Goal: Information Seeking & Learning: Learn about a topic

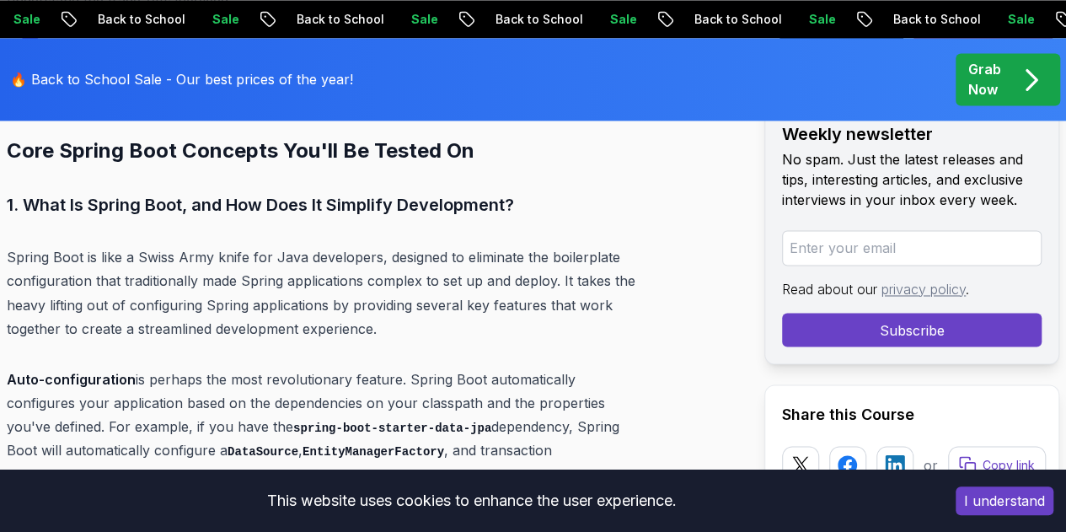
scroll to position [1264, 0]
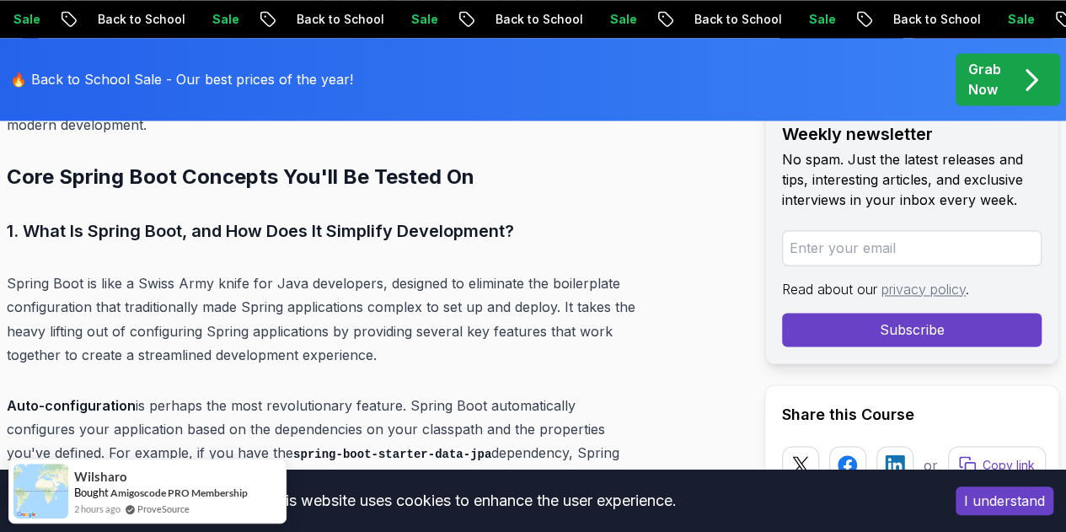
click at [258, 271] on p "Spring Boot is like a Swiss Army knife for Java developers, designed to elimina…" at bounding box center [322, 318] width 631 height 94
click at [317, 271] on p "Spring Boot is like a Swiss Army knife for Java developers, designed to elimina…" at bounding box center [322, 318] width 631 height 94
click at [318, 271] on p "Spring Boot is like a Swiss Army knife for Java developers, designed to elimina…" at bounding box center [322, 318] width 631 height 94
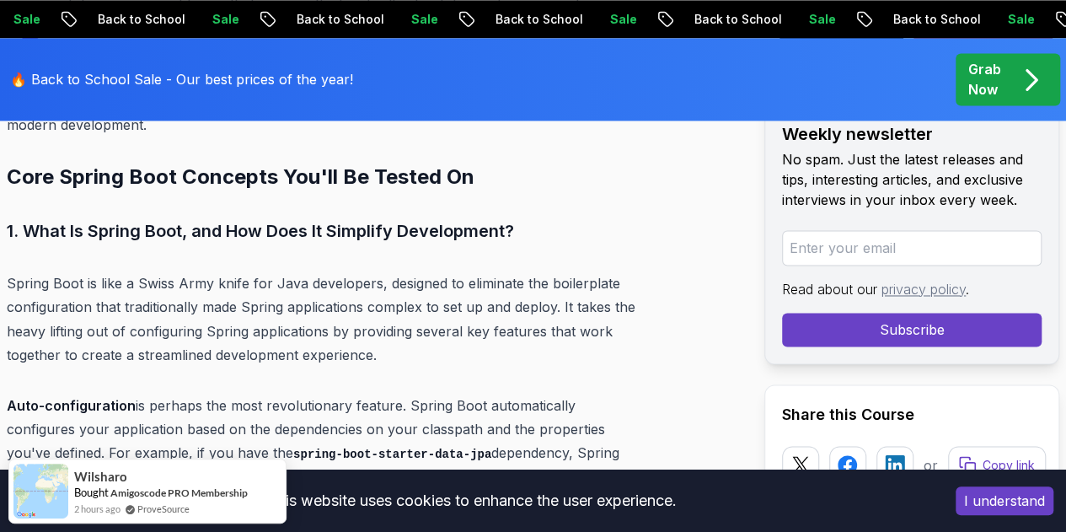
click at [448, 271] on p "Spring Boot is like a Swiss Army knife for Java developers, designed to elimina…" at bounding box center [322, 318] width 631 height 94
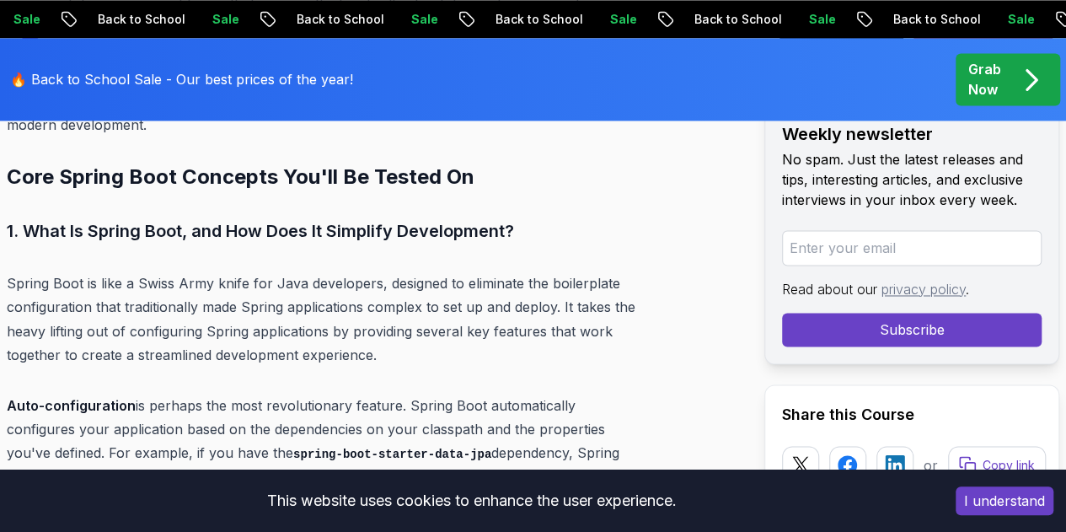
click at [524, 271] on p "Spring Boot is like a Swiss Army knife for Java developers, designed to elimina…" at bounding box center [322, 318] width 631 height 94
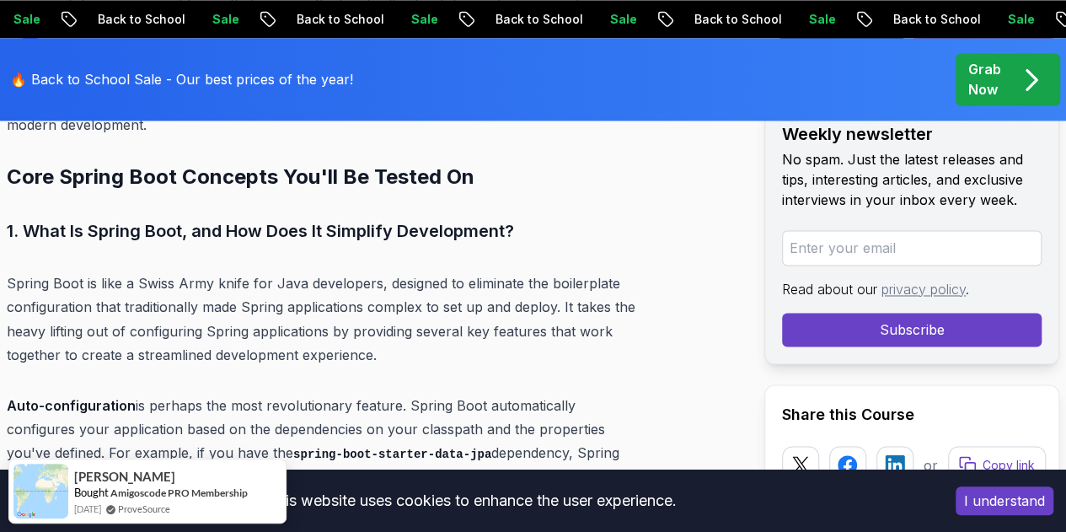
click at [585, 271] on p "Spring Boot is like a Swiss Army knife for Java developers, designed to elimina…" at bounding box center [322, 318] width 631 height 94
click at [630, 271] on p "Spring Boot is like a Swiss Army knife for Java developers, designed to elimina…" at bounding box center [322, 318] width 631 height 94
click at [638, 271] on p "Spring Boot is like a Swiss Army knife for Java developers, designed to elimina…" at bounding box center [322, 318] width 631 height 94
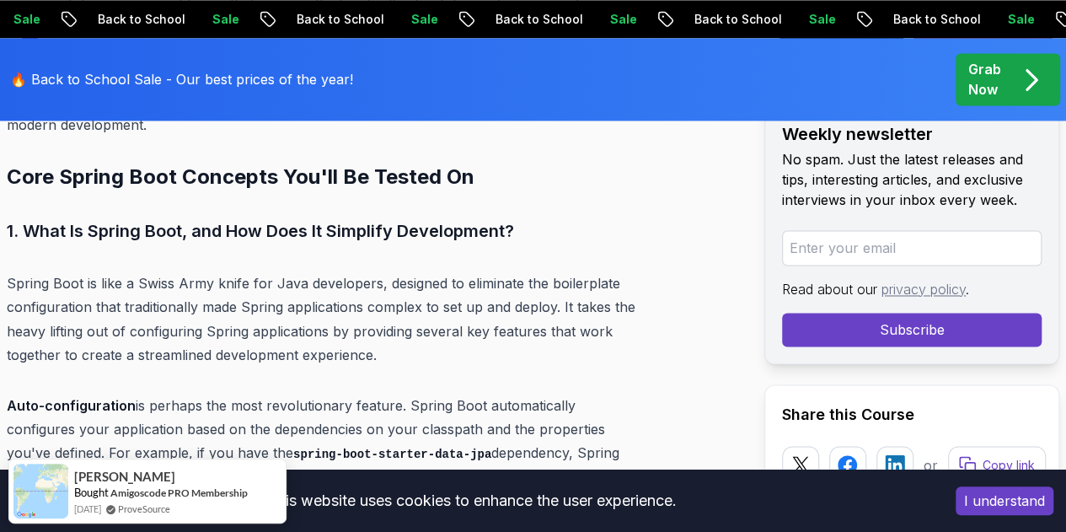
click at [82, 271] on p "Spring Boot is like a Swiss Army knife for Java developers, designed to elimina…" at bounding box center [322, 318] width 631 height 94
click at [120, 271] on p "Spring Boot is like a Swiss Army knife for Java developers, designed to elimina…" at bounding box center [322, 318] width 631 height 94
click at [229, 271] on p "Spring Boot is like a Swiss Army knife for Java developers, designed to elimina…" at bounding box center [322, 318] width 631 height 94
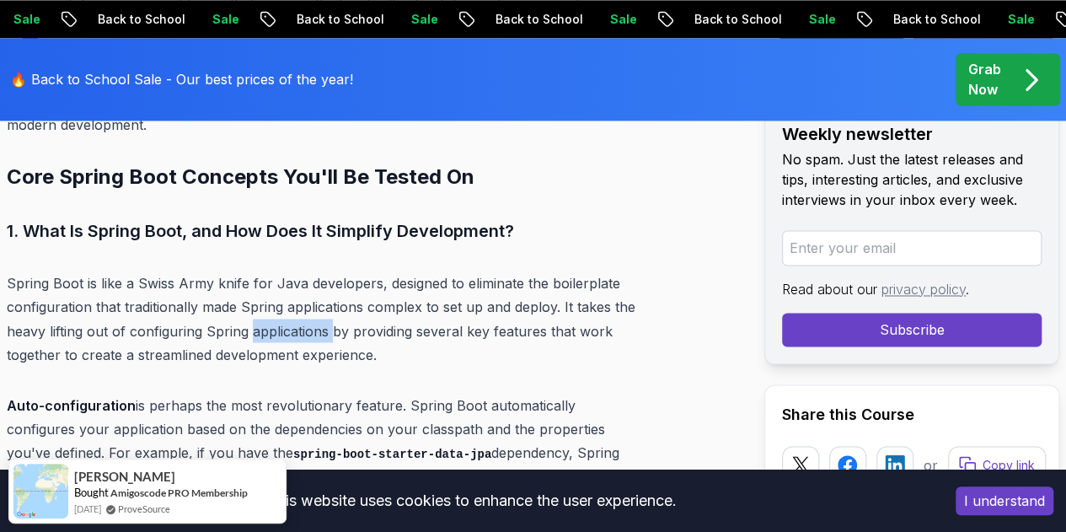
click at [229, 271] on p "Spring Boot is like a Swiss Army knife for Java developers, designed to elimina…" at bounding box center [322, 318] width 631 height 94
click at [329, 271] on p "Spring Boot is like a Swiss Army knife for Java developers, designed to elimina…" at bounding box center [322, 318] width 631 height 94
click at [396, 271] on p "Spring Boot is like a Swiss Army knife for Java developers, designed to elimina…" at bounding box center [322, 318] width 631 height 94
click at [517, 271] on p "Spring Boot is like a Swiss Army knife for Java developers, designed to elimina…" at bounding box center [322, 318] width 631 height 94
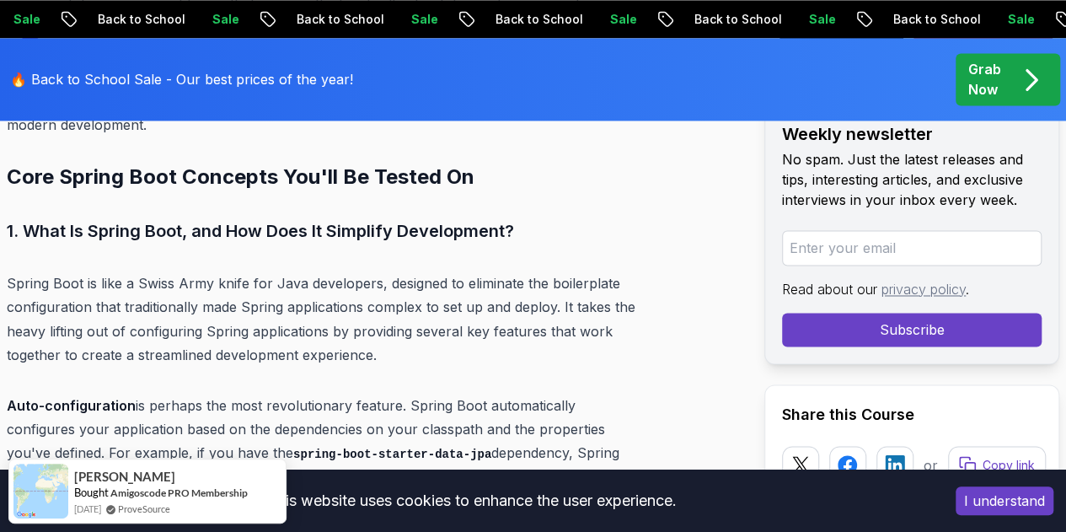
click at [579, 271] on p "Spring Boot is like a Swiss Army knife for Java developers, designed to elimina…" at bounding box center [322, 318] width 631 height 94
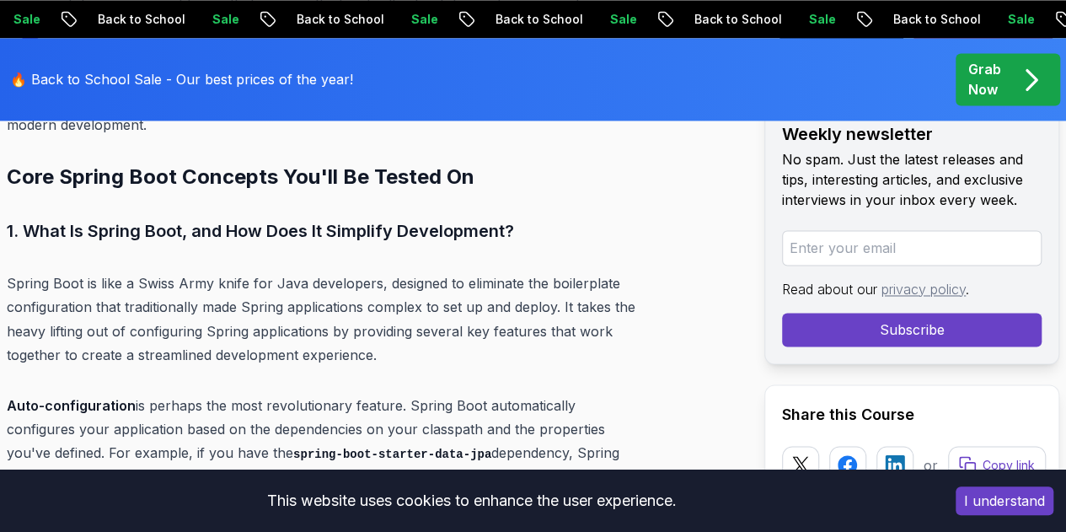
click at [88, 282] on p "Spring Boot is like a Swiss Army knife for Java developers, designed to elimina…" at bounding box center [322, 318] width 631 height 94
click at [89, 282] on p "Spring Boot is like a Swiss Army knife for Java developers, designed to elimina…" at bounding box center [322, 318] width 631 height 94
click at [216, 275] on p "Spring Boot is like a Swiss Army knife for Java developers, designed to elimina…" at bounding box center [322, 318] width 631 height 94
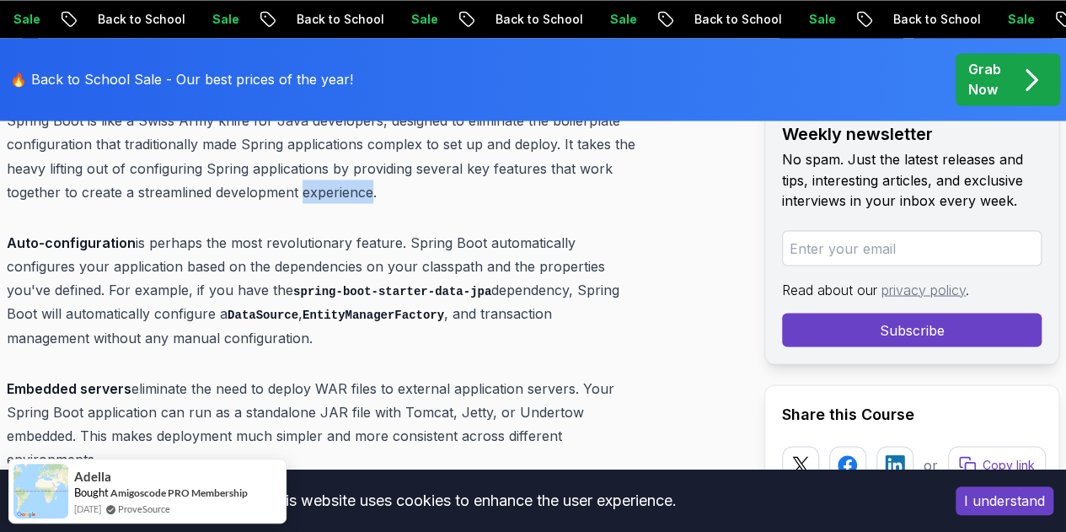
scroll to position [1432, 0]
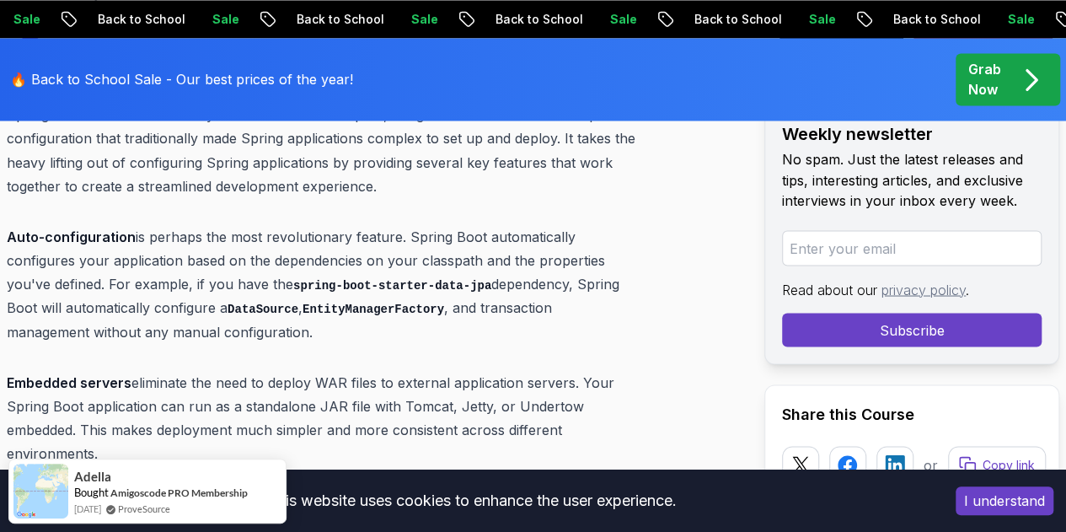
click at [240, 224] on p "Auto-configuration is perhaps the most revolutionary feature. Spring Boot autom…" at bounding box center [322, 283] width 631 height 119
click at [342, 224] on p "Auto-configuration is perhaps the most revolutionary feature. Spring Boot autom…" at bounding box center [322, 283] width 631 height 119
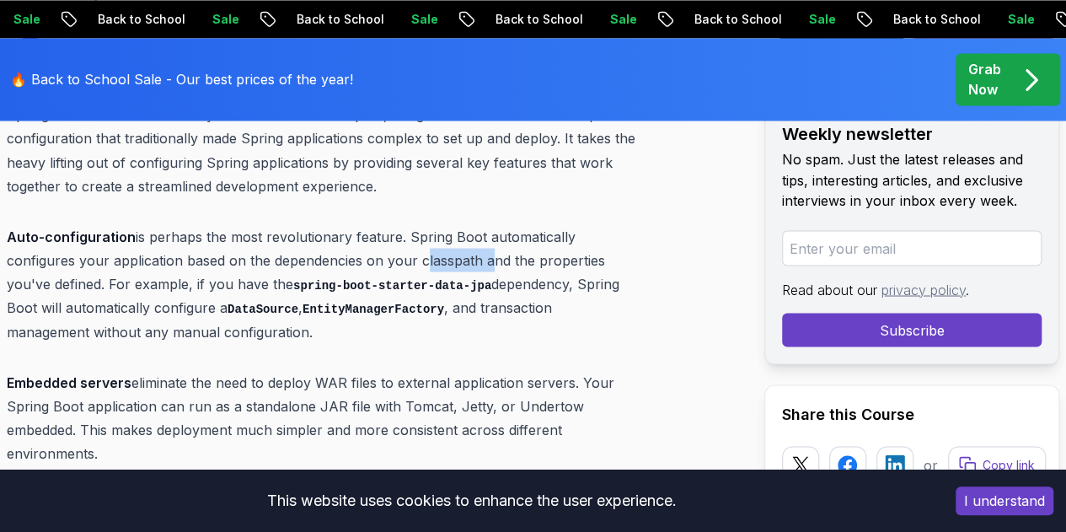
click at [342, 224] on p "Auto-configuration is perhaps the most revolutionary feature. Spring Boot autom…" at bounding box center [322, 283] width 631 height 119
click at [453, 224] on p "Auto-configuration is perhaps the most revolutionary feature. Spring Boot autom…" at bounding box center [322, 283] width 631 height 119
click at [557, 224] on p "Auto-configuration is perhaps the most revolutionary feature. Spring Boot autom…" at bounding box center [322, 283] width 631 height 119
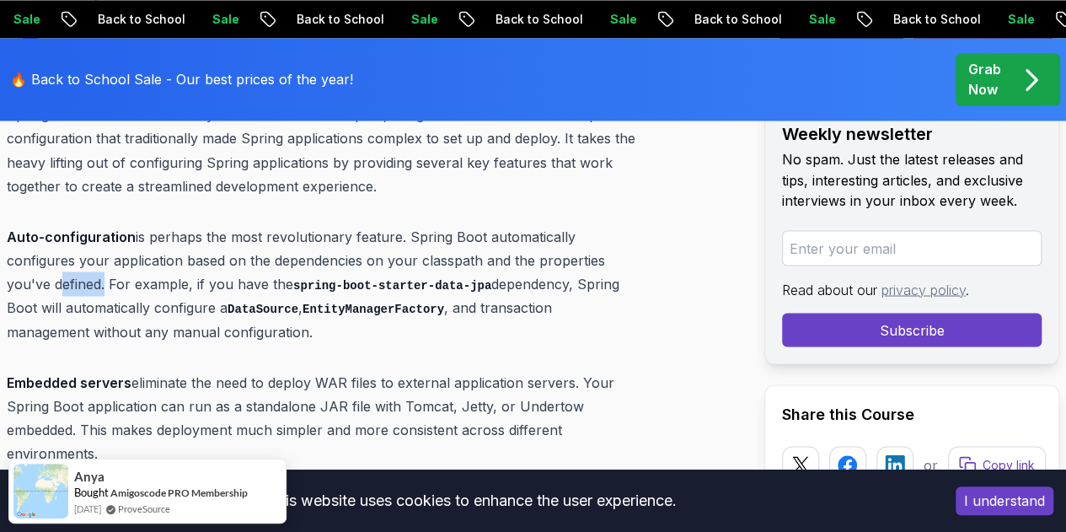
click at [557, 224] on p "Auto-configuration is perhaps the most revolutionary feature. Spring Boot autom…" at bounding box center [322, 283] width 631 height 119
click at [638, 224] on p "Auto-configuration is perhaps the most revolutionary feature. Spring Boot autom…" at bounding box center [322, 283] width 631 height 119
click at [293, 278] on code "spring-boot-starter-data-jpa" at bounding box center [392, 284] width 198 height 13
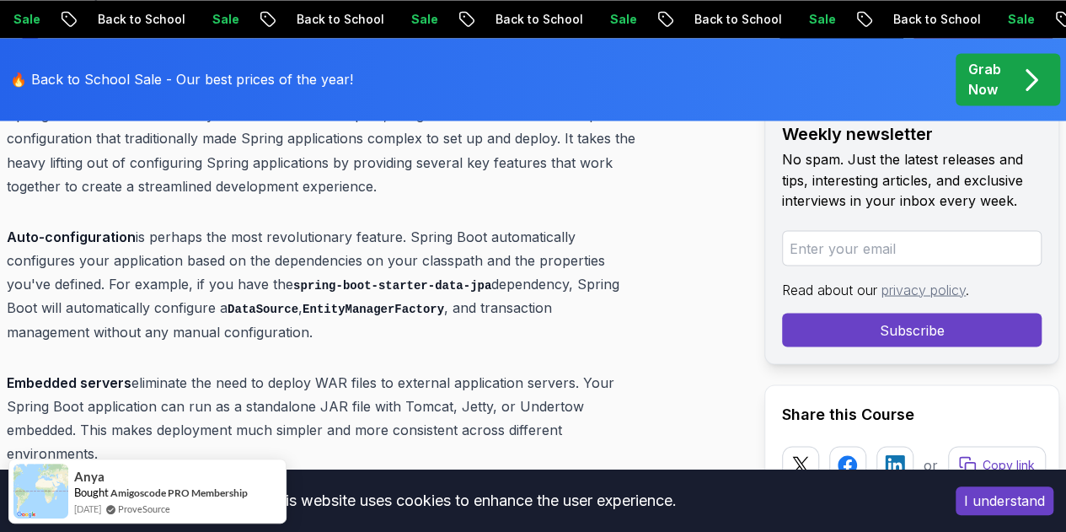
click at [302, 302] on code "EntityManagerFactory" at bounding box center [373, 308] width 142 height 13
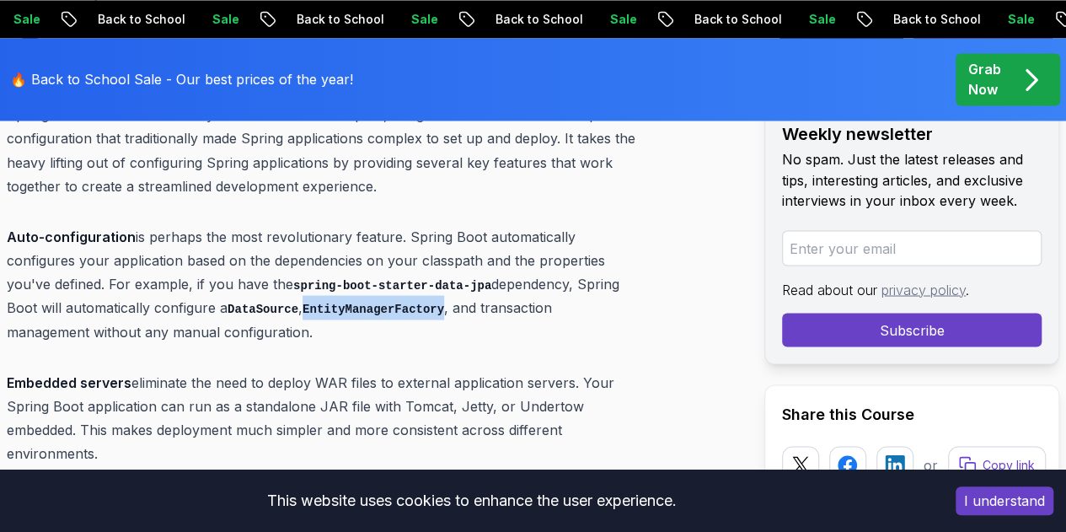
click at [302, 302] on code "EntityManagerFactory" at bounding box center [373, 308] width 142 height 13
click at [238, 240] on p "Auto-configuration is perhaps the most revolutionary feature. Spring Boot autom…" at bounding box center [322, 283] width 631 height 119
click at [274, 237] on p "Auto-configuration is perhaps the most revolutionary feature. Spring Boot autom…" at bounding box center [322, 283] width 631 height 119
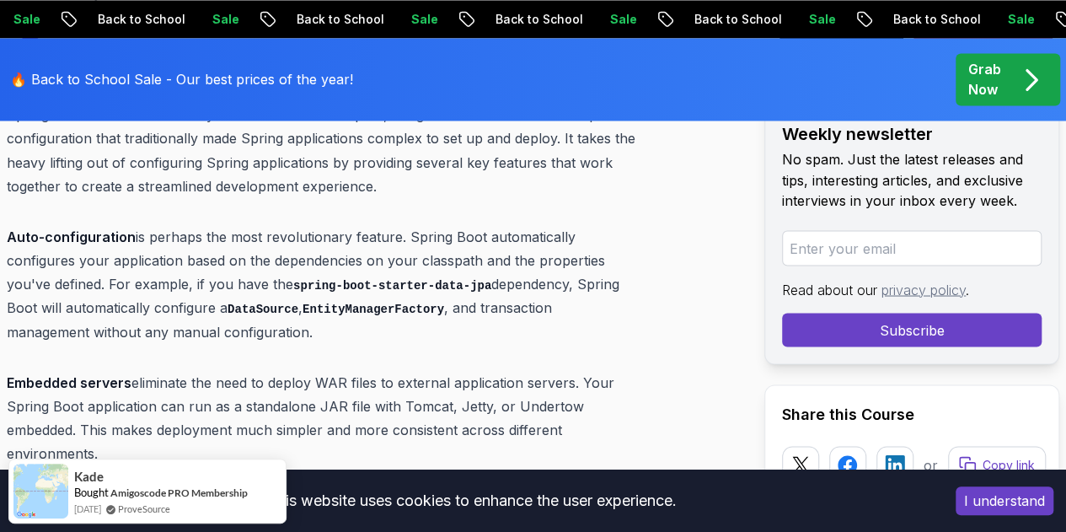
click at [360, 235] on p "Auto-configuration is perhaps the most revolutionary feature. Spring Boot autom…" at bounding box center [322, 283] width 631 height 119
click at [423, 233] on p "Auto-configuration is perhaps the most revolutionary feature. Spring Boot autom…" at bounding box center [322, 283] width 631 height 119
click at [527, 239] on p "Auto-configuration is perhaps the most revolutionary feature. Spring Boot autom…" at bounding box center [322, 283] width 631 height 119
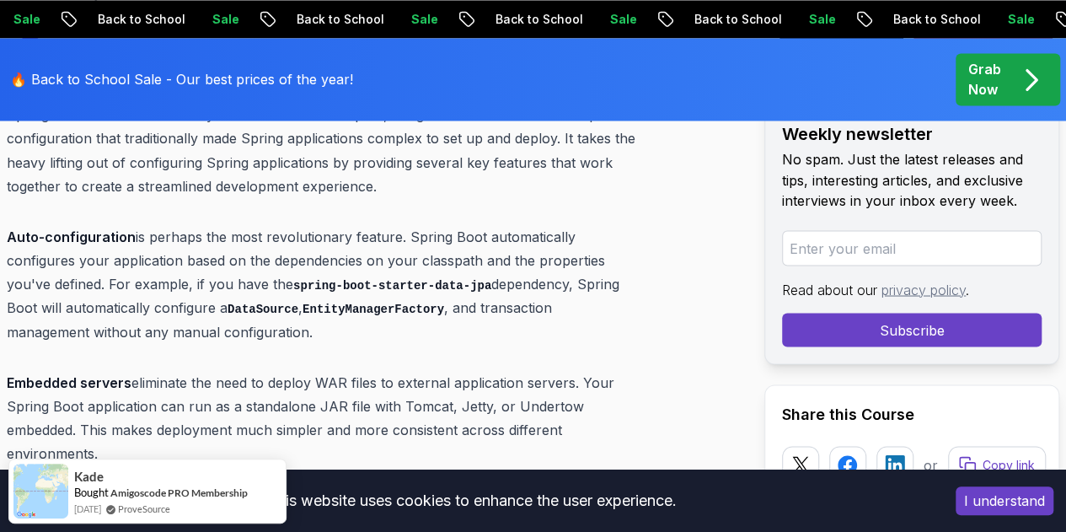
click at [125, 373] on strong "Embedded servers" at bounding box center [69, 381] width 125 height 17
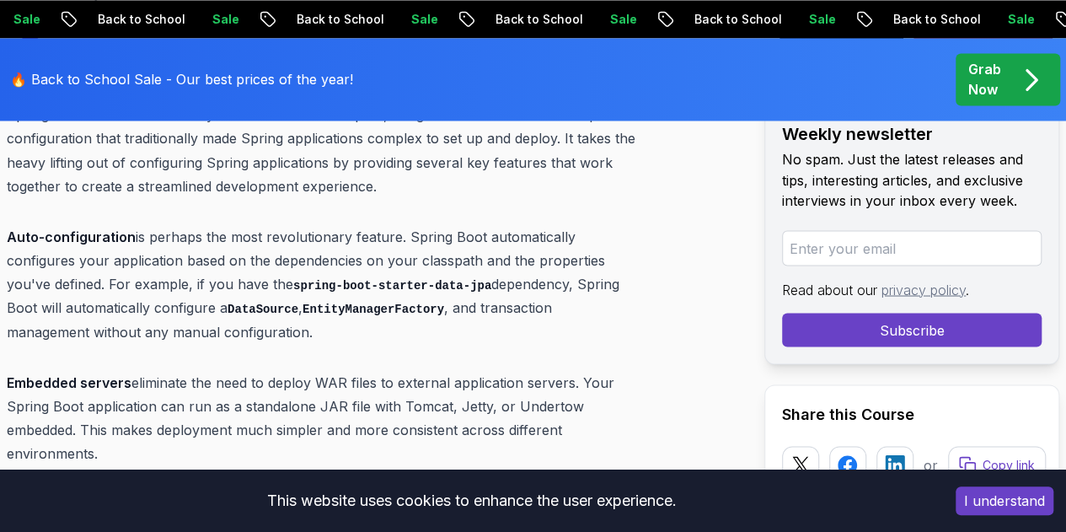
click at [180, 370] on p "Embedded servers eliminate the need to deploy WAR files to external application…" at bounding box center [322, 417] width 631 height 94
click at [236, 370] on p "Embedded servers eliminate the need to deploy WAR files to external application…" at bounding box center [322, 417] width 631 height 94
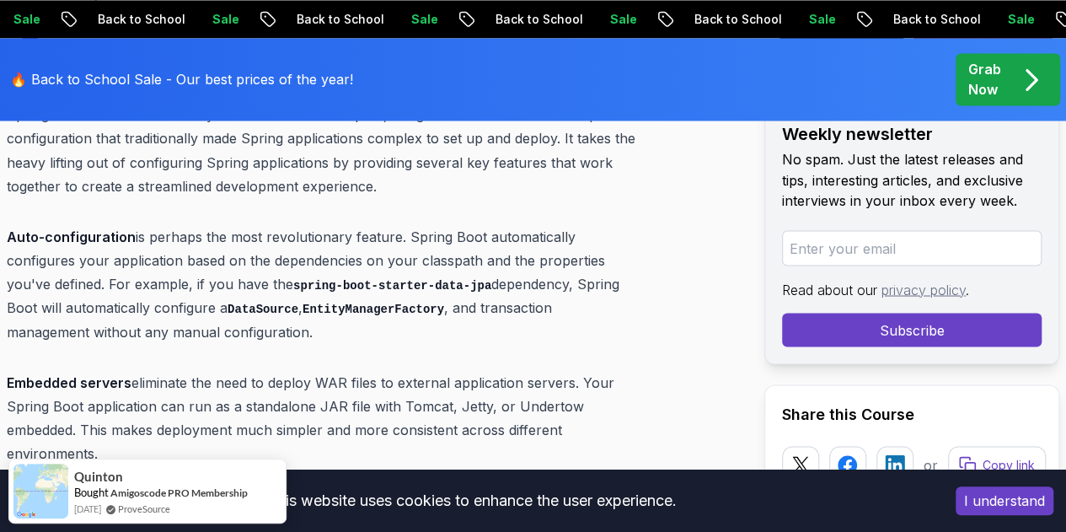
click at [281, 370] on p "Embedded servers eliminate the need to deploy WAR files to external application…" at bounding box center [322, 417] width 631 height 94
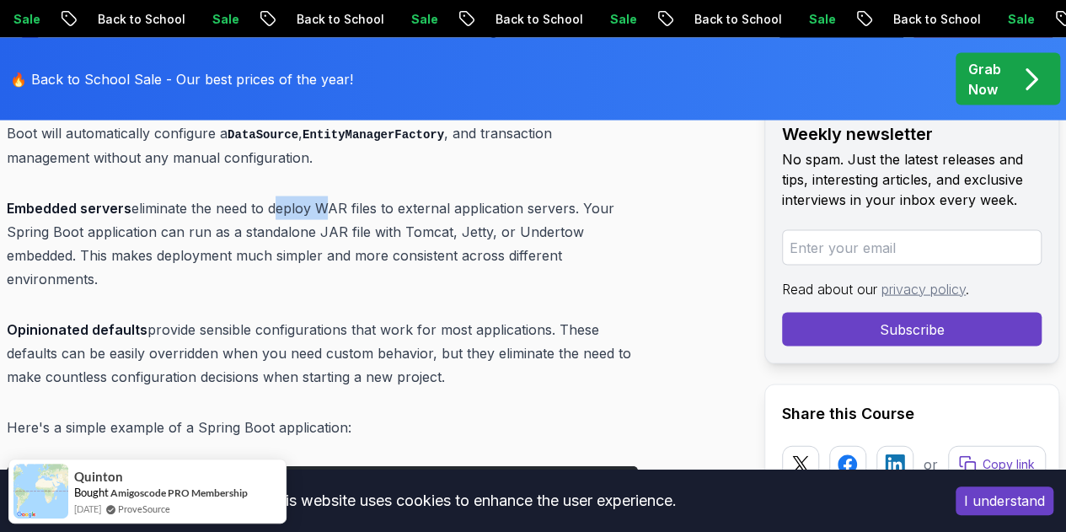
scroll to position [1516, 0]
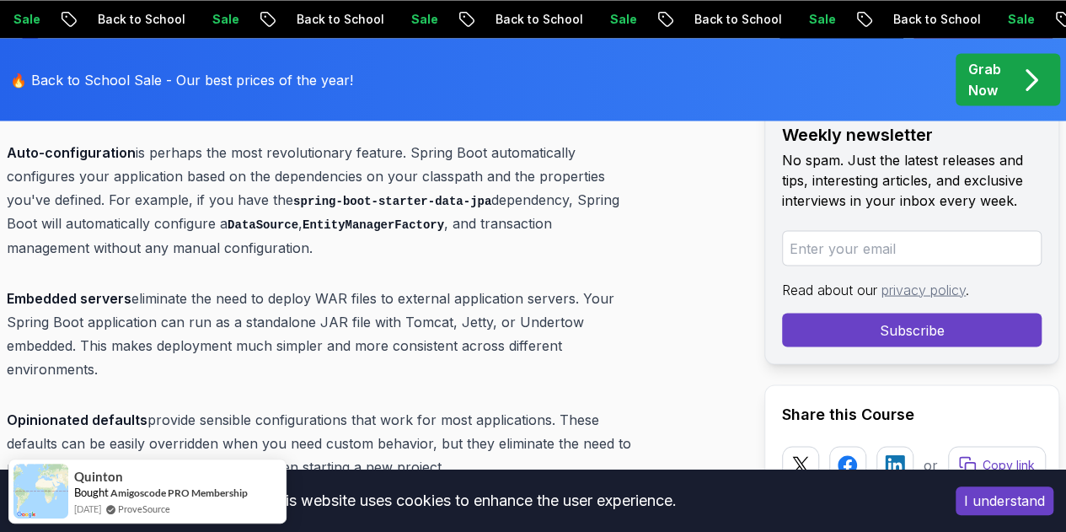
click at [117, 286] on p "Embedded servers eliminate the need to deploy WAR files to external application…" at bounding box center [322, 333] width 631 height 94
click at [204, 286] on p "Embedded servers eliminate the need to deploy WAR files to external application…" at bounding box center [322, 333] width 631 height 94
click at [277, 286] on p "Embedded servers eliminate the need to deploy WAR files to external application…" at bounding box center [322, 333] width 631 height 94
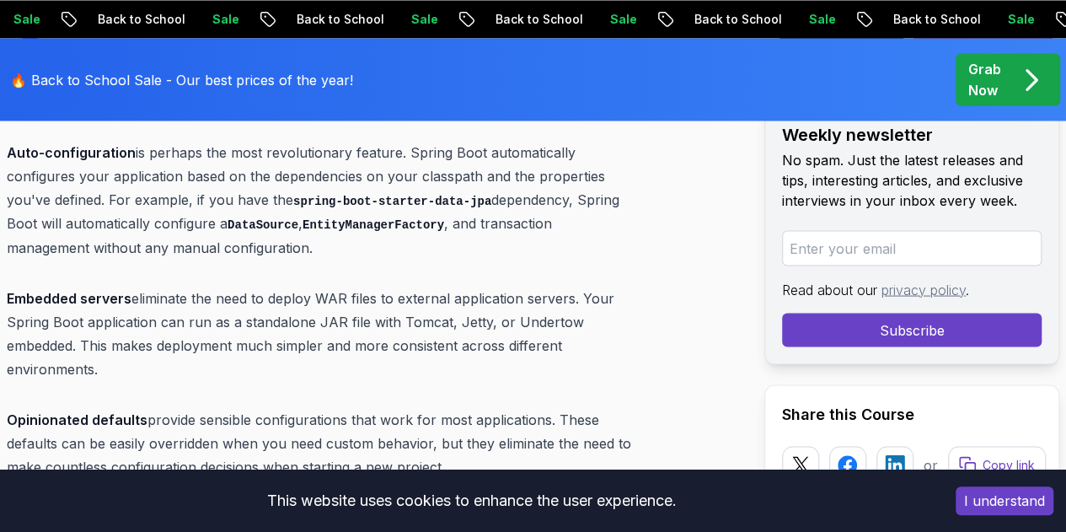
click at [105, 286] on p "Embedded servers eliminate the need to deploy WAR files to external application…" at bounding box center [322, 333] width 631 height 94
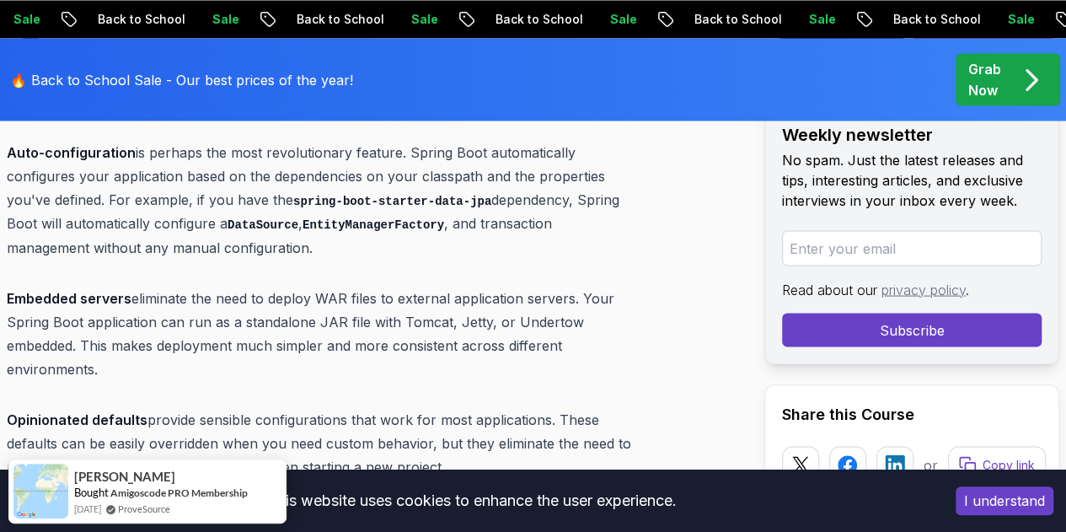
click at [152, 286] on p "Embedded servers eliminate the need to deploy WAR files to external application…" at bounding box center [322, 333] width 631 height 94
click at [278, 286] on p "Embedded servers eliminate the need to deploy WAR files to external application…" at bounding box center [322, 333] width 631 height 94
click at [384, 286] on p "Embedded servers eliminate the need to deploy WAR files to external application…" at bounding box center [322, 333] width 631 height 94
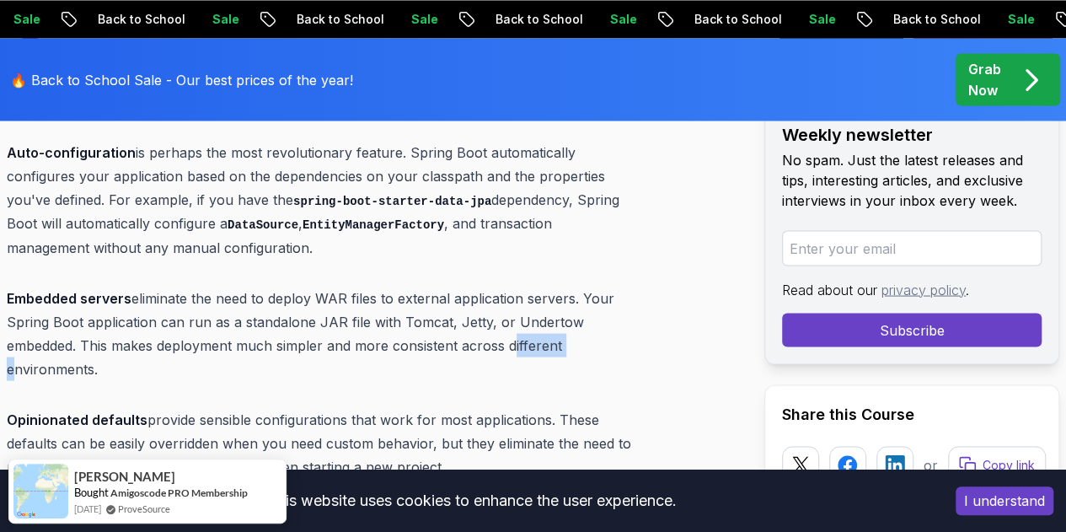
click at [384, 286] on p "Embedded servers eliminate the need to deploy WAR files to external application…" at bounding box center [322, 333] width 631 height 94
click at [420, 286] on p "Embedded servers eliminate the need to deploy WAR files to external application…" at bounding box center [322, 333] width 631 height 94
click at [176, 407] on p "Opinionated defaults provide sensible configurations that work for most applica…" at bounding box center [322, 442] width 631 height 71
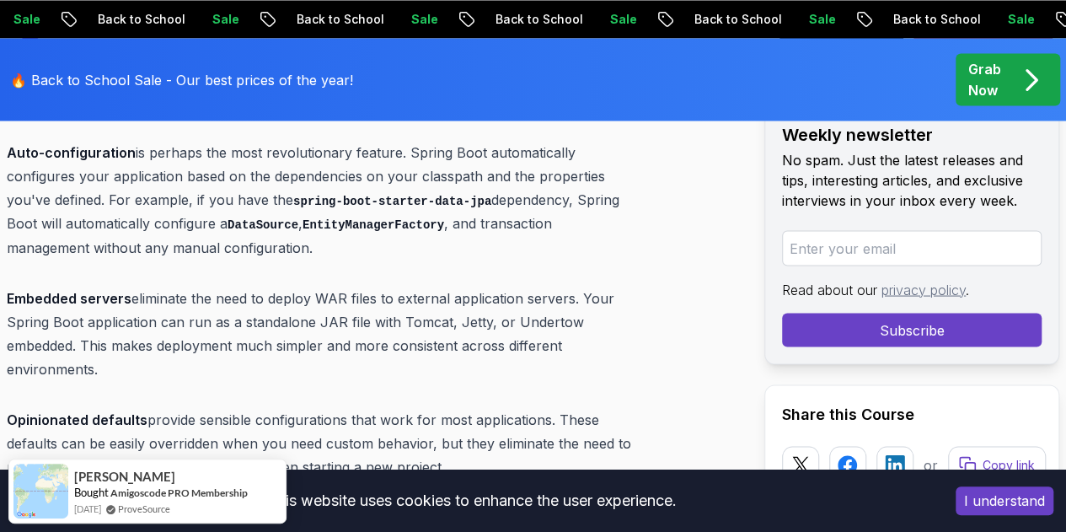
click at [214, 407] on p "Opinionated defaults provide sensible configurations that work for most applica…" at bounding box center [322, 442] width 631 height 71
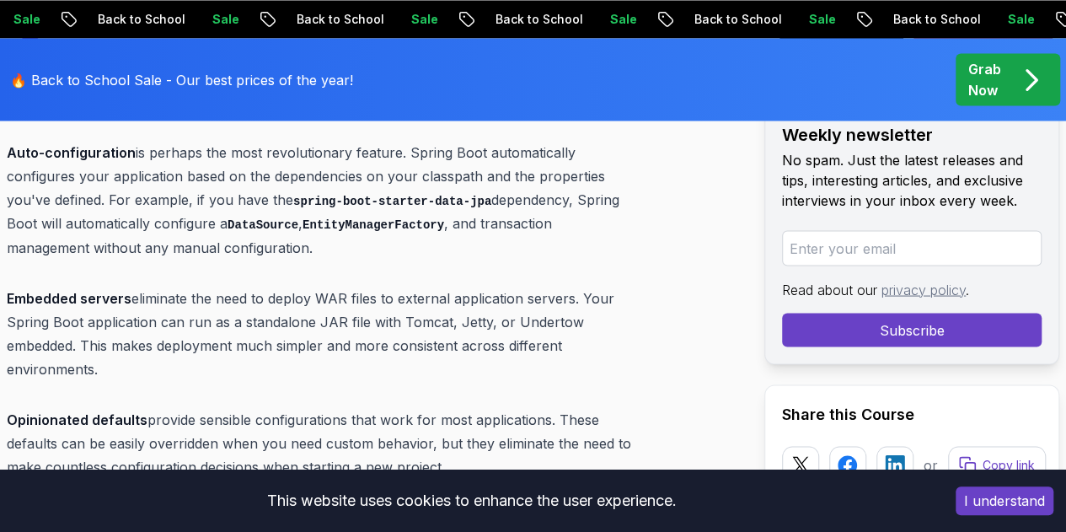
click at [303, 407] on p "Opinionated defaults provide sensible configurations that work for most applica…" at bounding box center [322, 442] width 631 height 71
click at [405, 407] on p "Opinionated defaults provide sensible configurations that work for most applica…" at bounding box center [322, 442] width 631 height 71
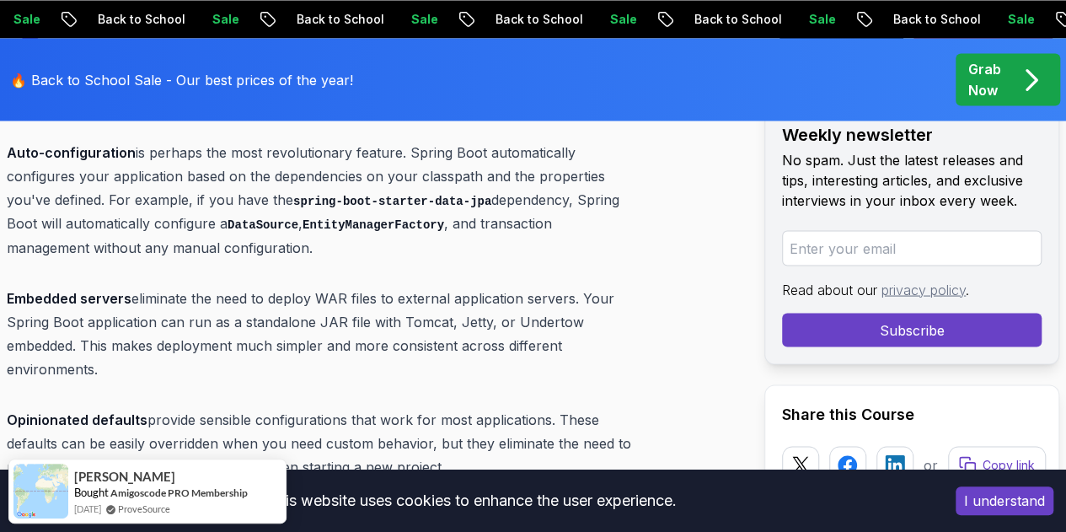
click at [507, 407] on p "Opinionated defaults provide sensible configurations that work for most applica…" at bounding box center [322, 442] width 631 height 71
click at [585, 407] on p "Opinionated defaults provide sensible configurations that work for most applica…" at bounding box center [322, 442] width 631 height 71
click at [622, 407] on p "Opinionated defaults provide sensible configurations that work for most applica…" at bounding box center [322, 442] width 631 height 71
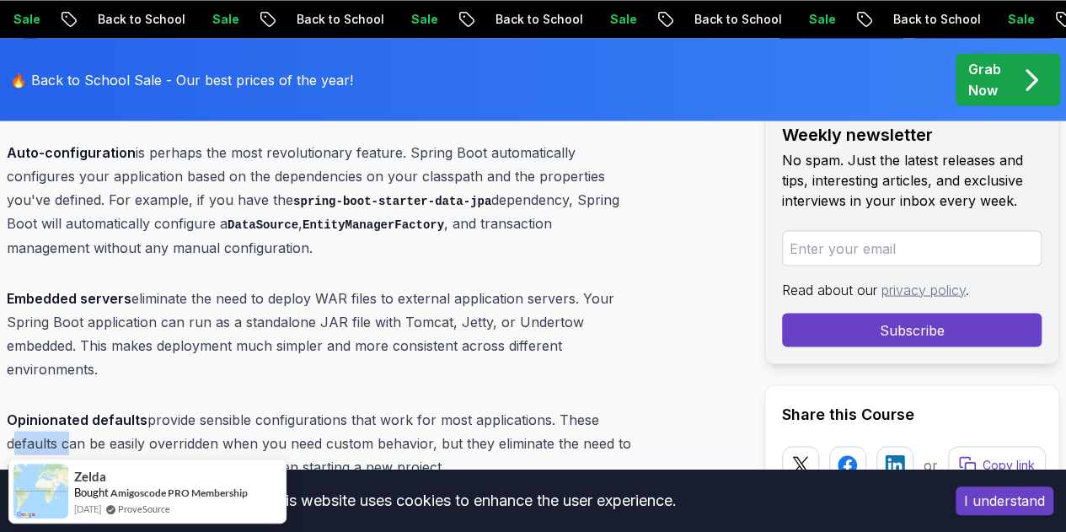
click at [622, 407] on p "Opinionated defaults provide sensible configurations that work for most applica…" at bounding box center [322, 442] width 631 height 71
click at [121, 407] on p "Opinionated defaults provide sensible configurations that work for most applica…" at bounding box center [322, 442] width 631 height 71
click at [190, 407] on p "Opinionated defaults provide sensible configurations that work for most applica…" at bounding box center [322, 442] width 631 height 71
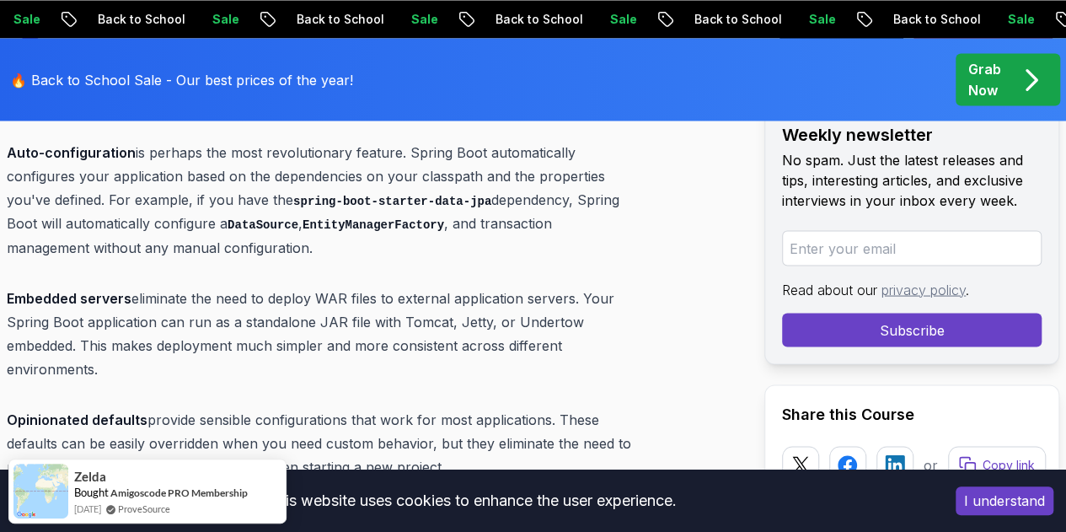
click at [265, 407] on p "Opinionated defaults provide sensible configurations that work for most applica…" at bounding box center [322, 442] width 631 height 71
click at [396, 407] on p "Opinionated defaults provide sensible configurations that work for most applica…" at bounding box center [322, 442] width 631 height 71
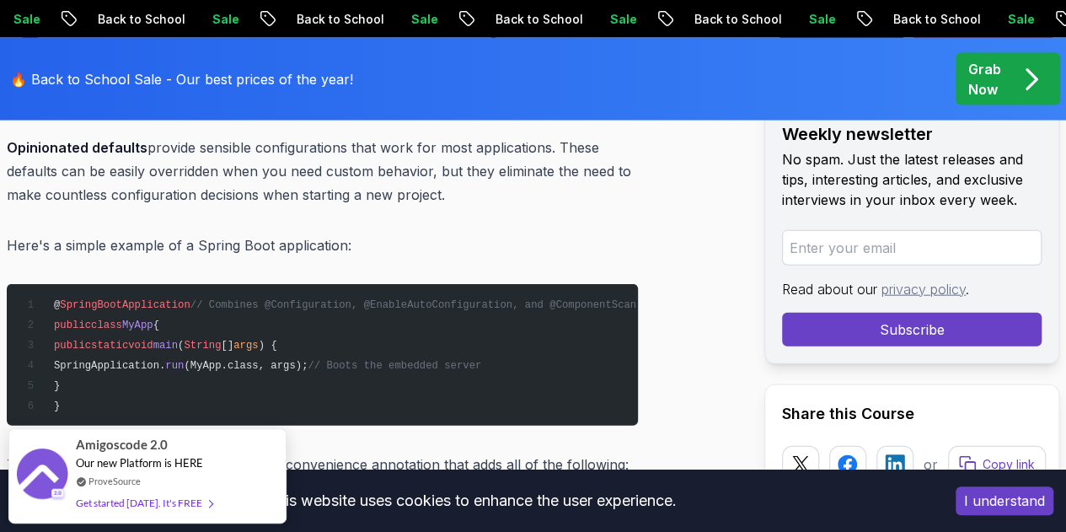
scroll to position [1853, 0]
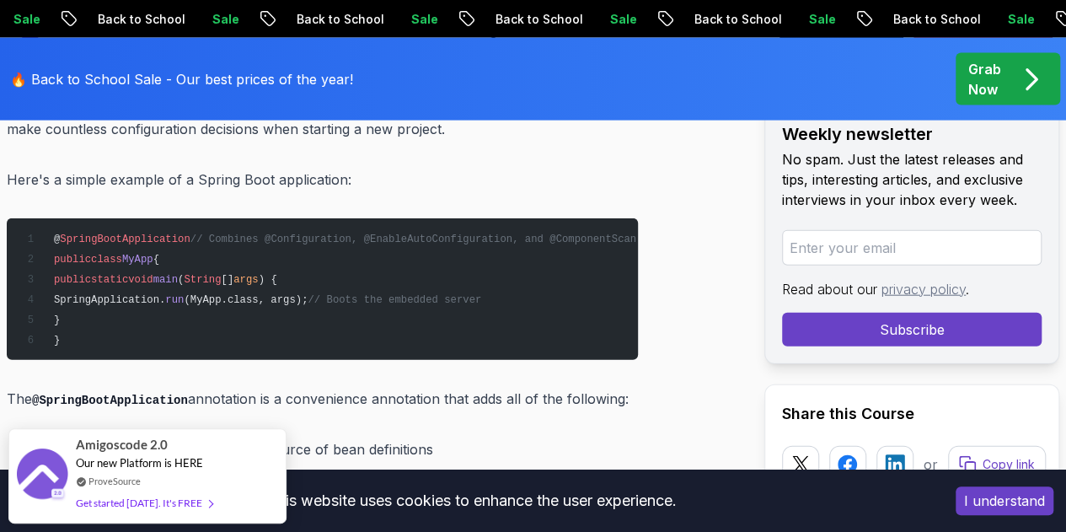
click at [166, 475] on code "@EnableAutoConfiguration" at bounding box center [119, 481] width 170 height 13
click at [263, 468] on li "@EnableAutoConfiguration : Tells Spring Boot to start adding beans based on cla…" at bounding box center [333, 492] width 609 height 48
click at [335, 468] on li "@EnableAutoConfiguration : Tells Spring Boot to start adding beans based on cla…" at bounding box center [333, 492] width 609 height 48
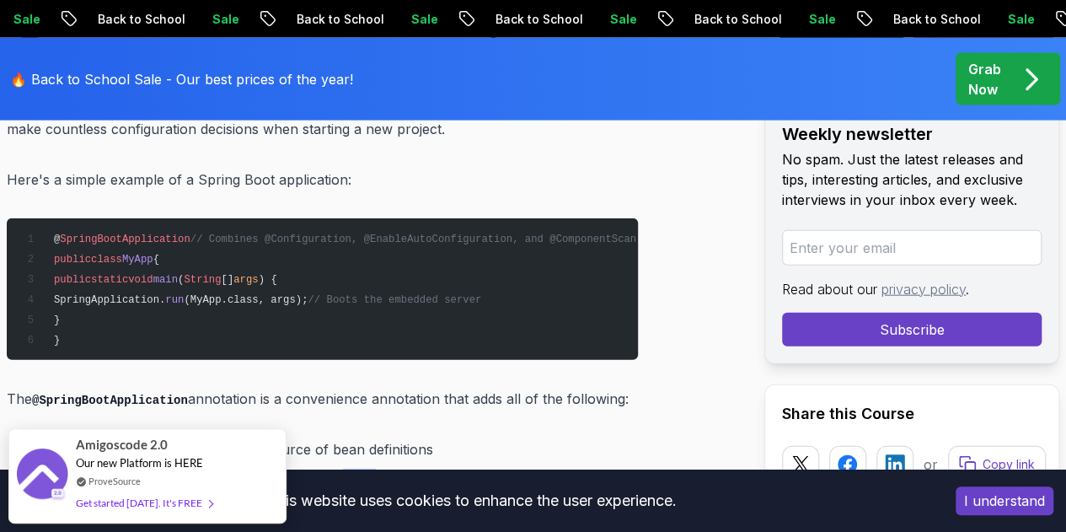
click at [335, 468] on li "@EnableAutoConfiguration : Tells Spring Boot to start adding beans based on cla…" at bounding box center [333, 492] width 609 height 48
click at [416, 468] on li "@EnableAutoConfiguration : Tells Spring Boot to start adding beans based on cla…" at bounding box center [333, 492] width 609 height 48
click at [455, 468] on li "@EnableAutoConfiguration : Tells Spring Boot to start adding beans based on cla…" at bounding box center [333, 492] width 609 height 48
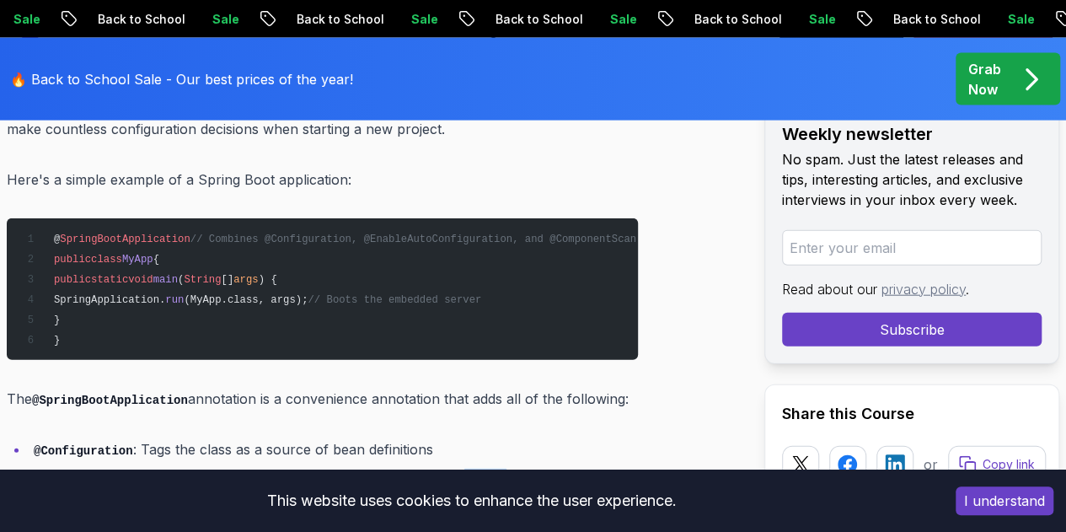
click at [455, 468] on li "@EnableAutoConfiguration : Tells Spring Boot to start adding beans based on cla…" at bounding box center [333, 492] width 609 height 48
click at [189, 522] on li "@ComponentScan : Tells Spring to look for other components, configurations, and…" at bounding box center [333, 534] width 609 height 24
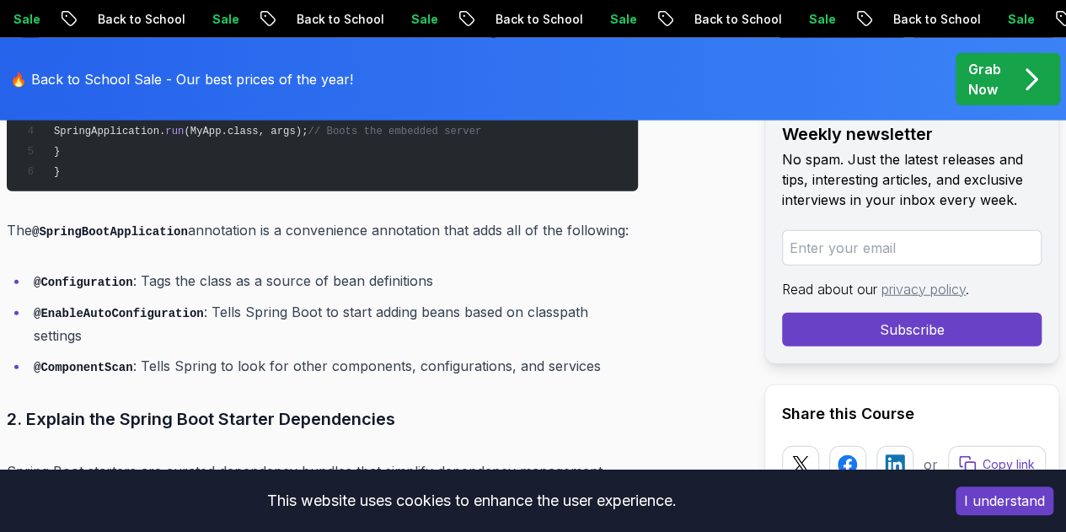
click at [199, 405] on h3 "2. Explain the Spring Boot Starter Dependencies" at bounding box center [322, 418] width 631 height 27
click at [366, 405] on h3 "2. Explain the Spring Boot Starter Dependencies" at bounding box center [322, 418] width 631 height 27
click at [201, 459] on p "Spring Boot starters are curated dependency bundles that simplify dependency ma…" at bounding box center [322, 494] width 631 height 71
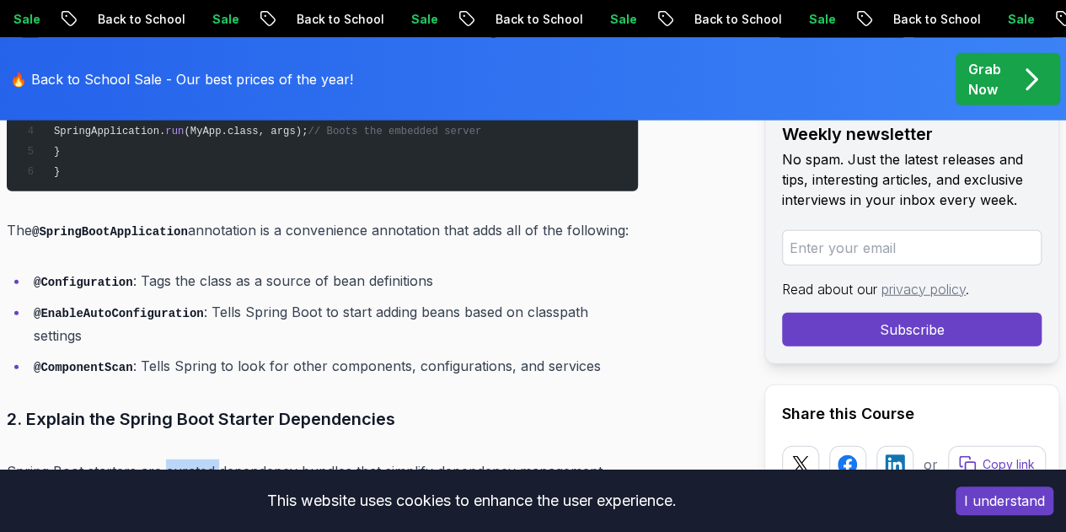
click at [201, 459] on p "Spring Boot starters are curated dependency bundles that simplify dependency ma…" at bounding box center [322, 494] width 631 height 71
click at [267, 459] on p "Spring Boot starters are curated dependency bundles that simplify dependency ma…" at bounding box center [322, 494] width 631 height 71
click at [416, 459] on p "Spring Boot starters are curated dependency bundles that simplify dependency ma…" at bounding box center [322, 494] width 631 height 71
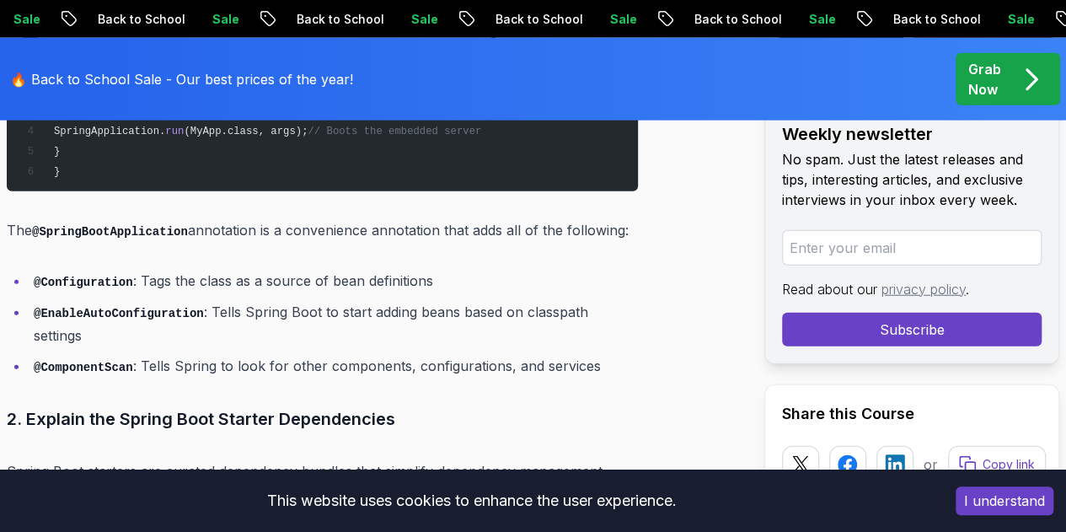
click at [472, 459] on p "Spring Boot starters are curated dependency bundles that simplify dependency ma…" at bounding box center [322, 494] width 631 height 71
click at [538, 459] on p "Spring Boot starters are curated dependency bundles that simplify dependency ma…" at bounding box center [322, 494] width 631 height 71
click at [117, 459] on p "Spring Boot starters are curated dependency bundles that simplify dependency ma…" at bounding box center [322, 494] width 631 height 71
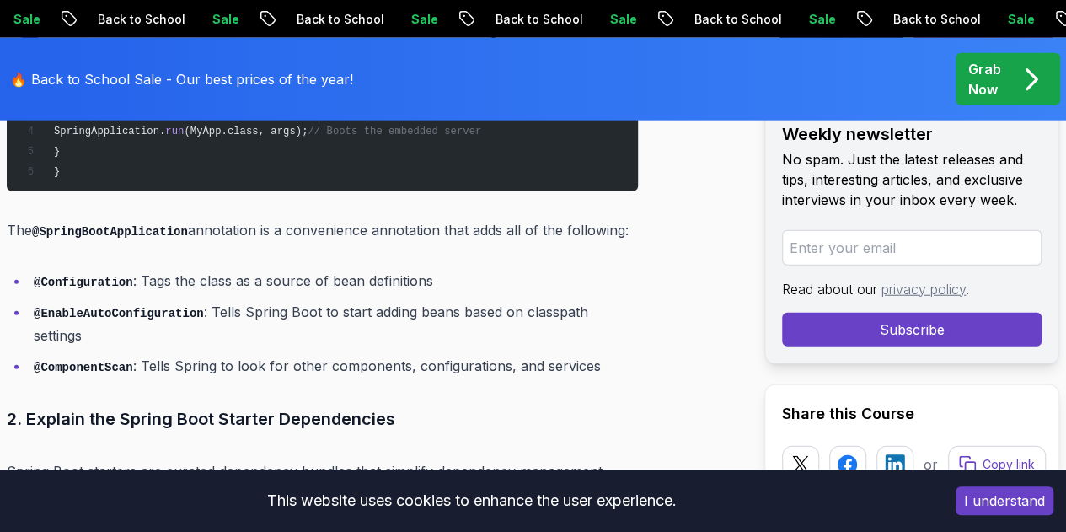
click at [117, 459] on p "Spring Boot starters are curated dependency bundles that simplify dependency ma…" at bounding box center [322, 494] width 631 height 71
click at [212, 459] on p "Spring Boot starters are curated dependency bundles that simplify dependency ma…" at bounding box center [322, 494] width 631 height 71
click at [71, 459] on p "Spring Boot starters are curated dependency bundles that simplify dependency ma…" at bounding box center [322, 494] width 631 height 71
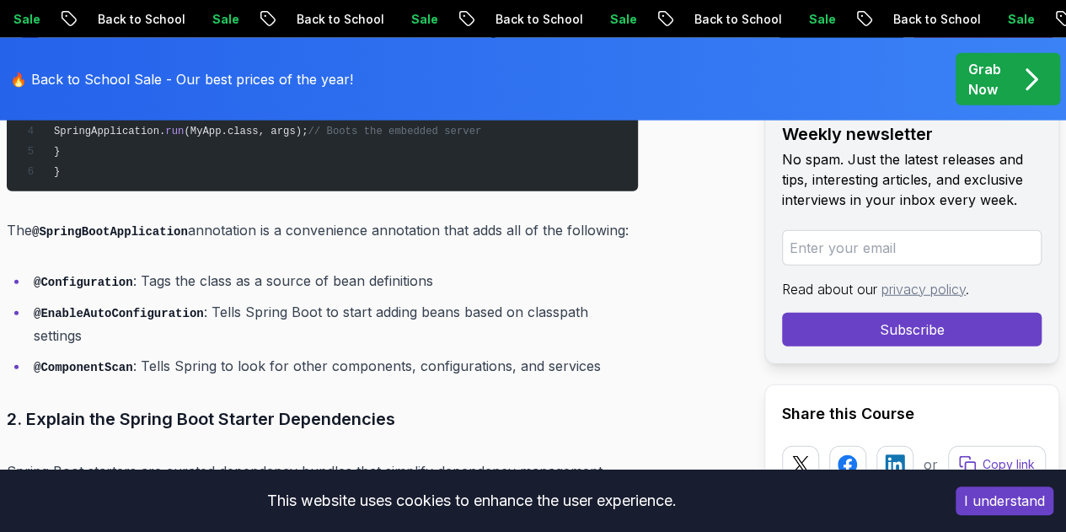
click at [71, 459] on p "Spring Boot starters are curated dependency bundles that simplify dependency ma…" at bounding box center [322, 494] width 631 height 71
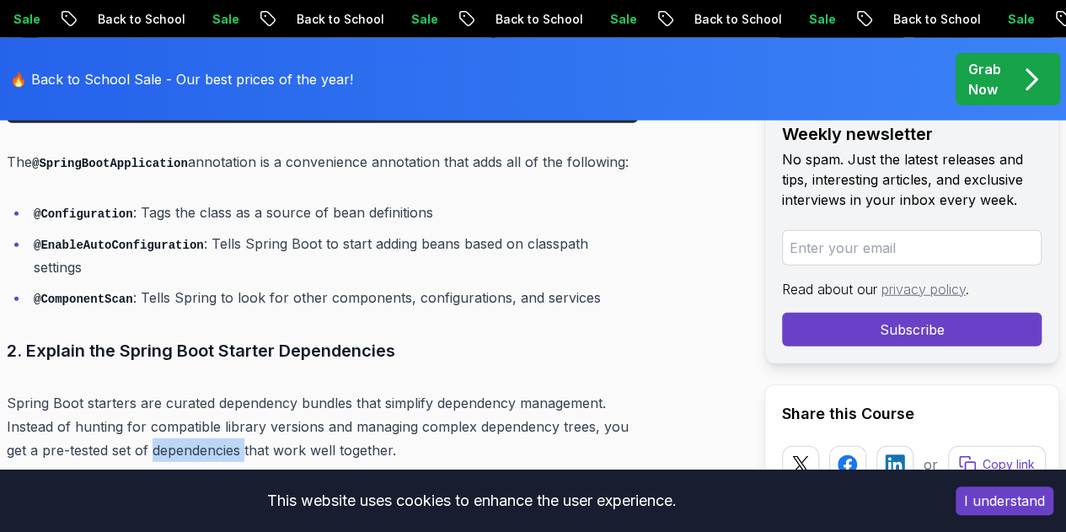
scroll to position [2106, 0]
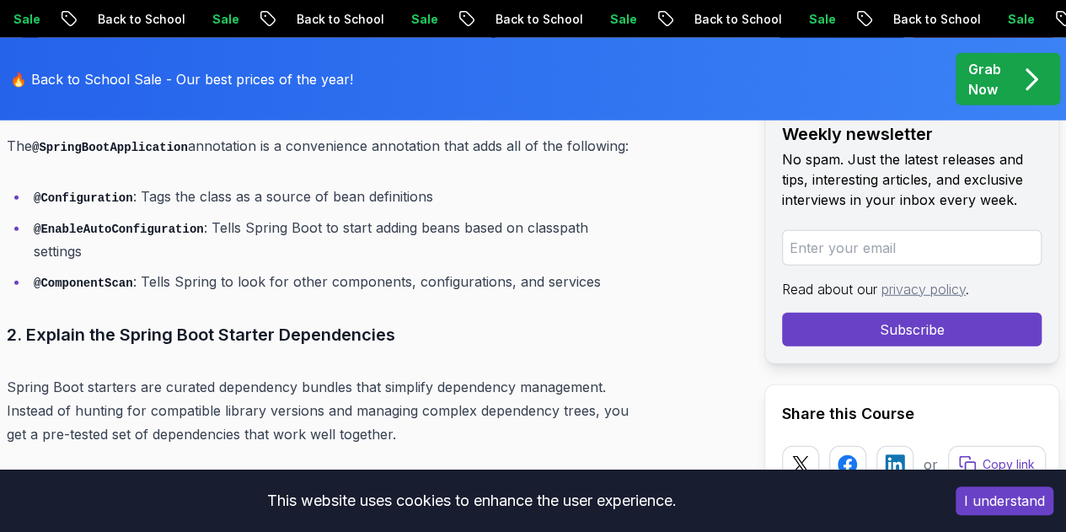
click at [526, 473] on p "Starters follow a naming convention: spring-boot-starter-* where the asterisk i…" at bounding box center [322, 509] width 631 height 72
click at [147, 473] on p "Starters follow a naming convention: spring-boot-starter-* where the asterisk i…" at bounding box center [322, 509] width 631 height 72
click at [231, 473] on p "Starters follow a naming convention: spring-boot-starter-* where the asterisk i…" at bounding box center [322, 509] width 631 height 72
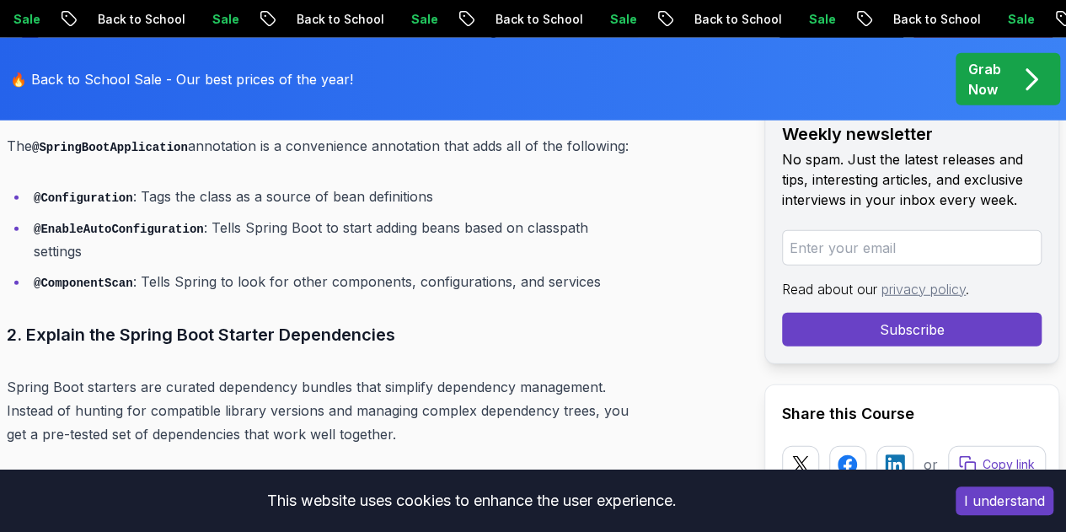
click at [231, 473] on p "Starters follow a naming convention: spring-boot-starter-* where the asterisk i…" at bounding box center [322, 509] width 631 height 72
click at [323, 473] on p "Starters follow a naming convention: spring-boot-starter-* where the asterisk i…" at bounding box center [322, 509] width 631 height 72
click at [366, 473] on p "Starters follow a naming convention: spring-boot-starter-* where the asterisk i…" at bounding box center [322, 509] width 631 height 72
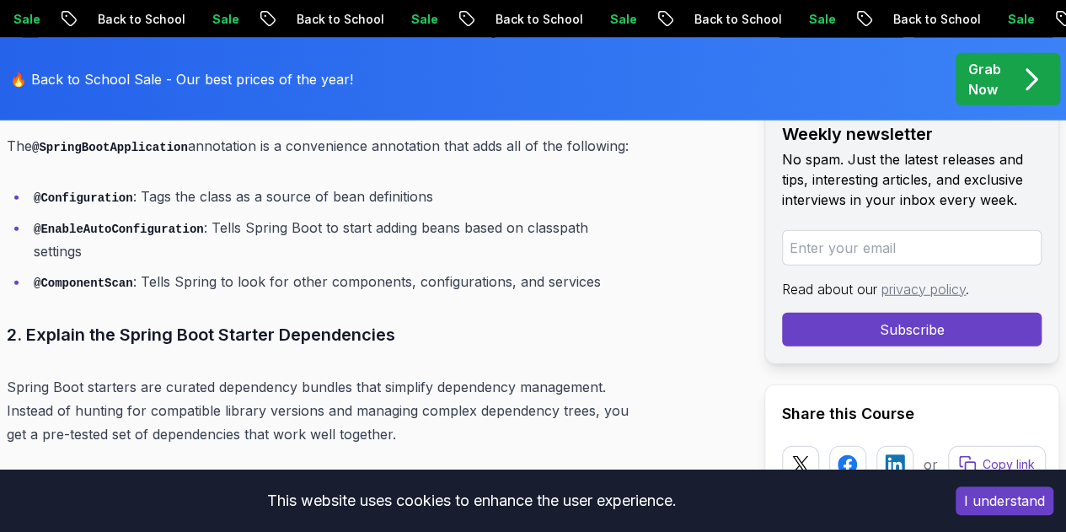
click at [406, 473] on p "Starters follow a naming convention: spring-boot-starter-* where the asterisk i…" at bounding box center [322, 509] width 631 height 72
click at [466, 473] on p "Starters follow a naming convention: spring-boot-starter-* where the asterisk i…" at bounding box center [322, 509] width 631 height 72
click at [32, 473] on p "Starters follow a naming convention: spring-boot-starter-* where the asterisk i…" at bounding box center [322, 509] width 631 height 72
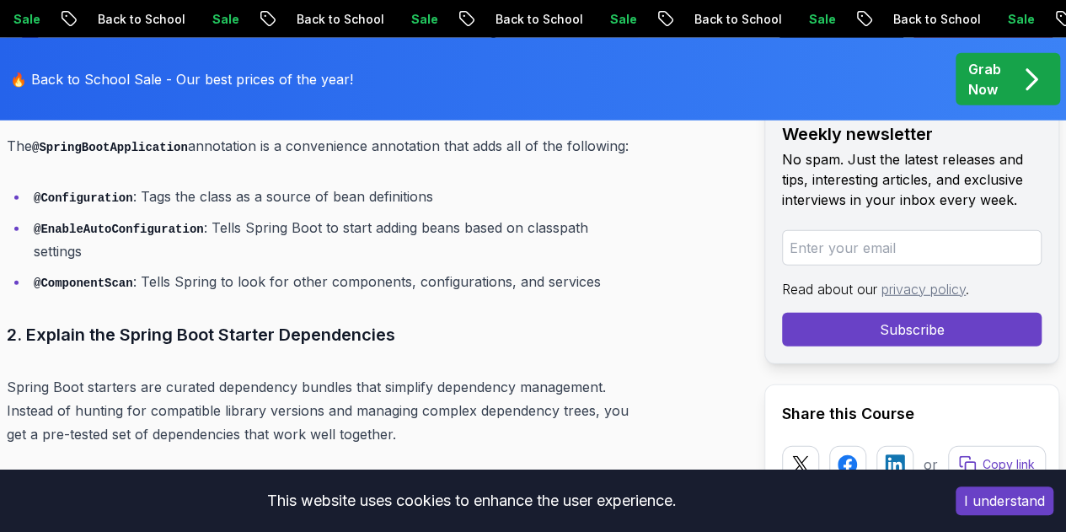
click at [146, 473] on p "Starters follow a naming convention: spring-boot-starter-* where the asterisk i…" at bounding box center [322, 509] width 631 height 72
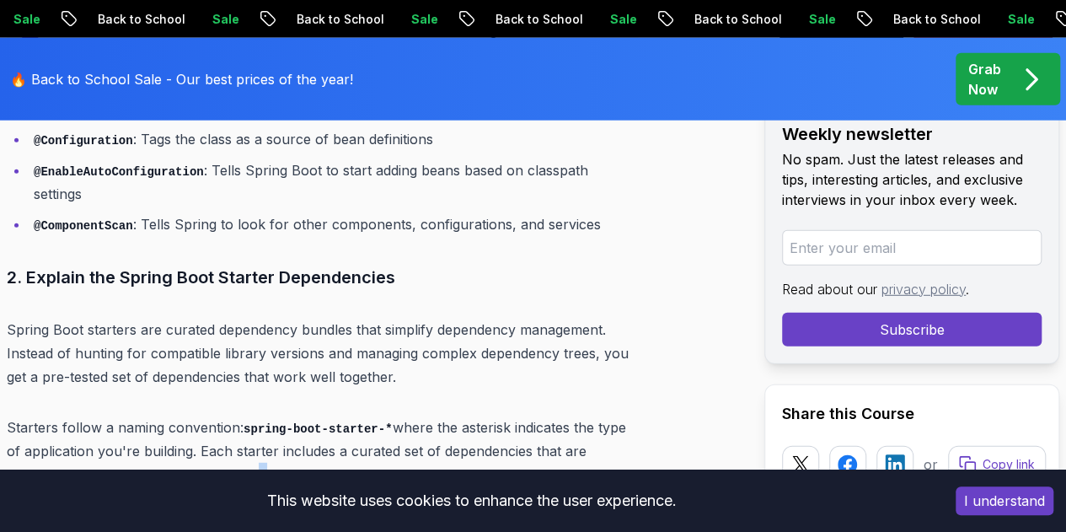
scroll to position [2190, 0]
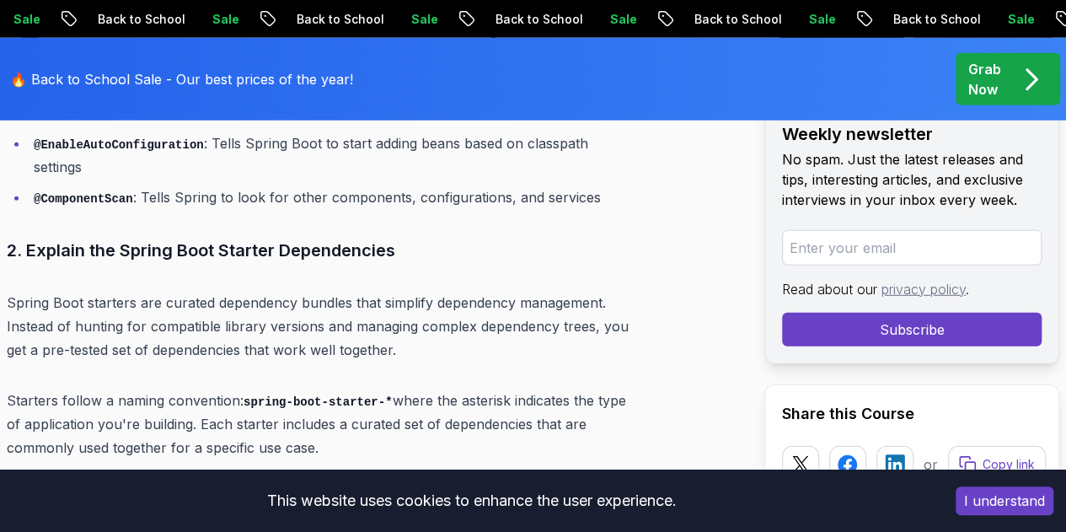
click at [160, 486] on p "Here's an example of how to use a starter:" at bounding box center [322, 498] width 631 height 24
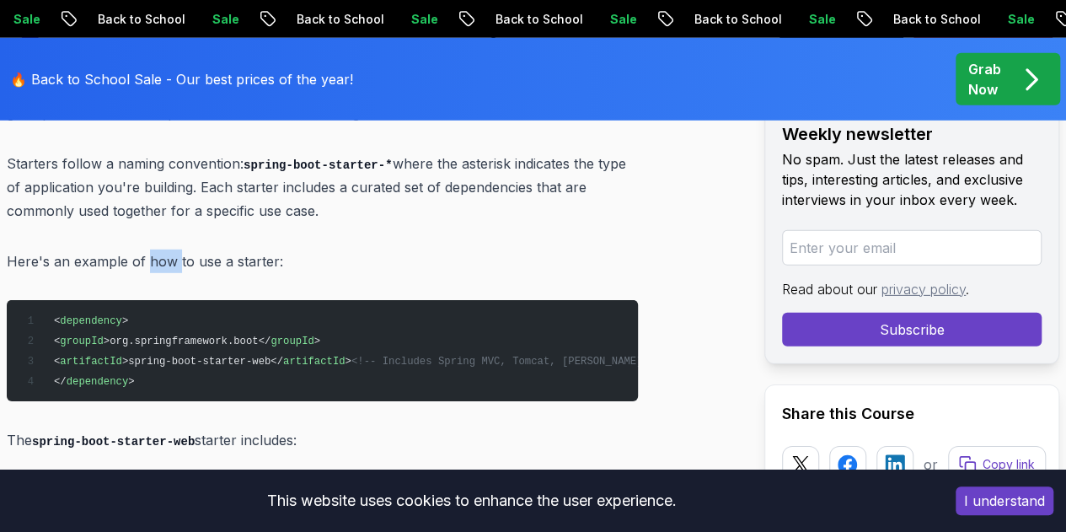
scroll to position [2443, 0]
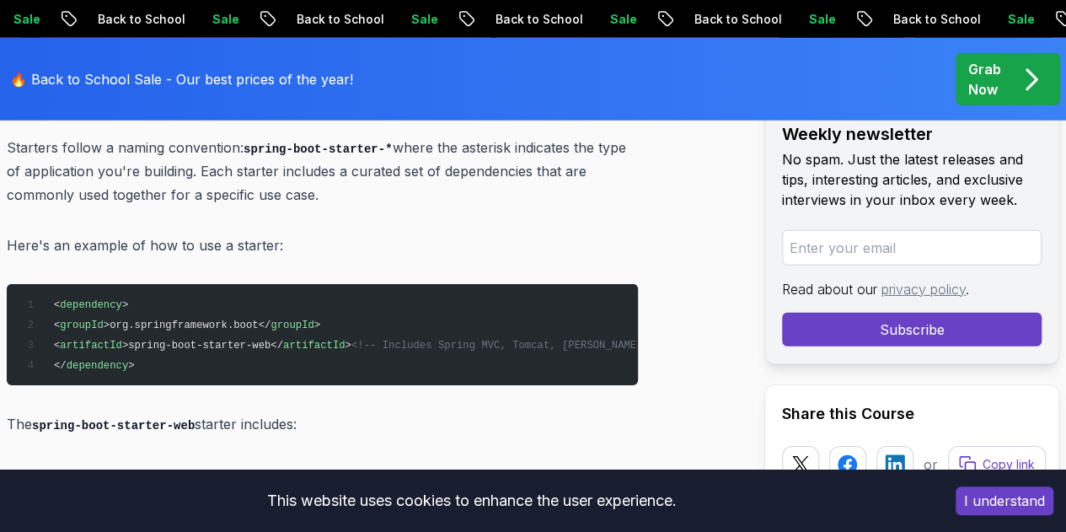
click at [184, 524] on li "[PERSON_NAME] for JSON processing" at bounding box center [333, 536] width 609 height 24
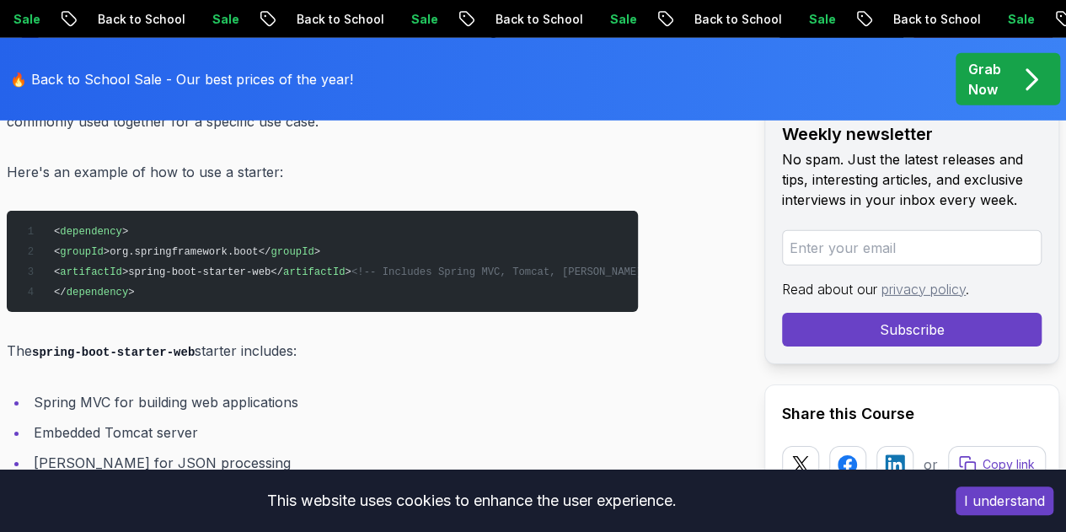
scroll to position [2612, 0]
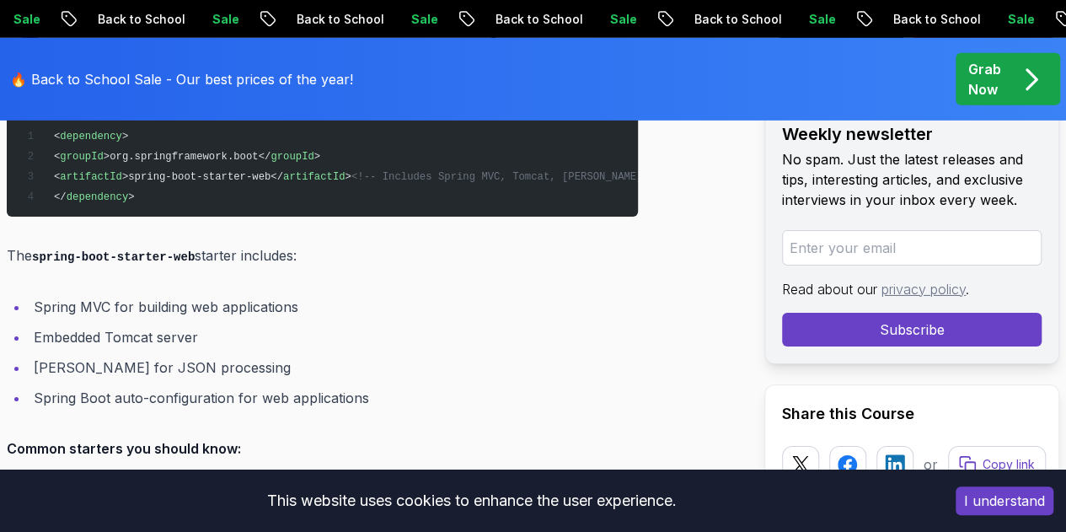
click at [121, 494] on code "spring-boot-starter-web" at bounding box center [115, 500] width 163 height 13
click at [204, 524] on code "spring-boot-starter-data-jpa" at bounding box center [133, 530] width 198 height 13
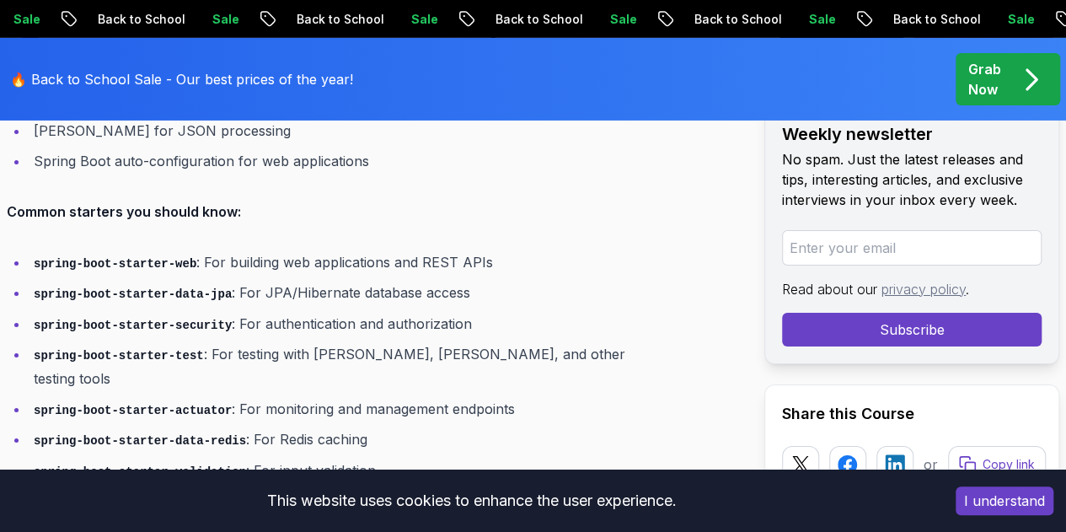
scroll to position [2864, 0]
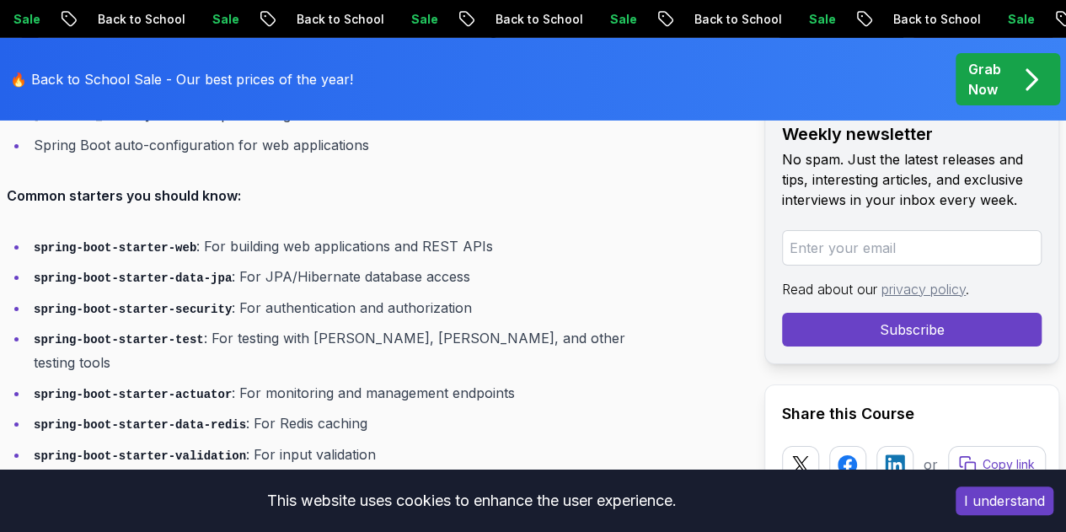
click at [278, 381] on li "spring-boot-starter-actuator : For monitoring and management endpoints" at bounding box center [333, 393] width 609 height 24
click at [297, 411] on li "spring-boot-starter-data-redis : For Redis caching" at bounding box center [333, 423] width 609 height 24
click at [254, 442] on li "spring-boot-starter-validation : For input validation" at bounding box center [333, 454] width 609 height 24
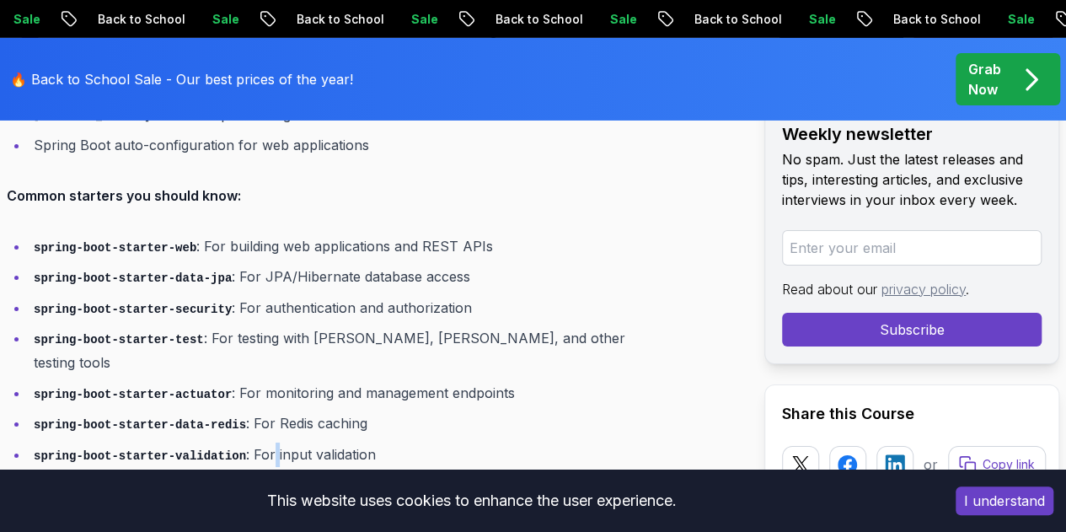
click at [254, 442] on li "spring-boot-starter-validation : For input validation" at bounding box center [333, 454] width 609 height 24
click at [334, 442] on li "spring-boot-starter-validation : For input validation" at bounding box center [333, 454] width 609 height 24
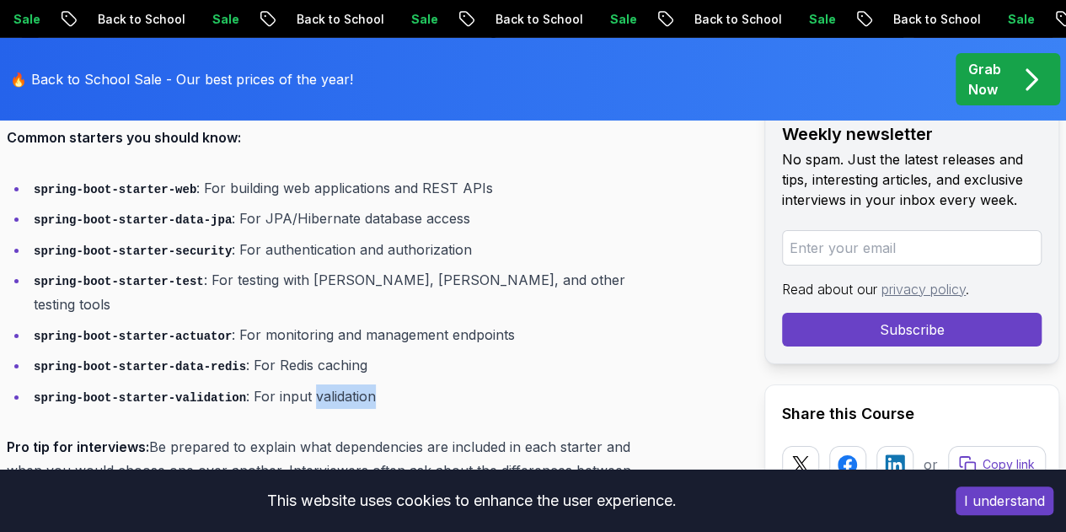
scroll to position [2949, 0]
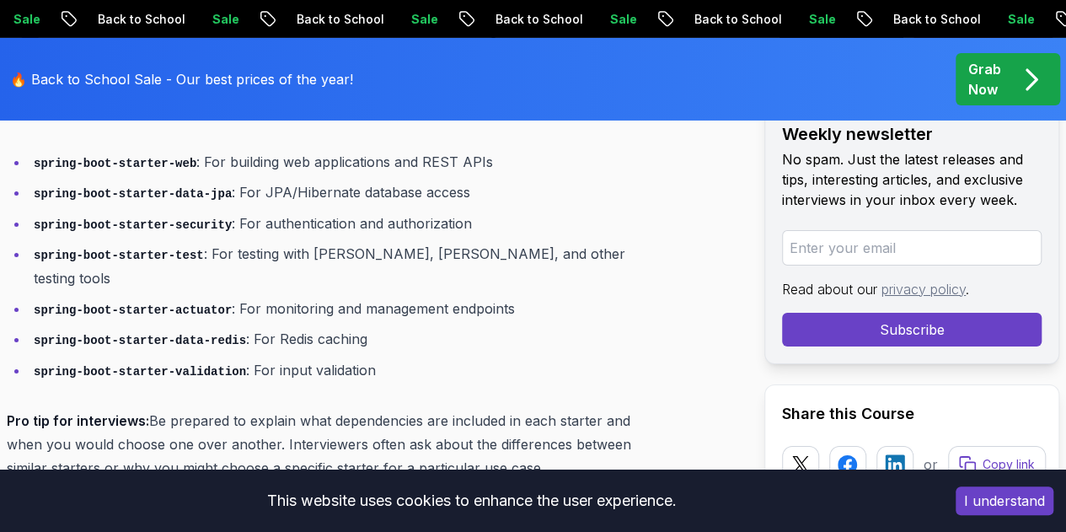
click at [215, 409] on p "Pro tip for interviews: Be prepared to explain what dependencies are included i…" at bounding box center [322, 444] width 631 height 71
click at [347, 409] on p "Pro tip for interviews: Be prepared to explain what dependencies are included i…" at bounding box center [322, 444] width 631 height 71
click at [490, 409] on p "Pro tip for interviews: Be prepared to explain what dependencies are included i…" at bounding box center [322, 444] width 631 height 71
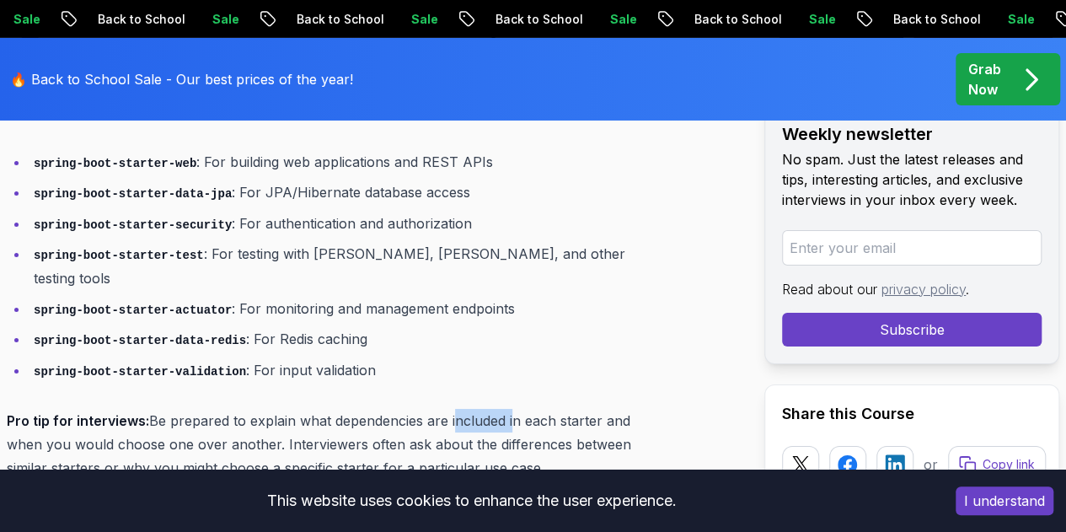
click at [490, 409] on p "Pro tip for interviews: Be prepared to explain what dependencies are included i…" at bounding box center [322, 444] width 631 height 71
click at [79, 409] on p "Pro tip for interviews: Be prepared to explain what dependencies are included i…" at bounding box center [322, 444] width 631 height 71
click at [147, 409] on p "Pro tip for interviews: Be prepared to explain what dependencies are included i…" at bounding box center [322, 444] width 631 height 71
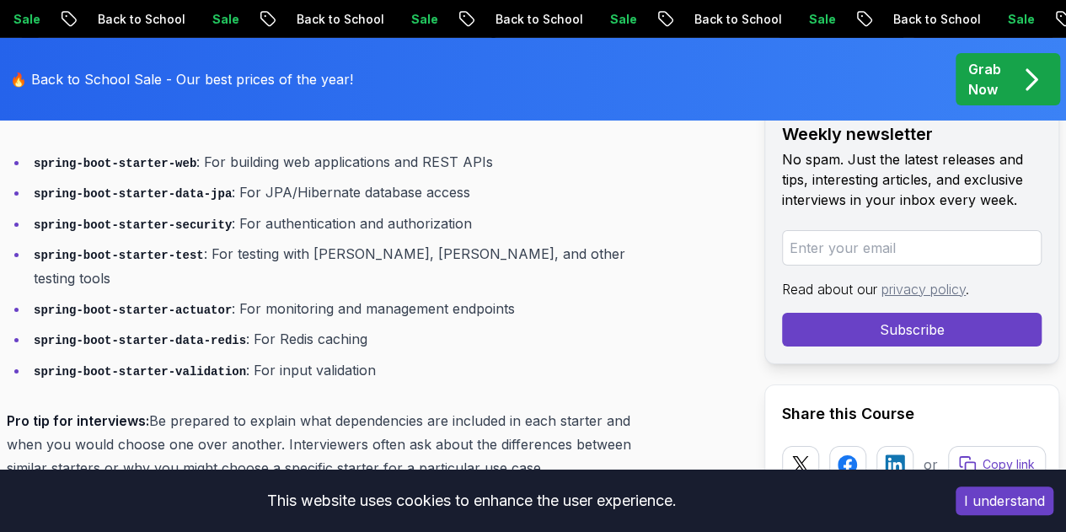
click at [181, 409] on p "Pro tip for interviews: Be prepared to explain what dependencies are included i…" at bounding box center [322, 444] width 631 height 71
click at [254, 409] on p "Pro tip for interviews: Be prepared to explain what dependencies are included i…" at bounding box center [322, 444] width 631 height 71
click at [323, 409] on p "Pro tip for interviews: Be prepared to explain what dependencies are included i…" at bounding box center [322, 444] width 631 height 71
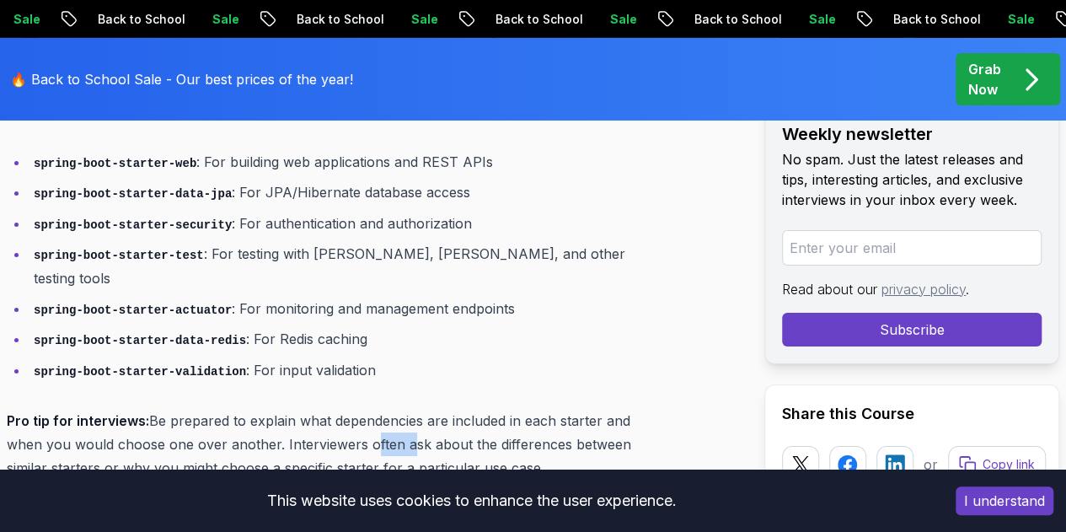
click at [323, 409] on p "Pro tip for interviews: Be prepared to explain what dependencies are included i…" at bounding box center [322, 444] width 631 height 71
click at [86, 409] on p "Pro tip for interviews: Be prepared to explain what dependencies are included i…" at bounding box center [322, 444] width 631 height 71
click at [118, 409] on p "Pro tip for interviews: Be prepared to explain what dependencies are included i…" at bounding box center [322, 444] width 631 height 71
click at [140, 506] on h3 "3. How Does Auto-Configuration Work?" at bounding box center [322, 519] width 631 height 27
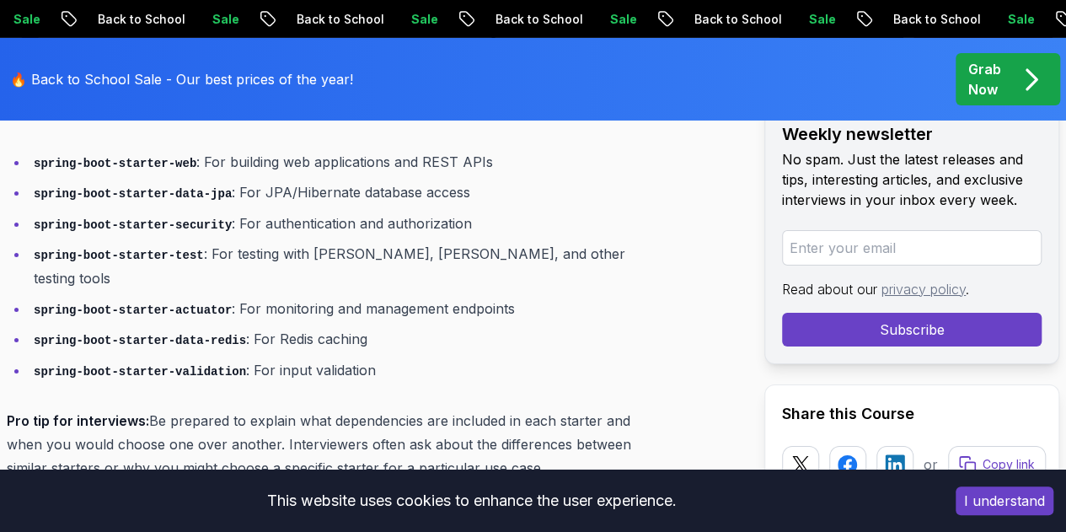
click at [140, 506] on h3 "3. How Does Auto-Configuration Work?" at bounding box center [322, 519] width 631 height 27
click at [201, 506] on h3 "3. How Does Auto-Configuration Work?" at bounding box center [322, 519] width 631 height 27
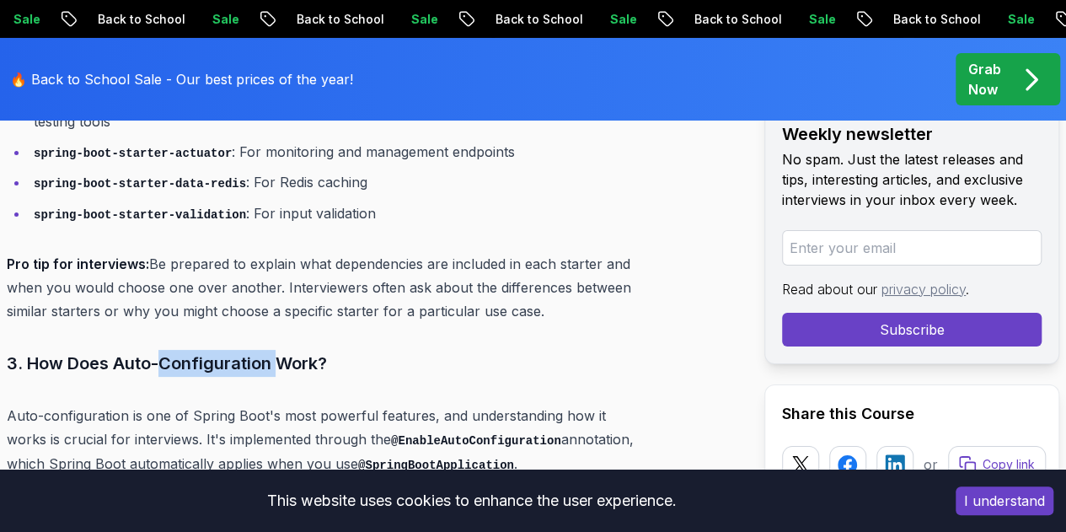
scroll to position [3117, 0]
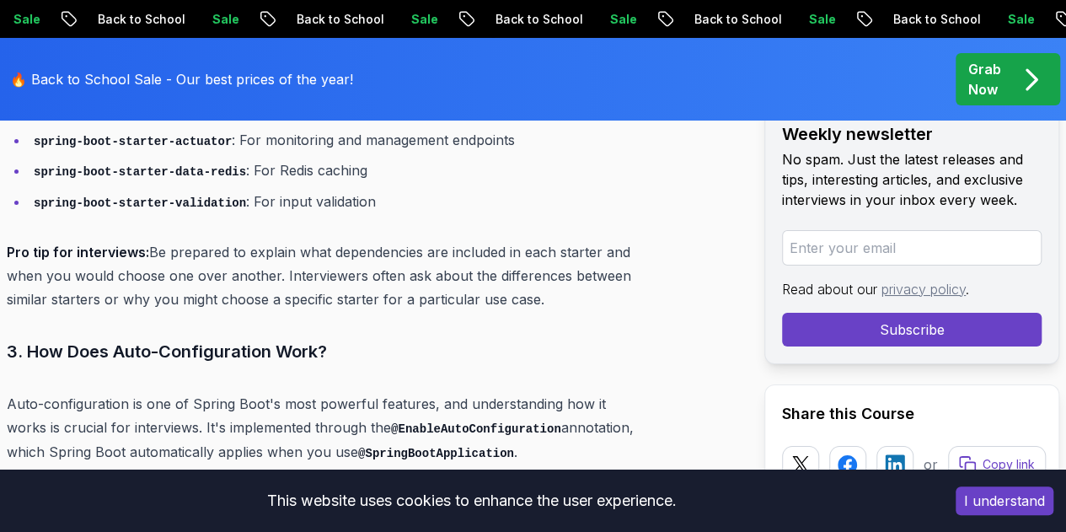
click at [212, 490] on p "The auto-configuration mechanism works by:" at bounding box center [322, 502] width 631 height 24
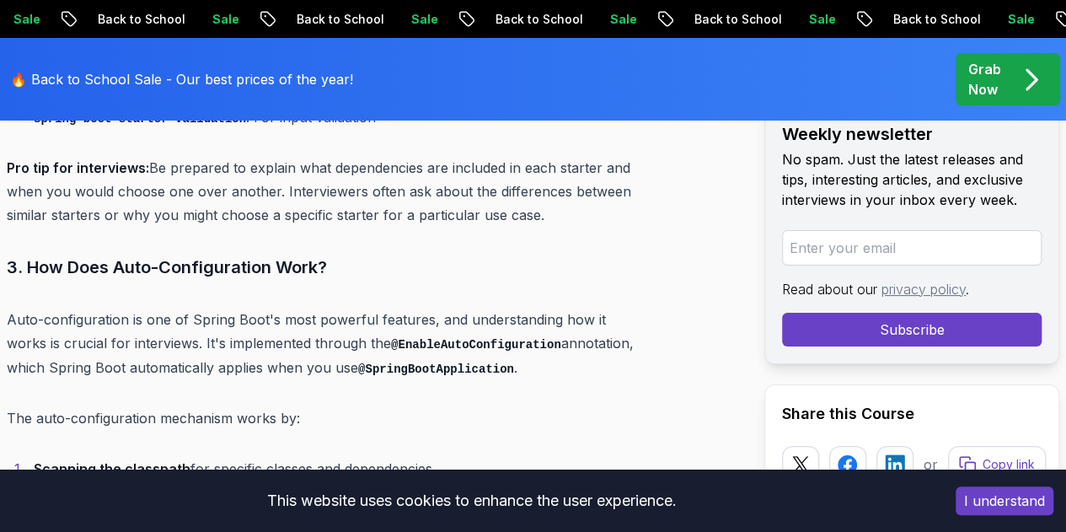
click at [139, 457] on li "Scanning the classpath for specific classes and dependencies" at bounding box center [333, 469] width 609 height 24
click at [141, 460] on strong "Scanning the classpath" at bounding box center [112, 468] width 157 height 17
click at [93, 490] on strong "Checking for existing beans" at bounding box center [127, 498] width 187 height 17
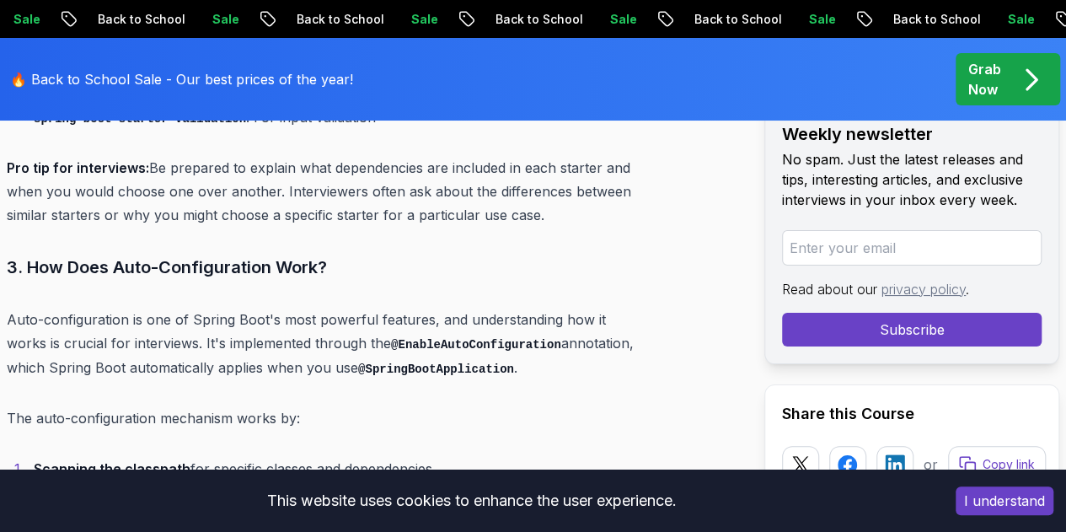
click at [142, 490] on strong "Checking for existing beans" at bounding box center [127, 498] width 187 height 17
click at [190, 490] on strong "Checking for existing beans" at bounding box center [127, 498] width 187 height 17
drag, startPoint x: 340, startPoint y: 330, endPoint x: 30, endPoint y: 318, distance: 310.2
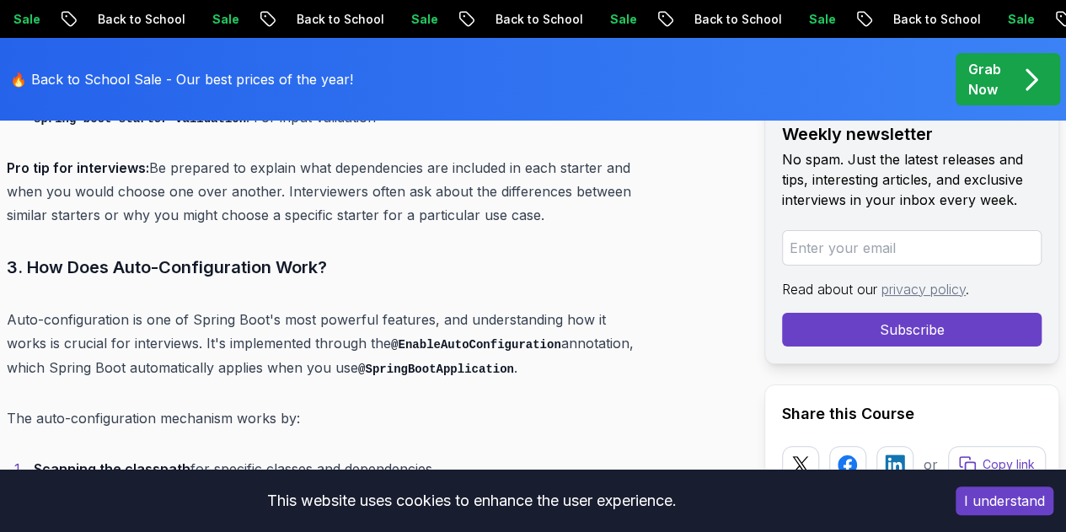
click at [30, 487] on li "Checking for existing beans to avoid conflicts" at bounding box center [333, 499] width 609 height 24
click at [102, 521] on strong "Applying conditional configuration" at bounding box center [149, 529] width 230 height 17
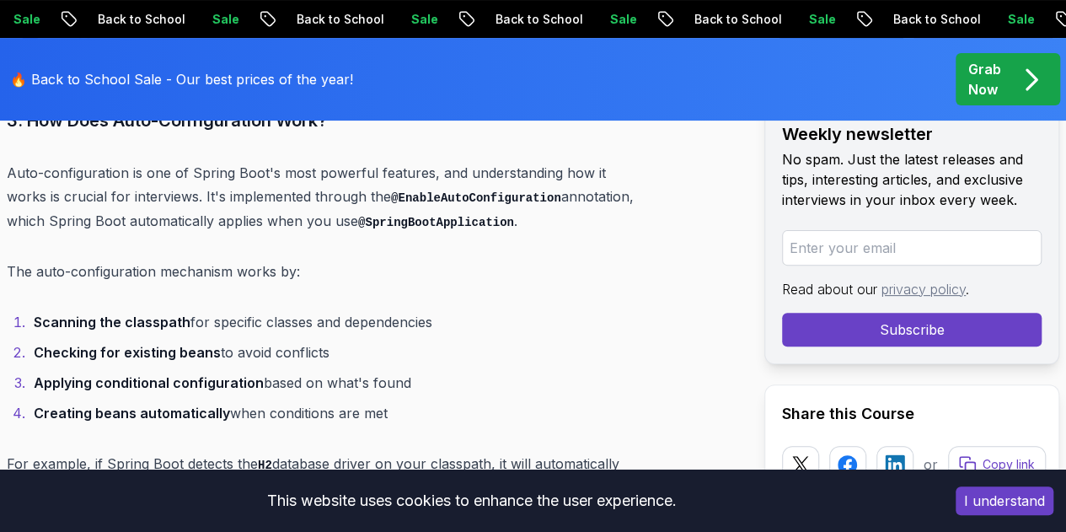
scroll to position [3370, 0]
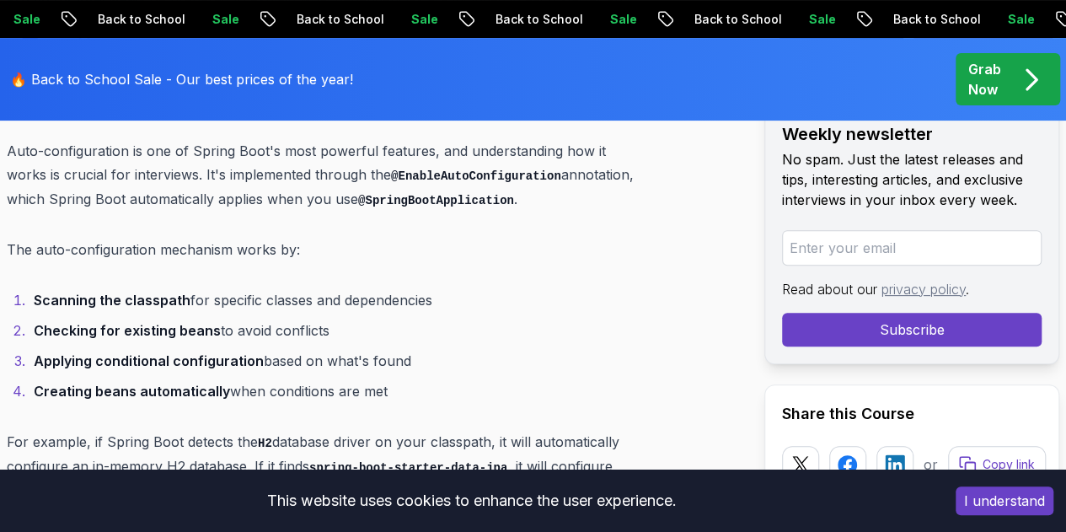
click at [115, 430] on p "For example, if Spring Boot detects the H2 database driver on your classpath, i…" at bounding box center [322, 466] width 631 height 72
click at [279, 430] on p "For example, if Spring Boot detects the H2 database driver on your classpath, i…" at bounding box center [322, 466] width 631 height 72
click at [280, 430] on p "For example, if Spring Boot detects the H2 database driver on your classpath, i…" at bounding box center [322, 466] width 631 height 72
click at [446, 430] on p "For example, if Spring Boot detects the H2 database driver on your classpath, i…" at bounding box center [322, 466] width 631 height 72
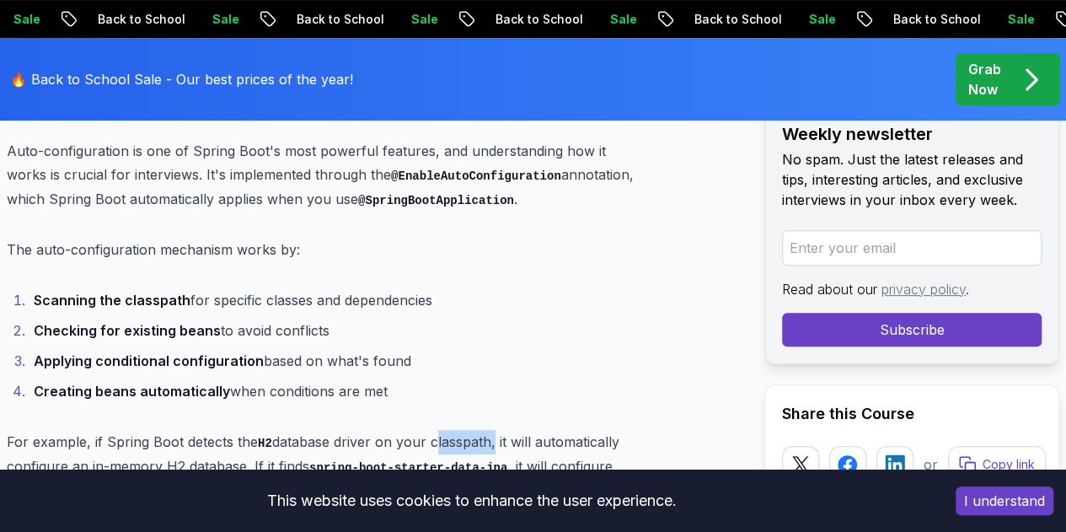
click at [446, 430] on p "For example, if Spring Boot detects the H2 database driver on your classpath, i…" at bounding box center [322, 466] width 631 height 72
click at [516, 430] on p "For example, if Spring Boot detects the H2 database driver on your classpath, i…" at bounding box center [322, 466] width 631 height 72
drag, startPoint x: 516, startPoint y: 267, endPoint x: 581, endPoint y: 270, distance: 65.0
click at [527, 430] on p "For example, if Spring Boot detects the H2 database driver on your classpath, i…" at bounding box center [322, 466] width 631 height 72
click at [120, 430] on p "For example, if Spring Boot detects the H2 database driver on your classpath, i…" at bounding box center [322, 466] width 631 height 72
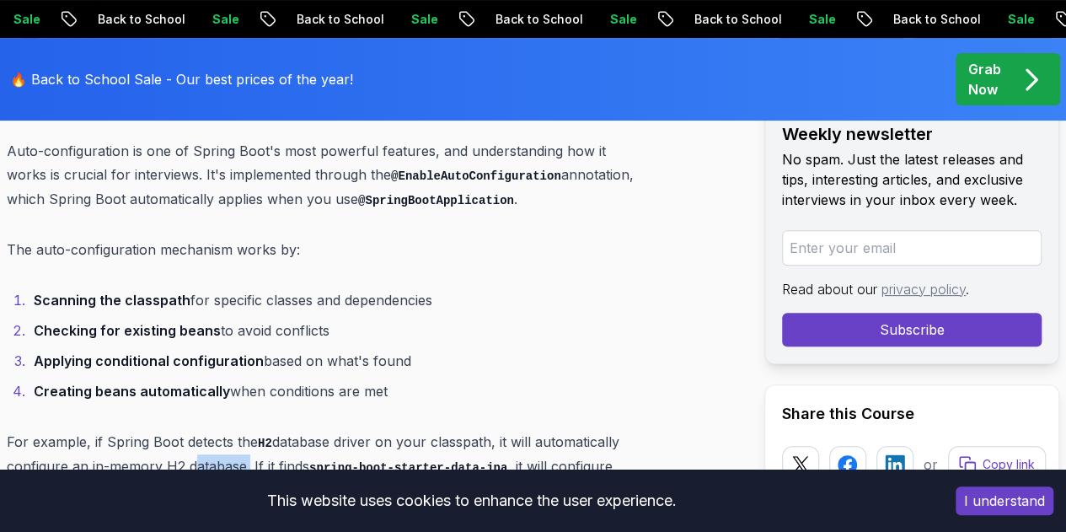
click at [120, 430] on p "For example, if Spring Boot detects the H2 database driver on your classpath, i…" at bounding box center [322, 466] width 631 height 72
click at [201, 430] on p "For example, if Spring Boot detects the H2 database driver on your classpath, i…" at bounding box center [322, 466] width 631 height 72
click at [234, 430] on p "For example, if Spring Boot detects the H2 database driver on your classpath, i…" at bounding box center [322, 466] width 631 height 72
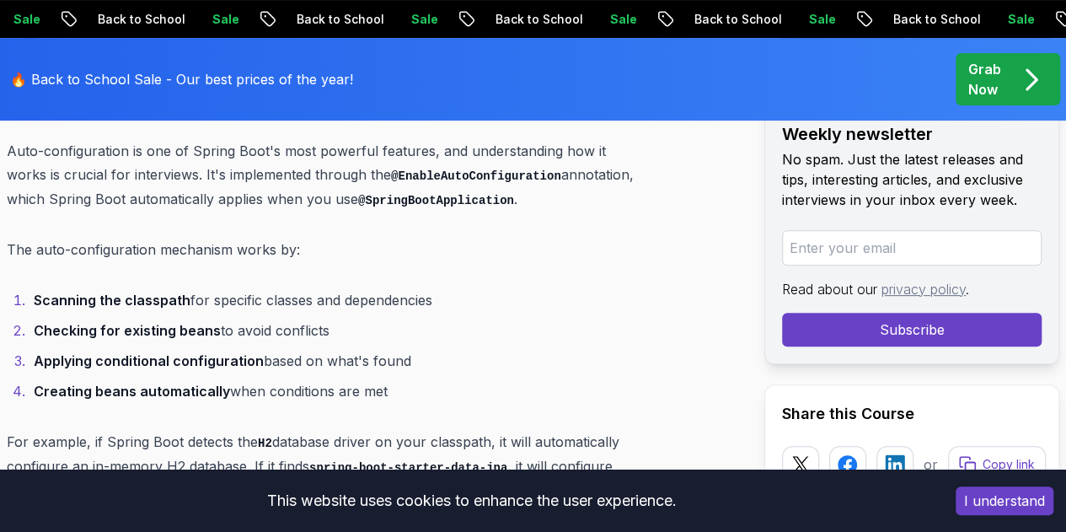
click at [309, 461] on code "spring-boot-starter-data-jpa" at bounding box center [408, 467] width 198 height 13
drag, startPoint x: 432, startPoint y: 294, endPoint x: 249, endPoint y: 297, distance: 182.8
click at [249, 430] on p "For example, if Spring Boot detects the H2 database driver on your classpath, i…" at bounding box center [322, 466] width 631 height 72
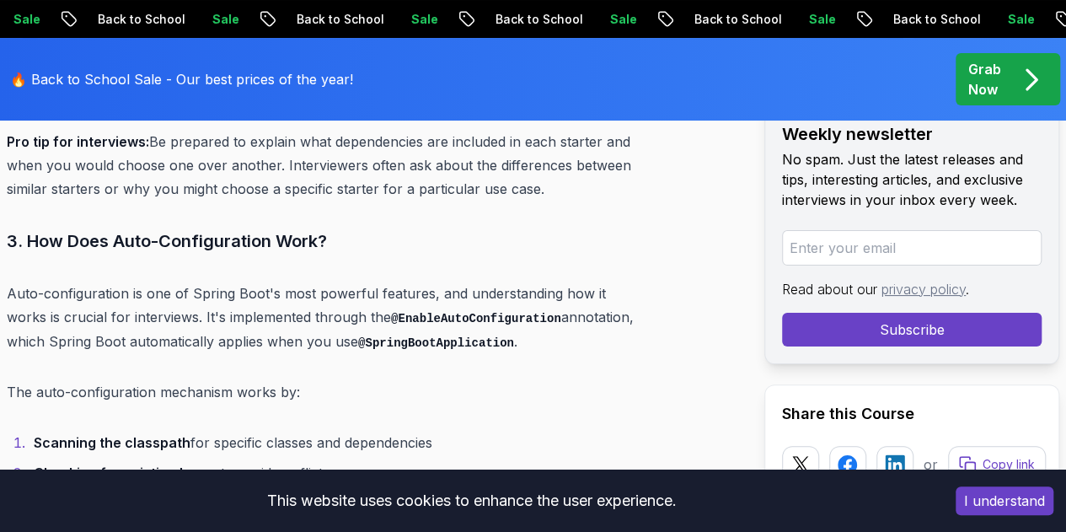
scroll to position [3201, 0]
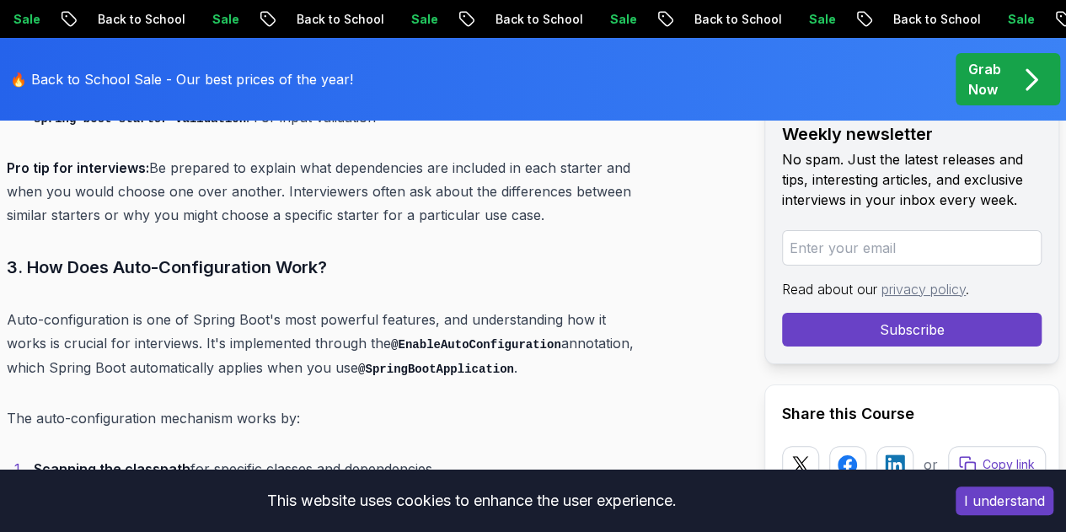
click at [155, 460] on strong "Scanning the classpath" at bounding box center [112, 468] width 157 height 17
click at [65, 490] on strong "Checking for existing beans" at bounding box center [127, 498] width 187 height 17
click at [189, 490] on strong "Checking for existing beans" at bounding box center [127, 498] width 187 height 17
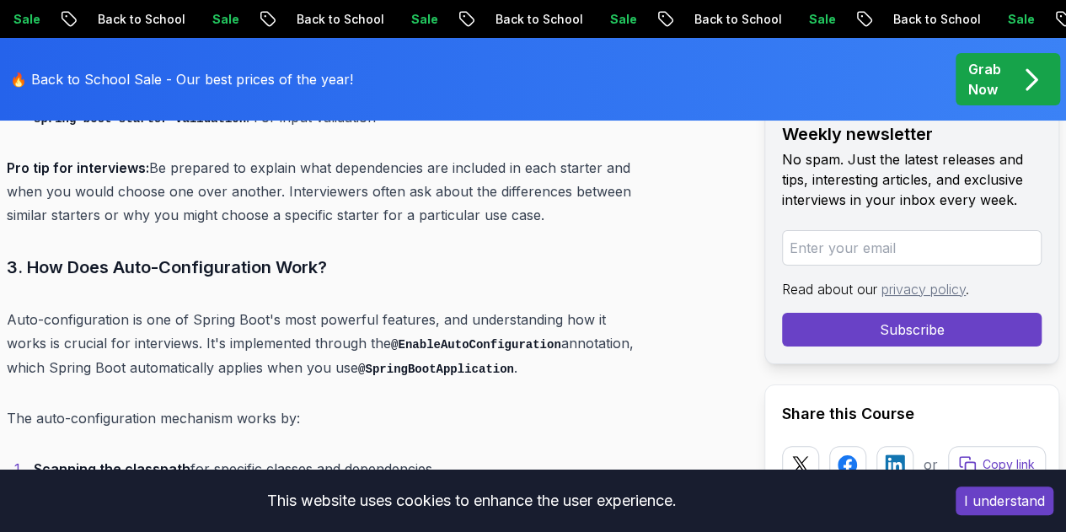
click at [62, 521] on strong "Applying conditional configuration" at bounding box center [149, 529] width 230 height 17
click at [152, 521] on strong "Applying conditional configuration" at bounding box center [149, 529] width 230 height 17
drag, startPoint x: 152, startPoint y: 357, endPoint x: 215, endPoint y: 358, distance: 62.3
click at [155, 521] on strong "Applying conditional configuration" at bounding box center [149, 529] width 230 height 17
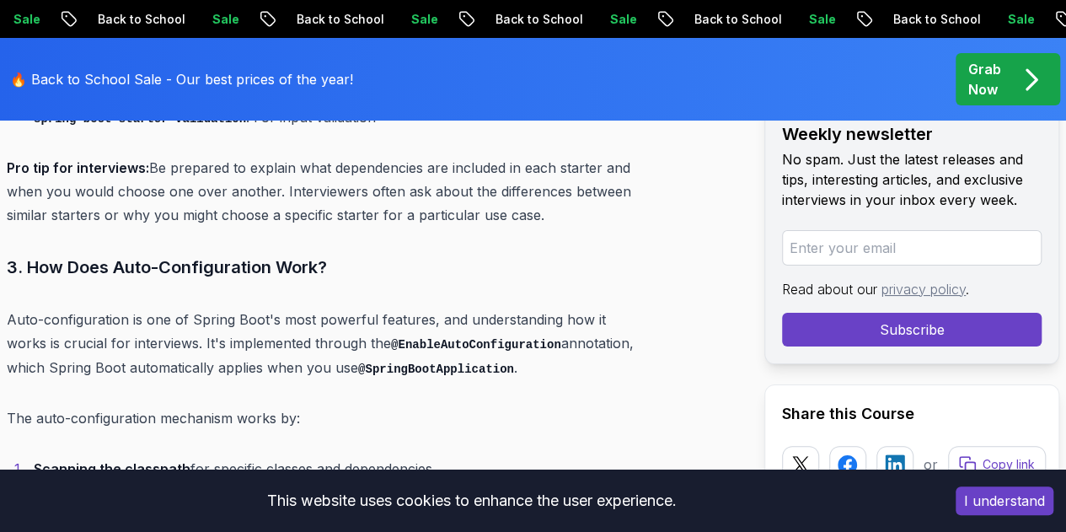
click at [215, 521] on strong "Applying conditional configuration" at bounding box center [149, 529] width 230 height 17
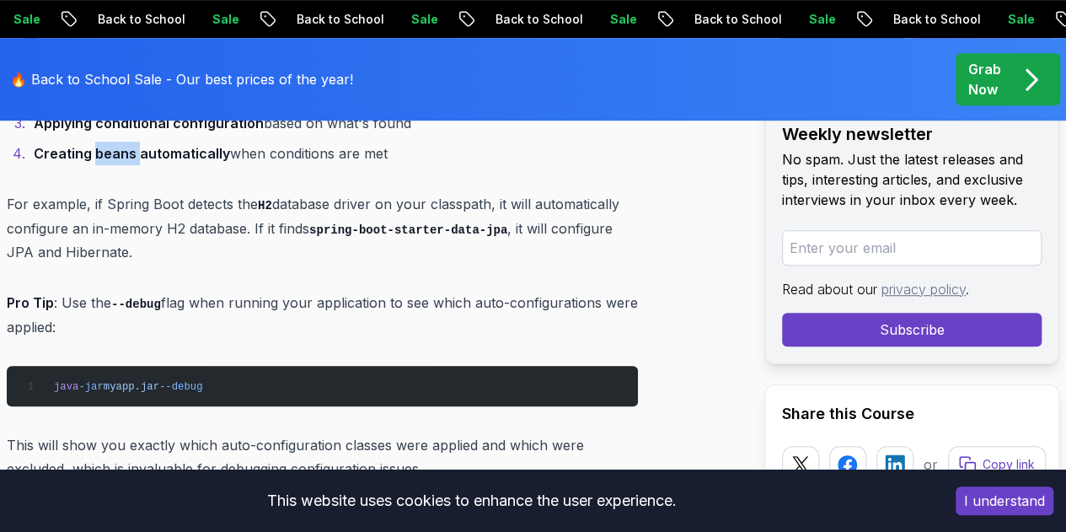
scroll to position [3623, 0]
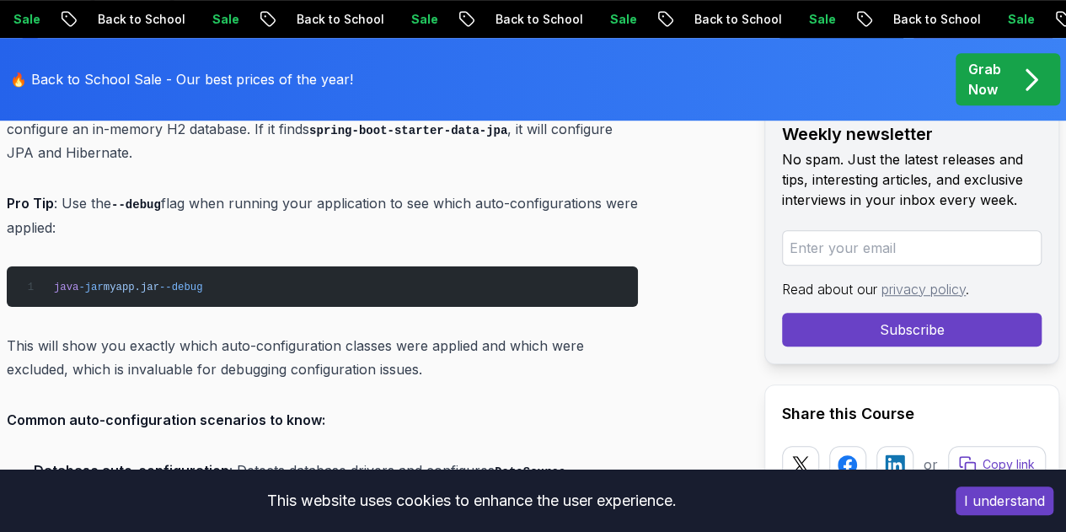
click at [287, 458] on li "Database auto-configuration : Detects database drivers and configures DataSource" at bounding box center [333, 470] width 609 height 24
click at [248, 495] on code "EntityManagerFactory" at bounding box center [317, 501] width 142 height 13
click at [177, 523] on strong "Web auto-configuration" at bounding box center [114, 531] width 160 height 17
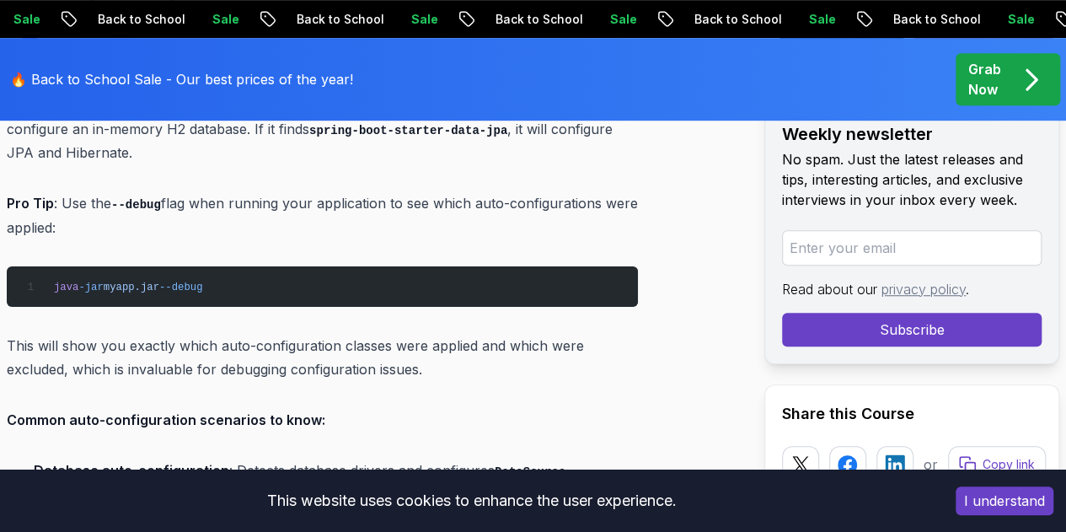
click at [177, 523] on strong "Web auto-configuration" at bounding box center [114, 531] width 160 height 17
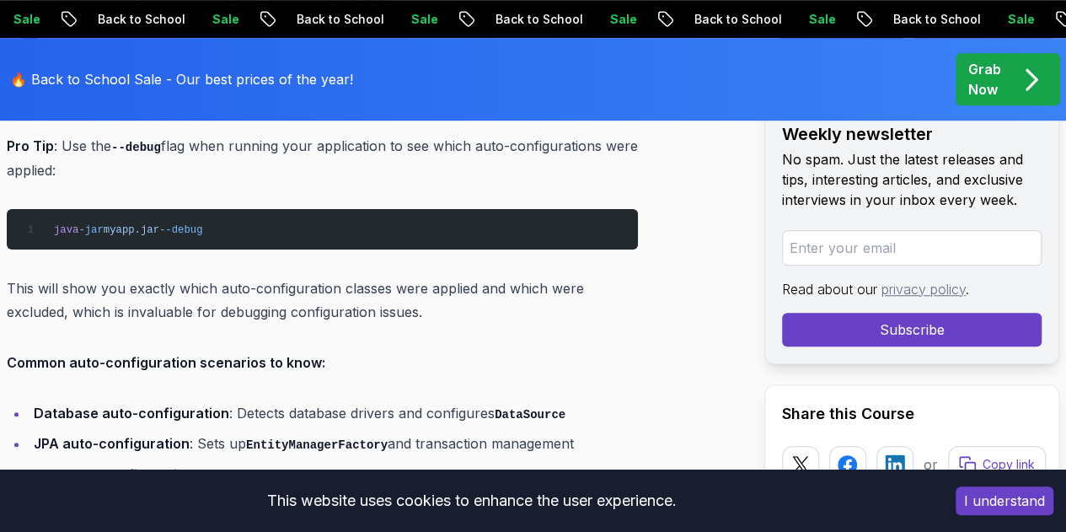
scroll to position [3791, 0]
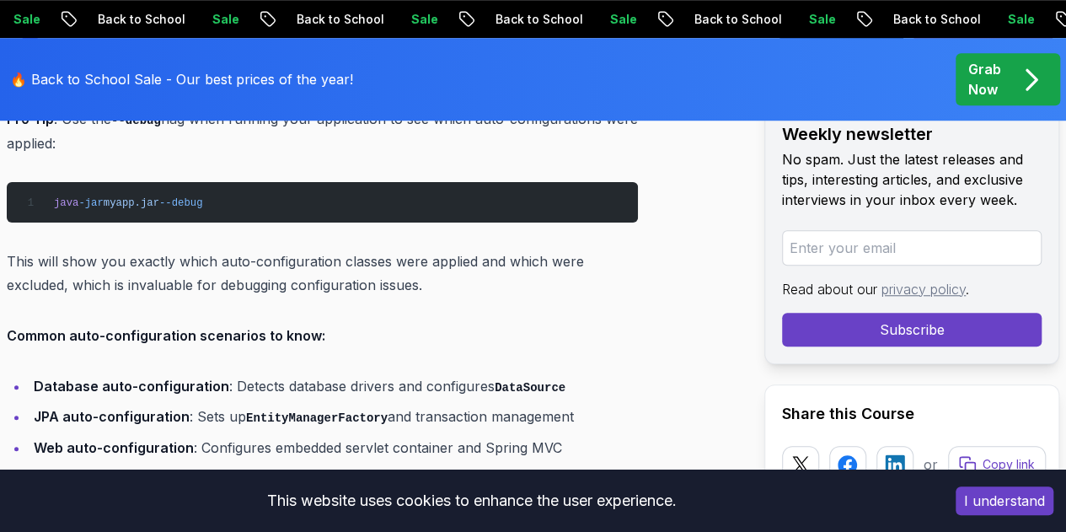
drag, startPoint x: 232, startPoint y: 337, endPoint x: 300, endPoint y: 341, distance: 68.4
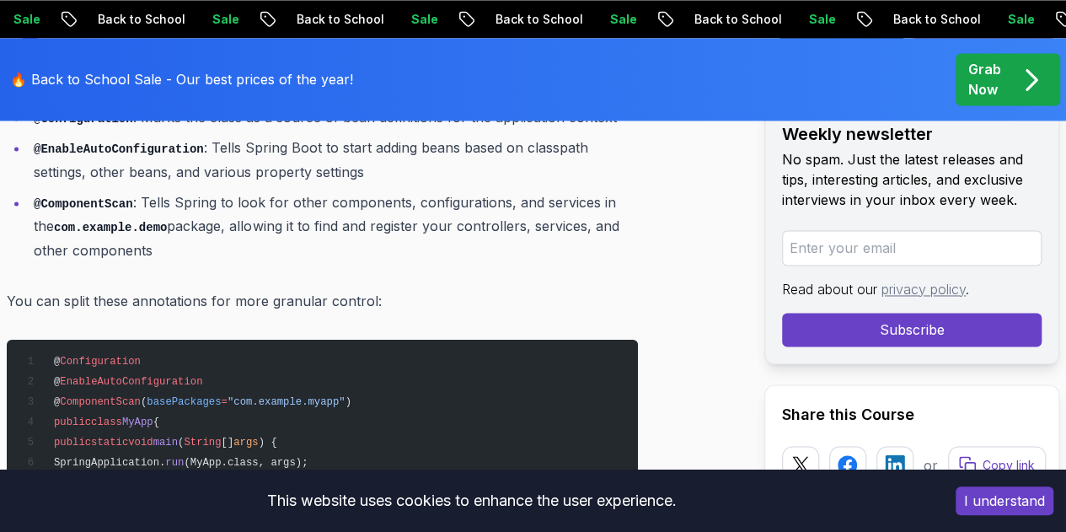
scroll to position [4549, 0]
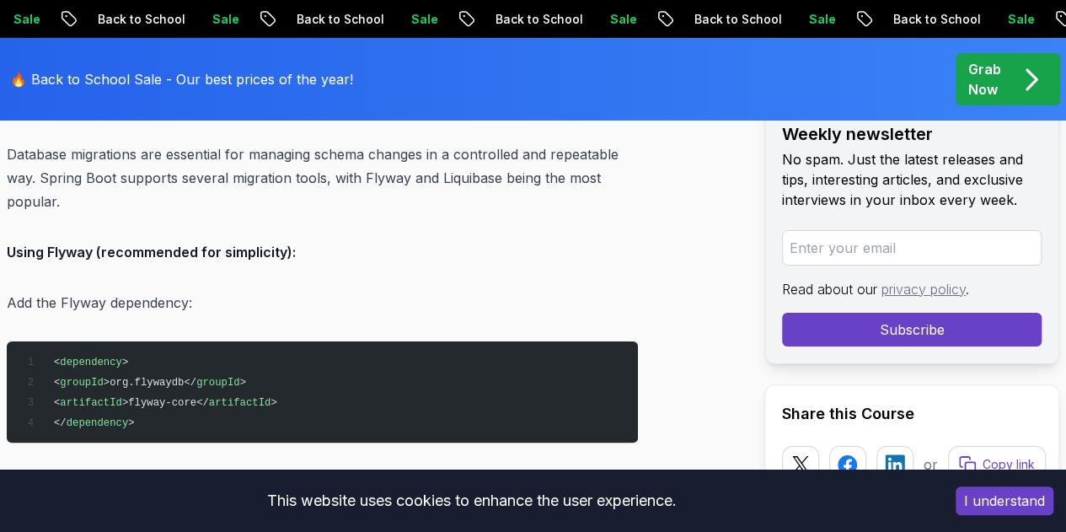
scroll to position [5897, 0]
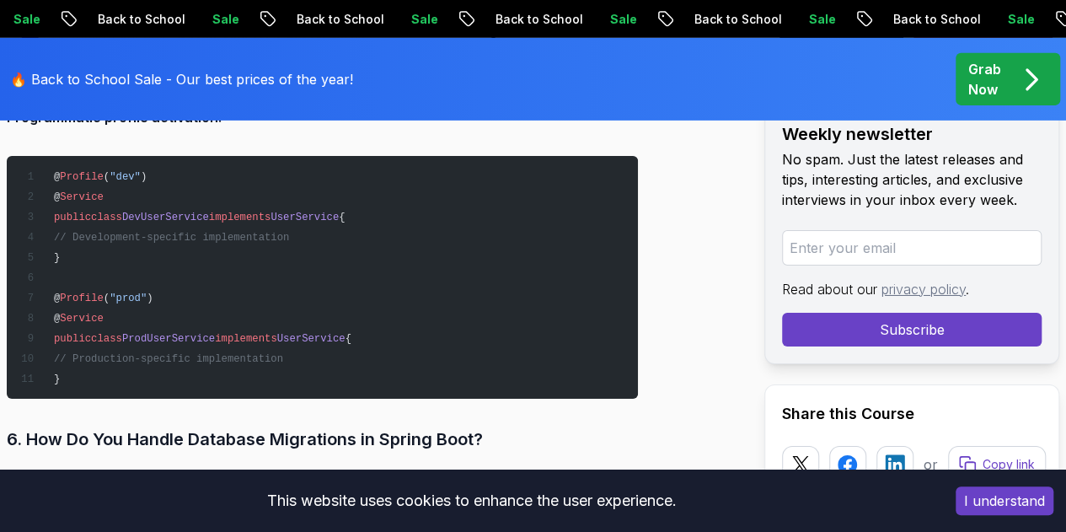
click at [233, 425] on h3 "6. How Do You Handle Database Migrations in Spring Boot?" at bounding box center [322, 438] width 631 height 27
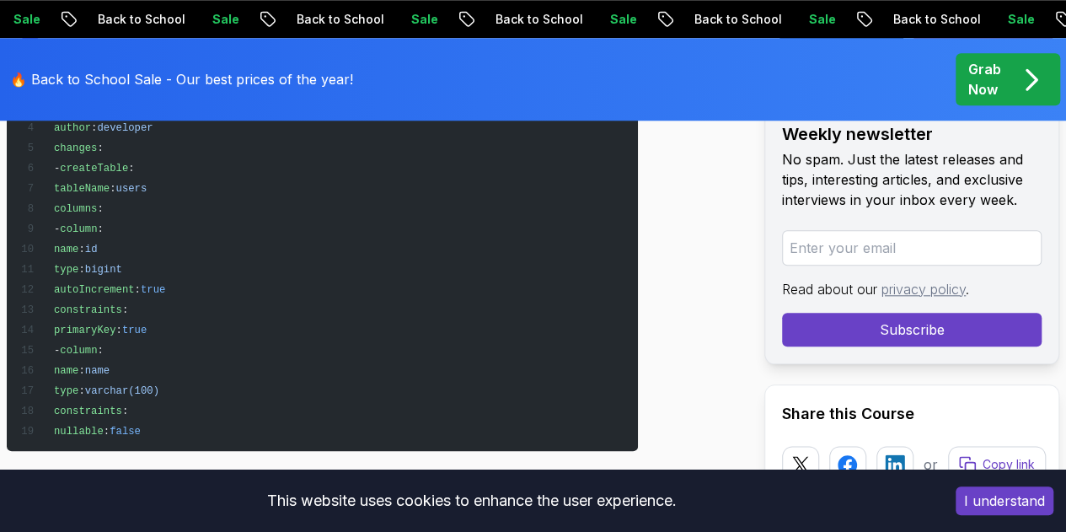
scroll to position [7161, 0]
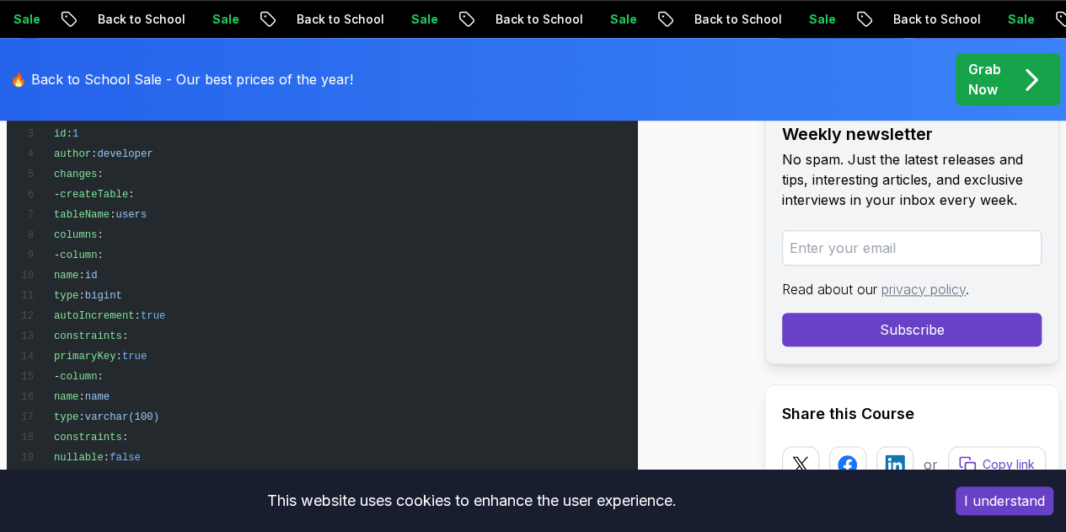
click at [212, 504] on h3 "7. Explain Spring Boot Actuator and Monitoring" at bounding box center [322, 517] width 631 height 27
click at [315, 504] on h3 "7. Explain Spring Boot Actuator and Monitoring" at bounding box center [322, 517] width 631 height 27
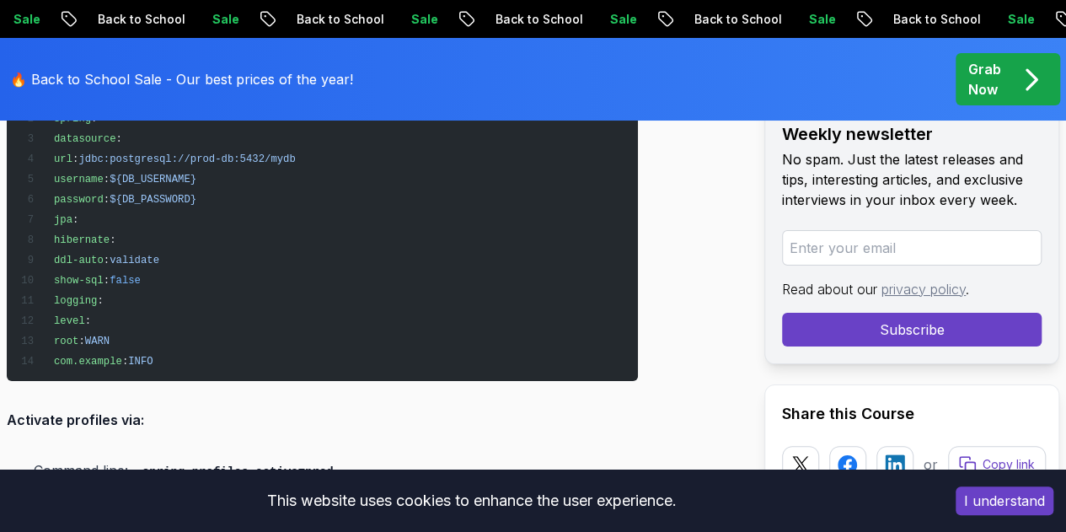
scroll to position [9688, 0]
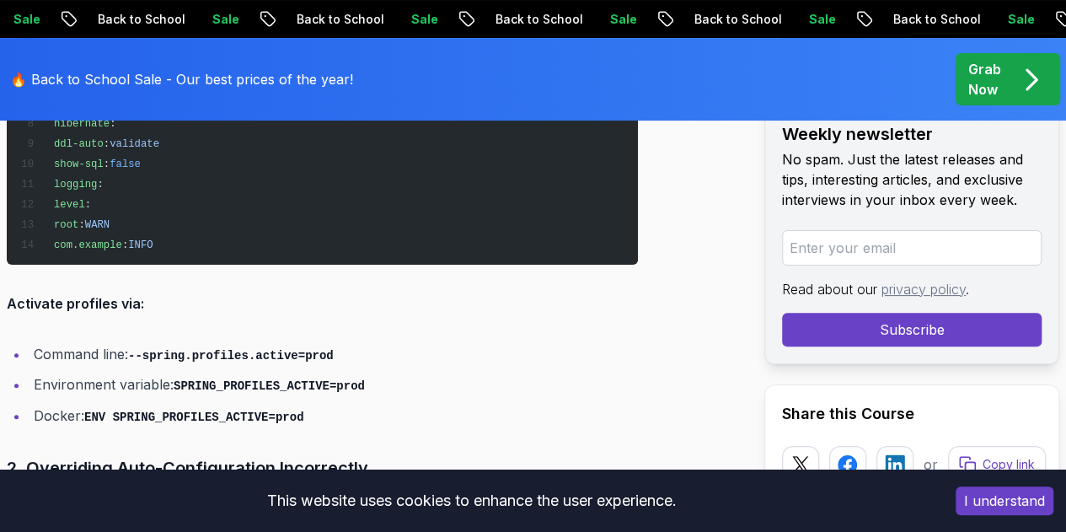
click at [231, 454] on h3 "2. Overriding Auto-Configuration Incorrectly" at bounding box center [322, 467] width 631 height 27
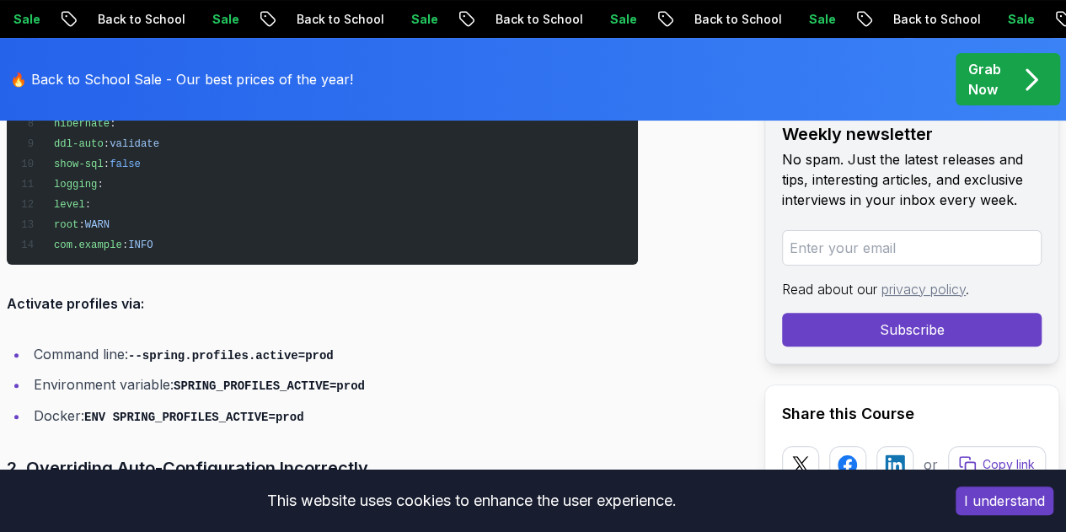
drag, startPoint x: 636, startPoint y: 284, endPoint x: 708, endPoint y: 289, distance: 71.8
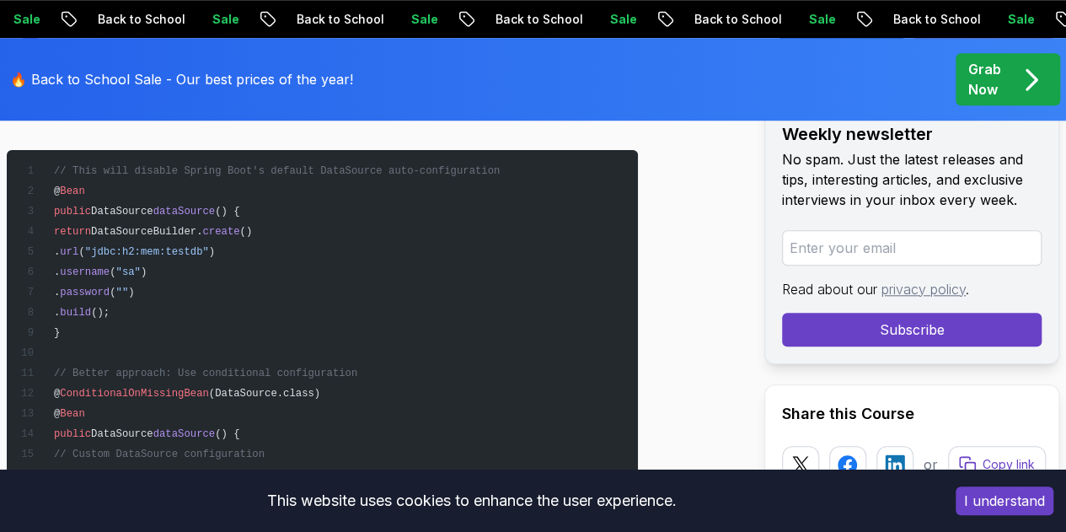
scroll to position [10278, 0]
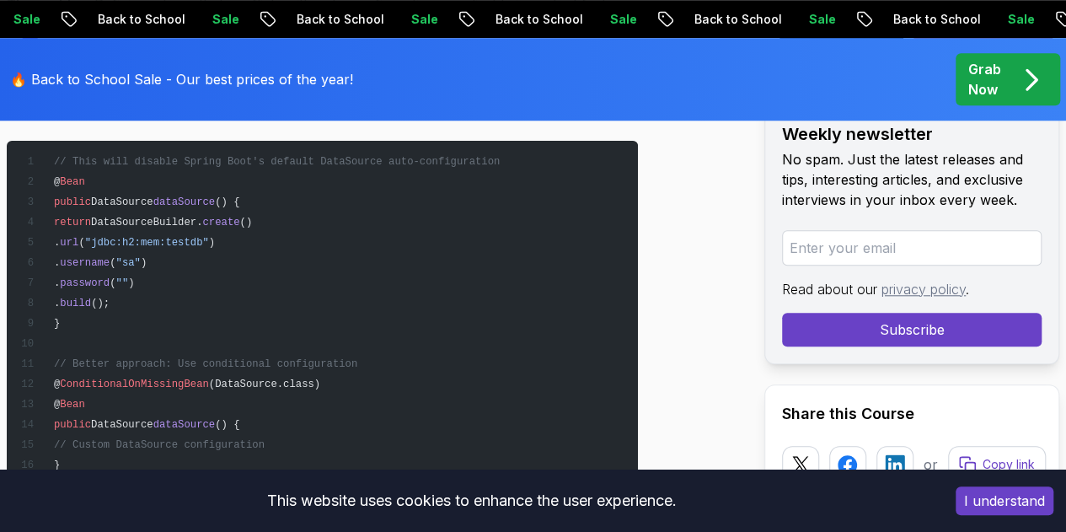
click at [150, 511] on h3 "3. Not Using Constructor Injection" at bounding box center [322, 524] width 631 height 27
click at [243, 511] on h3 "3. Not Using Constructor Injection" at bounding box center [322, 524] width 631 height 27
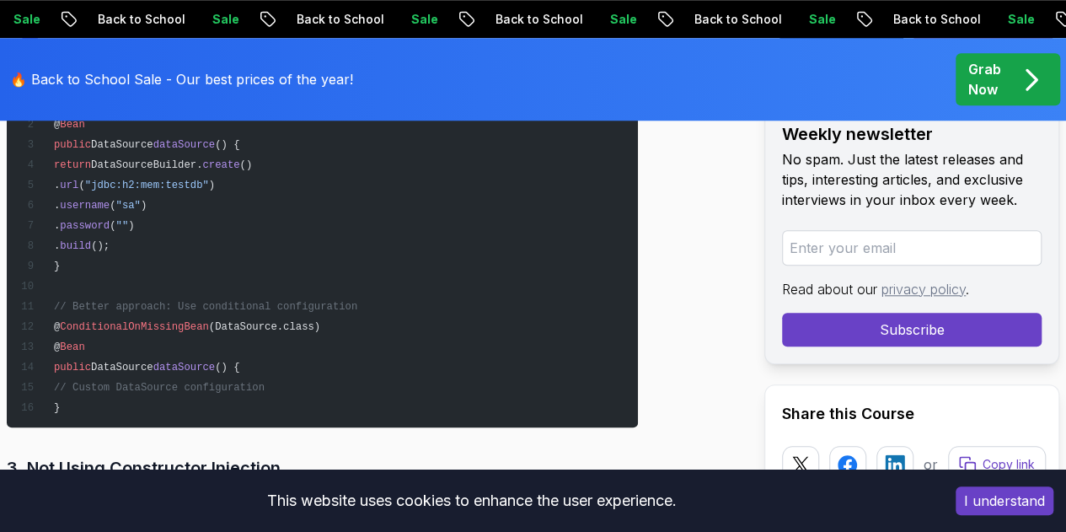
scroll to position [10362, 0]
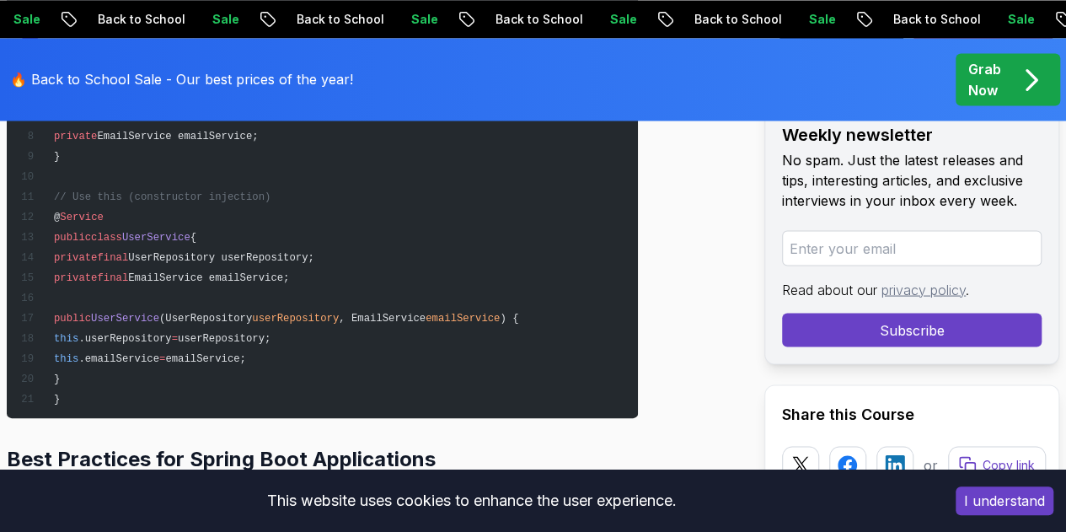
scroll to position [11120, 0]
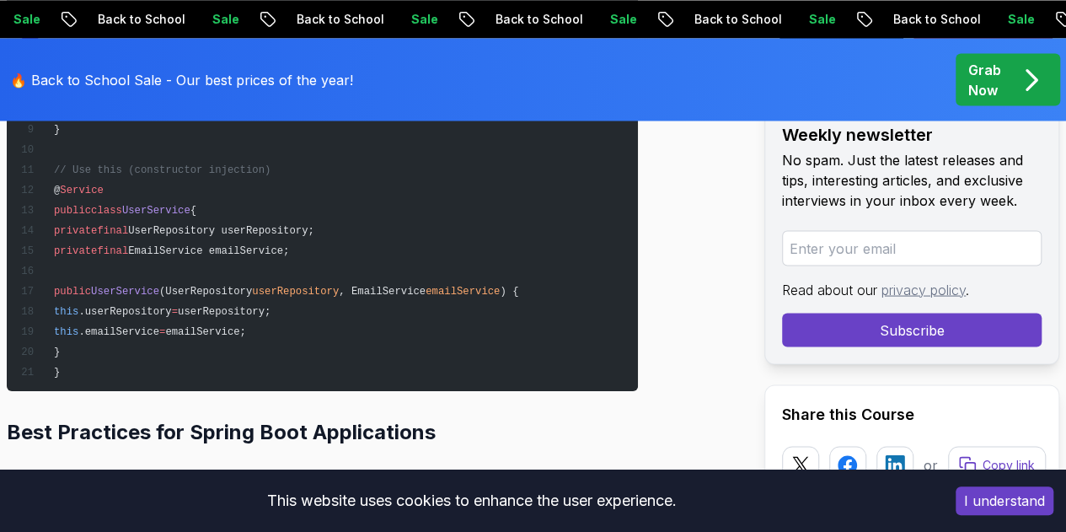
drag, startPoint x: 219, startPoint y: 335, endPoint x: 238, endPoint y: 334, distance: 19.4
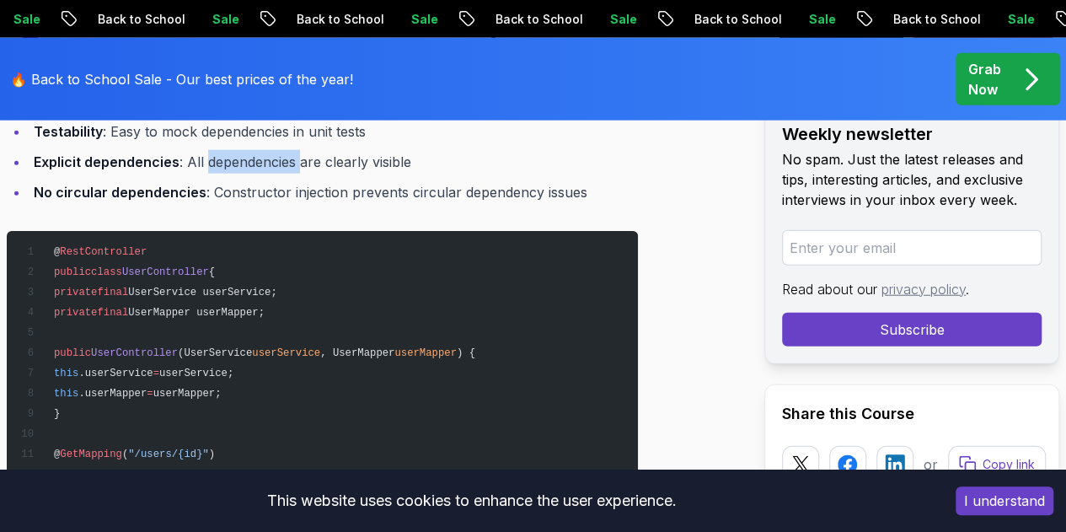
scroll to position [11794, 0]
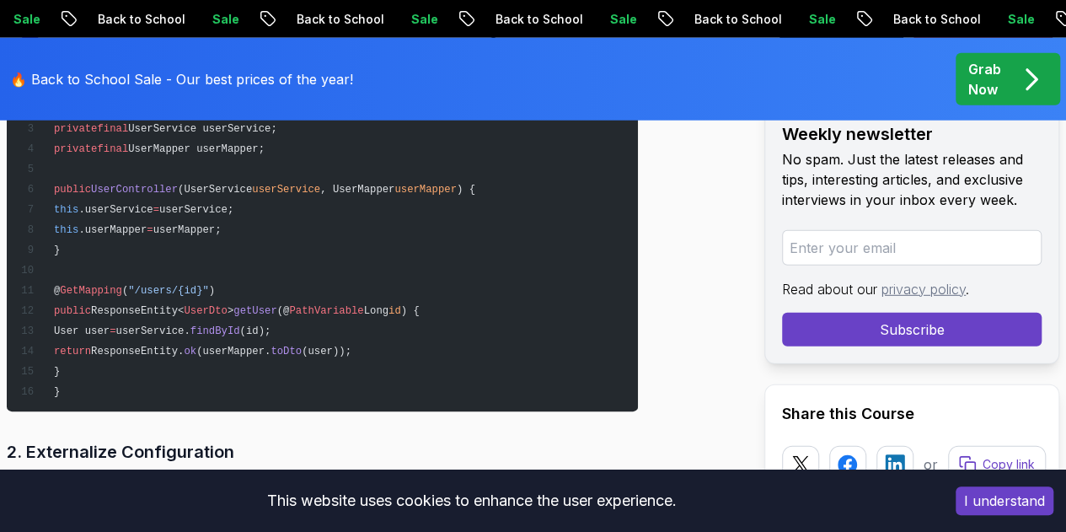
click at [157, 492] on p "Never hardcode configuration values in your application code. Use external conf…" at bounding box center [322, 515] width 631 height 47
click at [227, 492] on p "Never hardcode configuration values in your application code. Use external conf…" at bounding box center [322, 515] width 631 height 47
click at [334, 492] on p "Never hardcode configuration values in your application code. Use external conf…" at bounding box center [322, 515] width 631 height 47
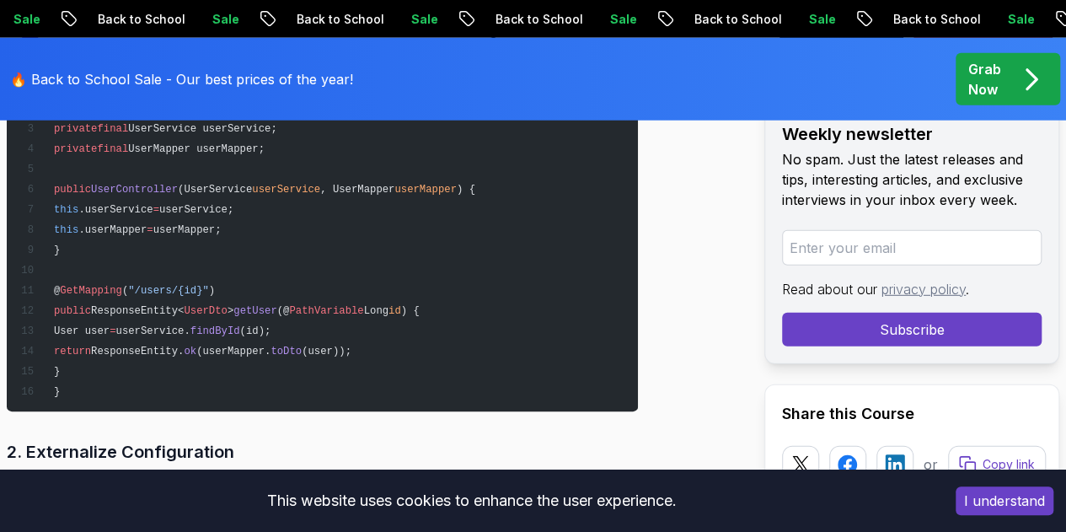
click at [334, 492] on p "Never hardcode configuration values in your application code. Use external conf…" at bounding box center [322, 515] width 631 height 47
click at [443, 492] on p "Never hardcode configuration values in your application code. Use external conf…" at bounding box center [322, 515] width 631 height 47
click at [556, 492] on p "Never hardcode configuration values in your application code. Use external conf…" at bounding box center [322, 515] width 631 height 47
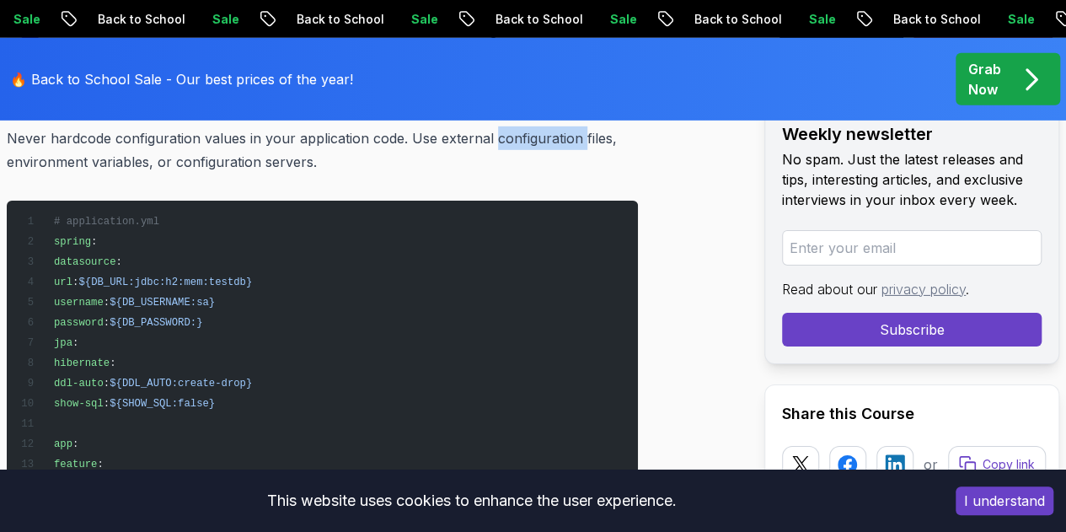
scroll to position [12215, 0]
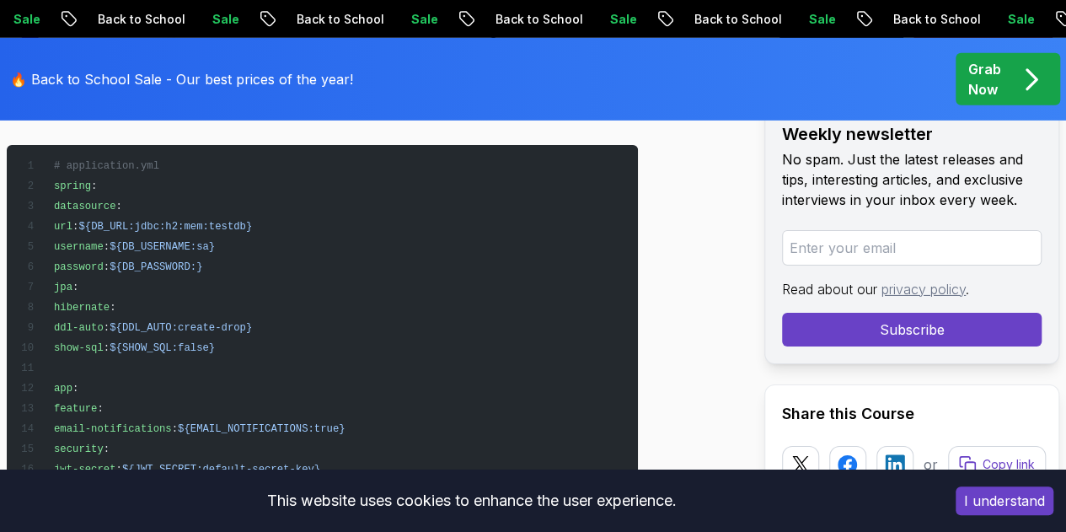
click at [162, 516] on h3 "3. Leverage Actuator for Monitoring" at bounding box center [322, 529] width 631 height 27
click at [241, 516] on h3 "3. Leverage Actuator for Monitoring" at bounding box center [322, 529] width 631 height 27
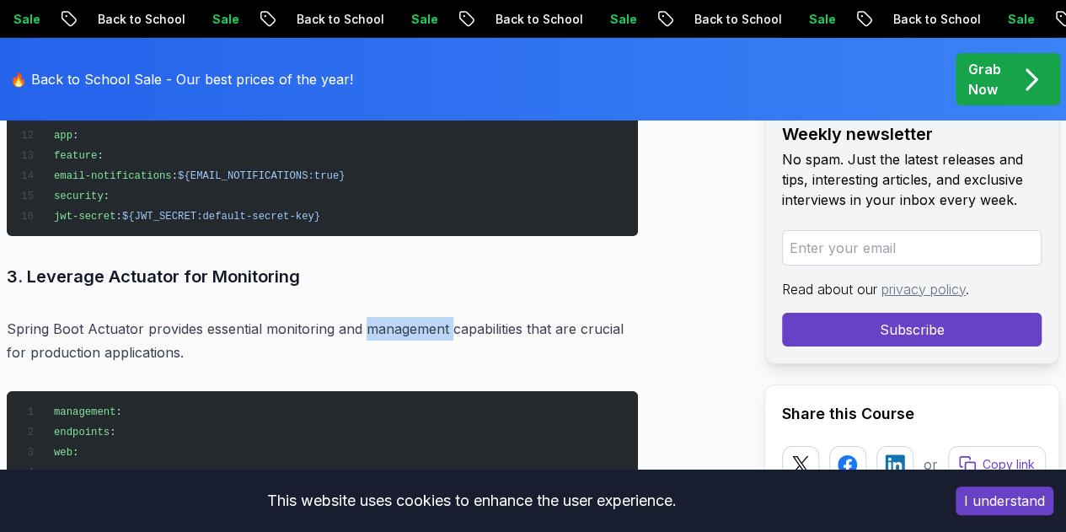
scroll to position [12552, 0]
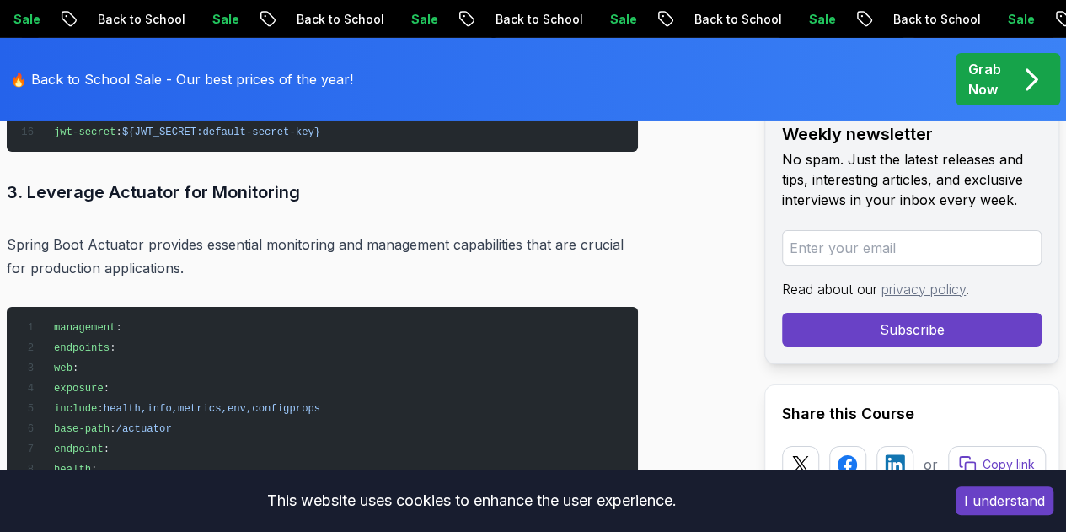
drag, startPoint x: 16, startPoint y: 351, endPoint x: 67, endPoint y: 356, distance: 51.6
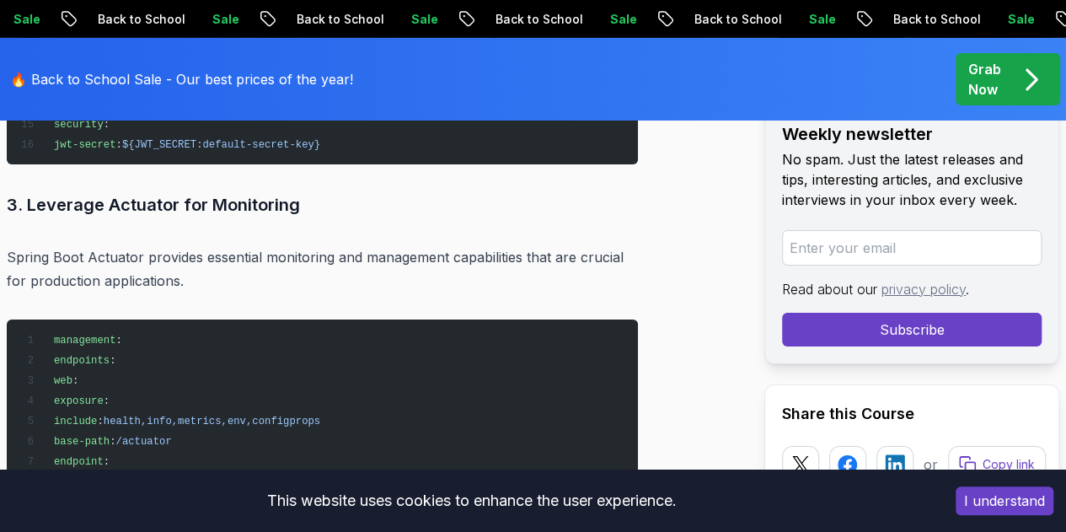
scroll to position [12637, 0]
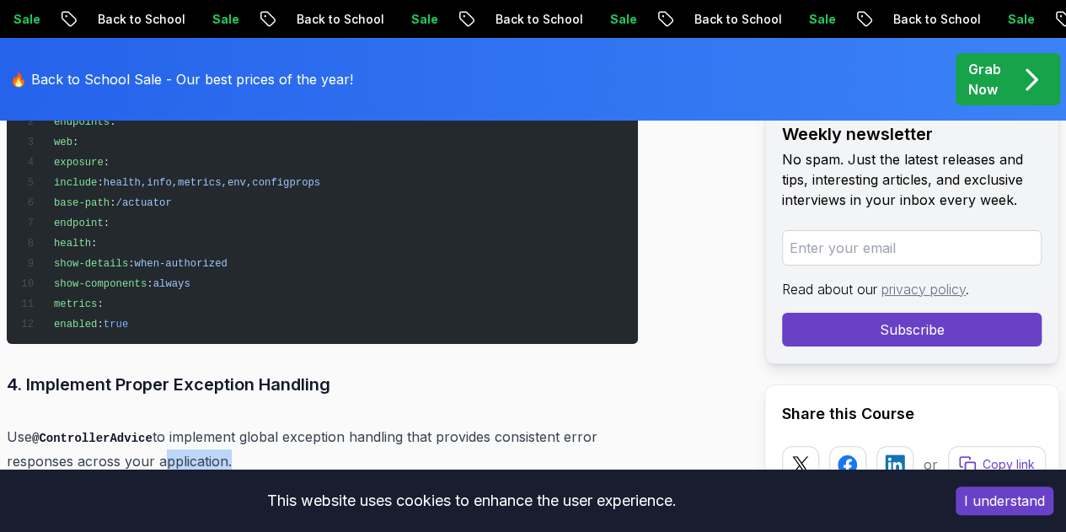
scroll to position [12805, 0]
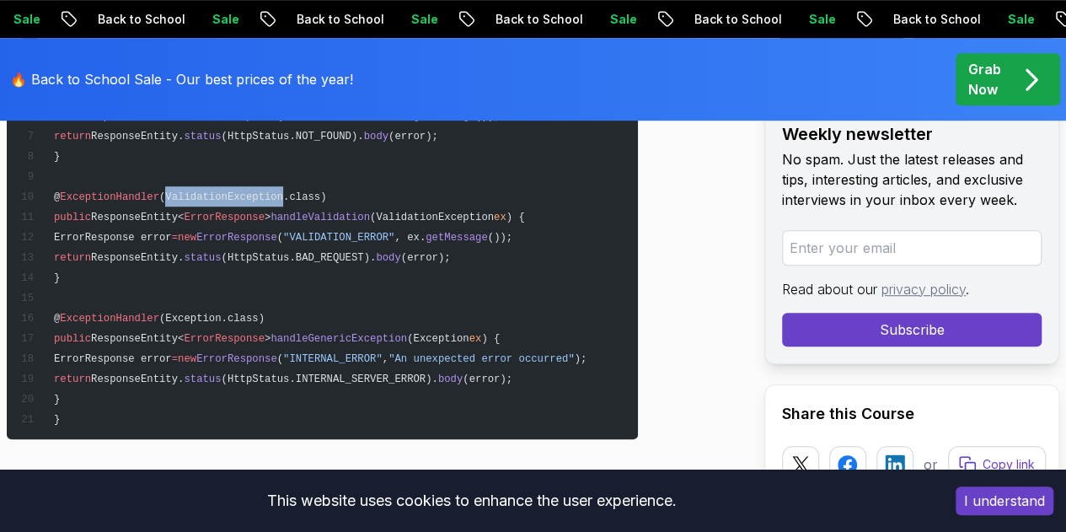
scroll to position [13311, 0]
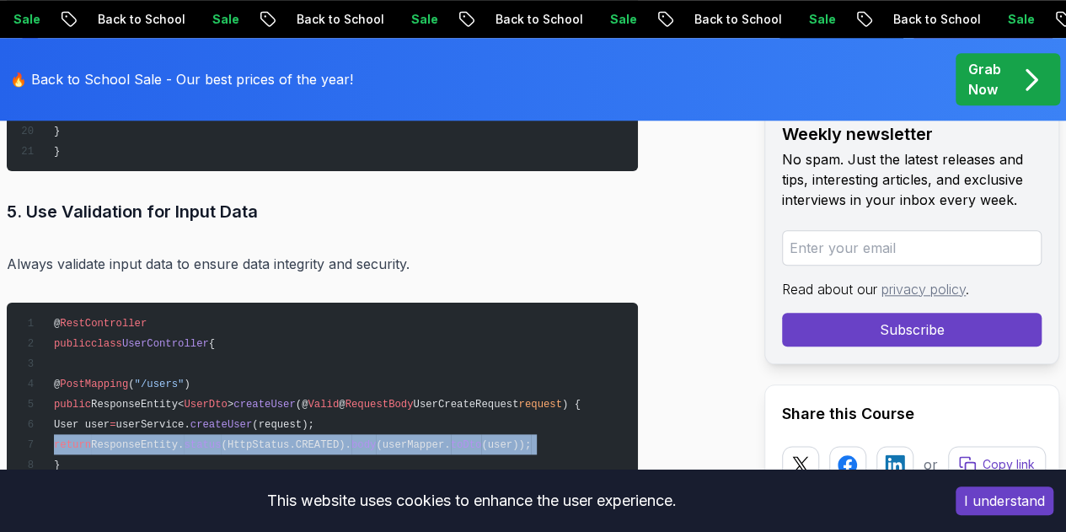
scroll to position [13563, 0]
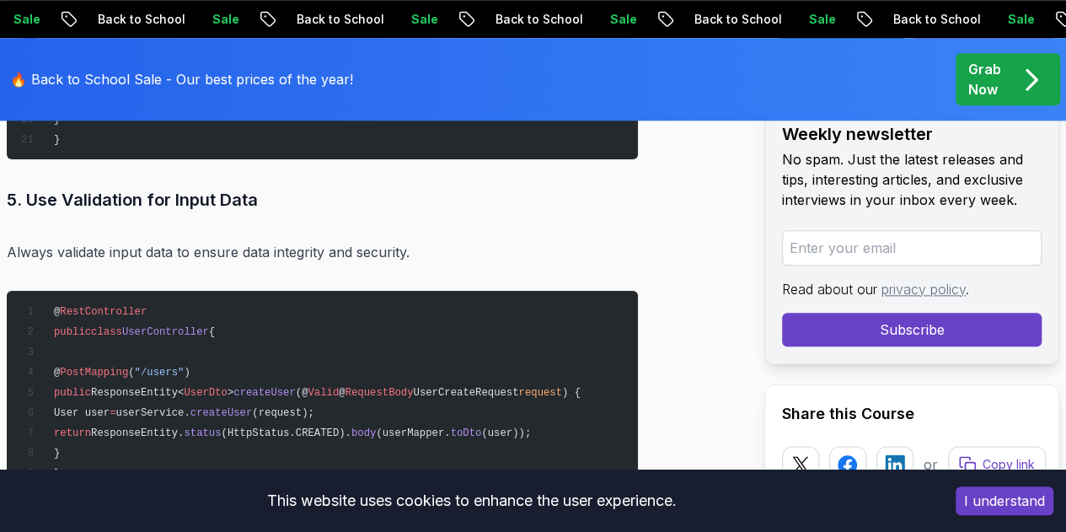
drag, startPoint x: 421, startPoint y: 390, endPoint x: 332, endPoint y: 297, distance: 129.3
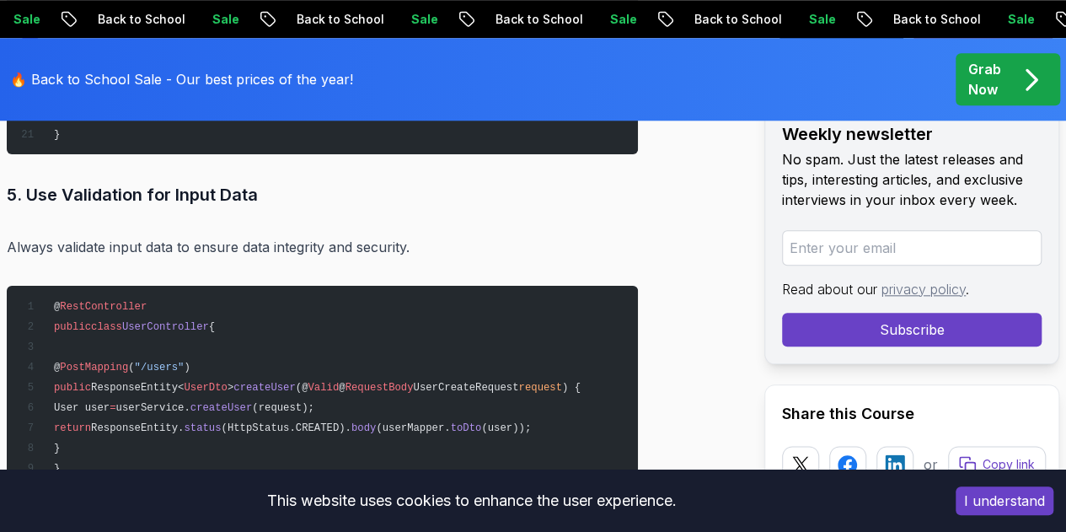
scroll to position [13648, 0]
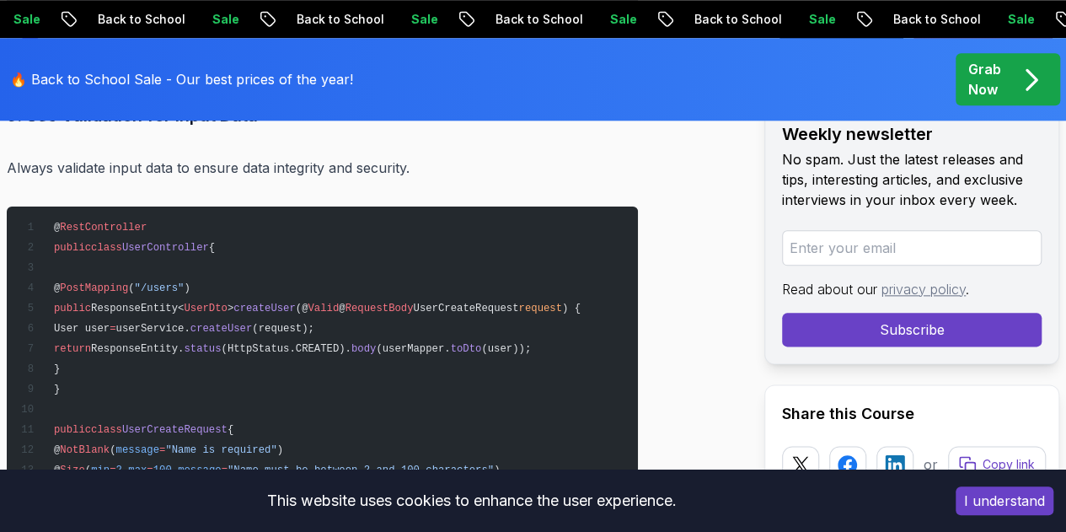
drag, startPoint x: 345, startPoint y: 339, endPoint x: 279, endPoint y: 343, distance: 66.7
click at [279, 343] on pre "@ RestController public class UserController { @ PostMapping ( "/users" ) publi…" at bounding box center [322, 458] width 631 height 505
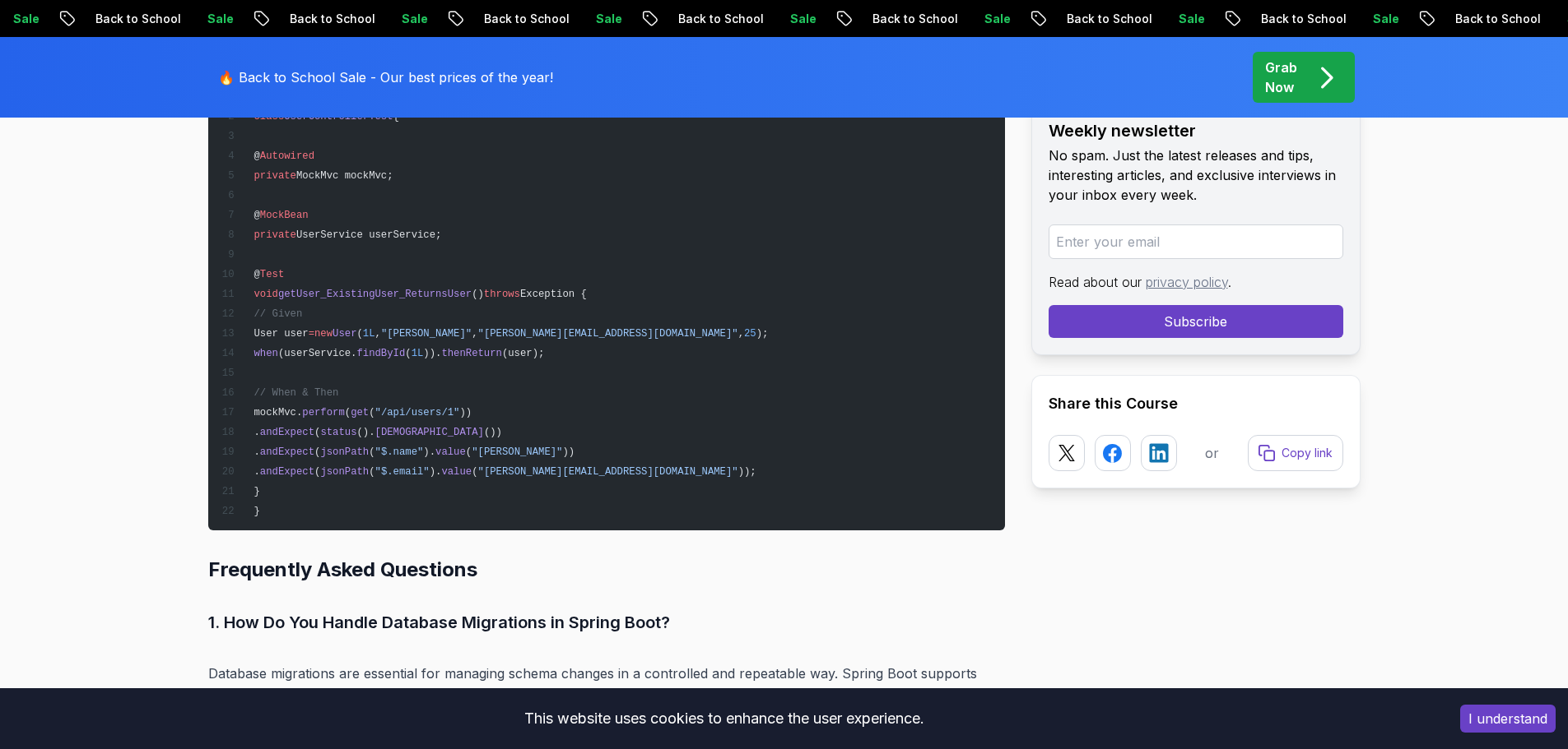
scroll to position [15308, 0]
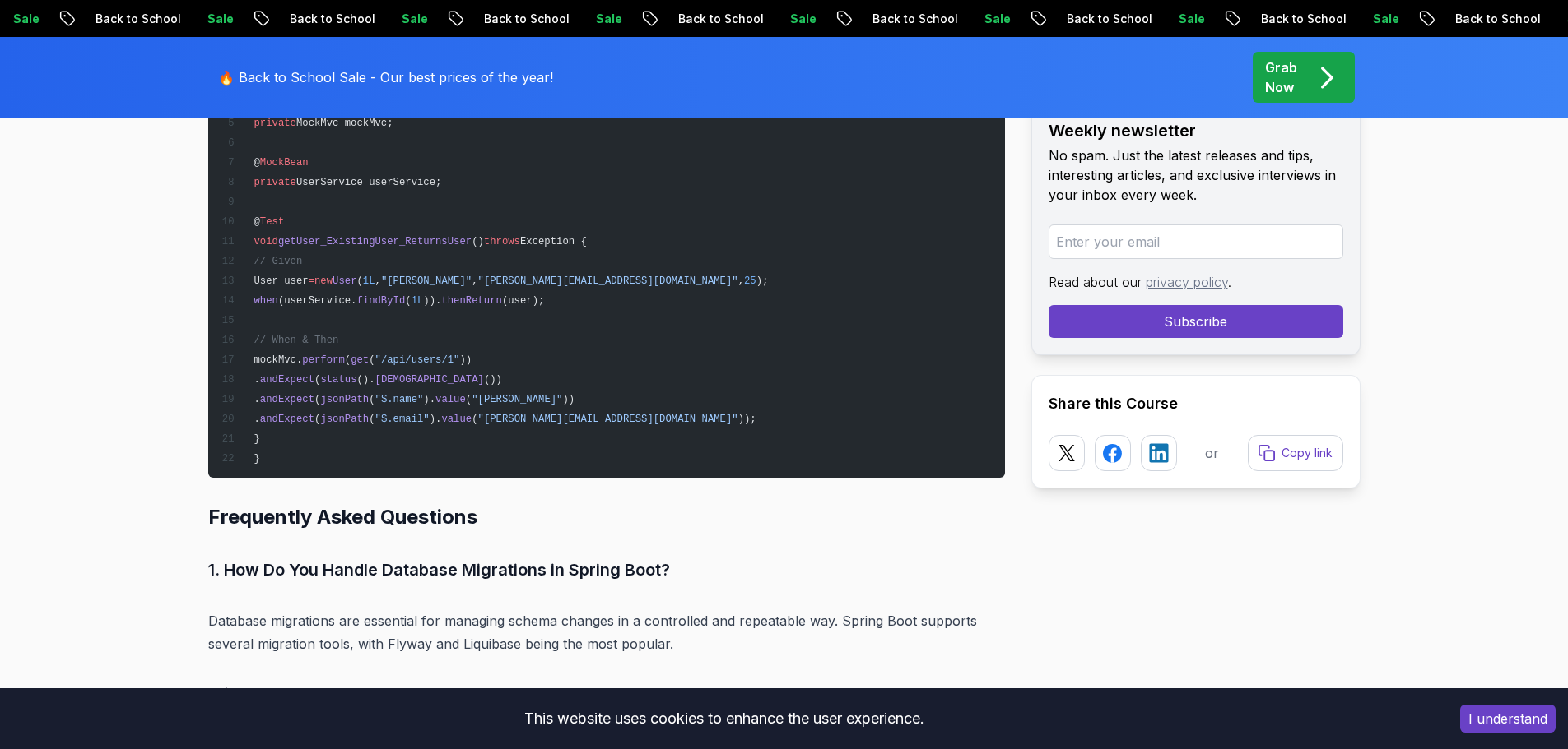
click at [539, 519] on p "Database migrations are essential for managing schema changes in a controlled a…" at bounding box center [606, 632] width 796 height 46
click at [300, 519] on p "Database migrations are essential for managing schema changes in a controlled a…" at bounding box center [606, 632] width 796 height 46
click at [434, 519] on p "Database migrations are essential for managing schema changes in a controlled a…" at bounding box center [606, 632] width 796 height 46
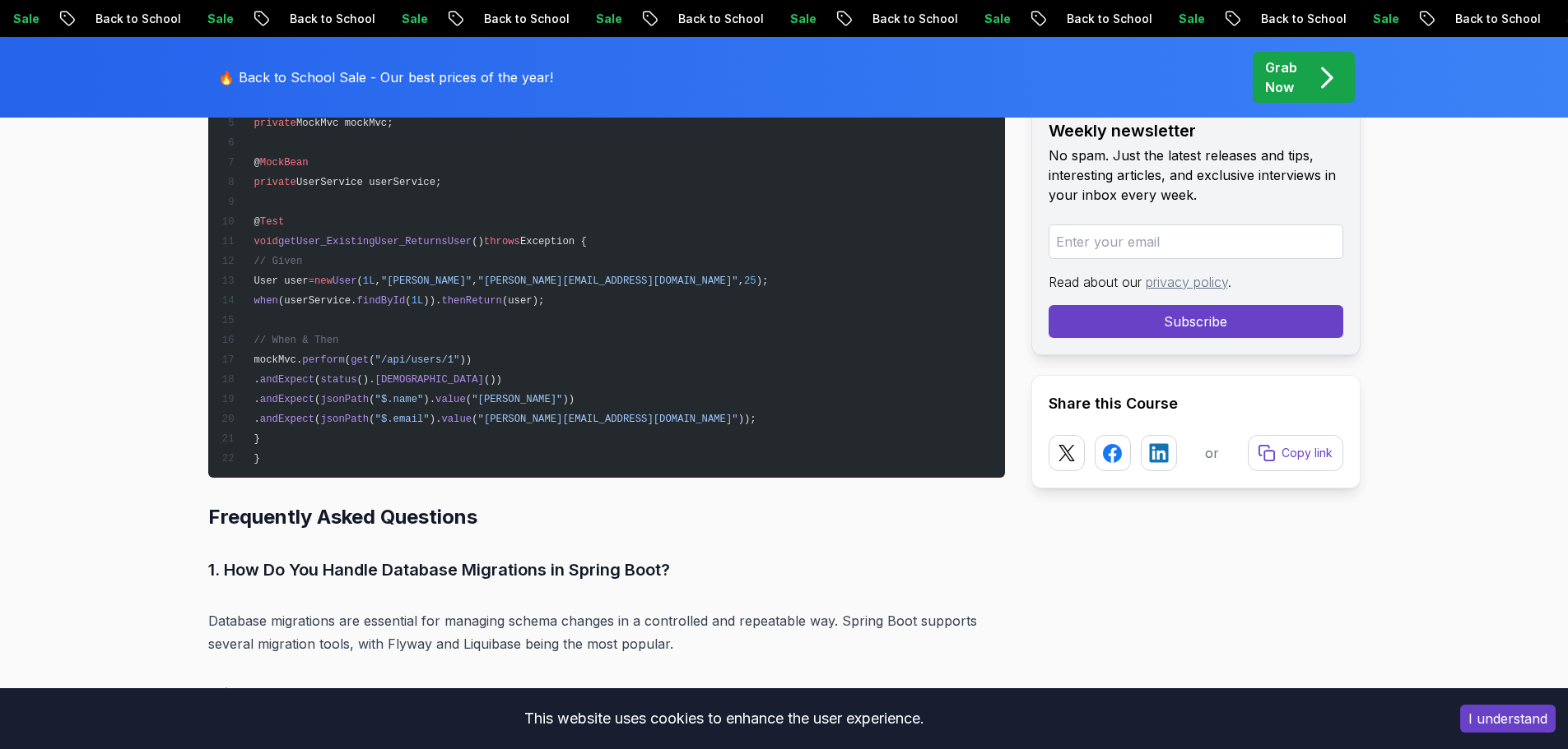
click at [488, 519] on p "Database migrations are essential for managing schema changes in a controlled a…" at bounding box center [606, 632] width 796 height 46
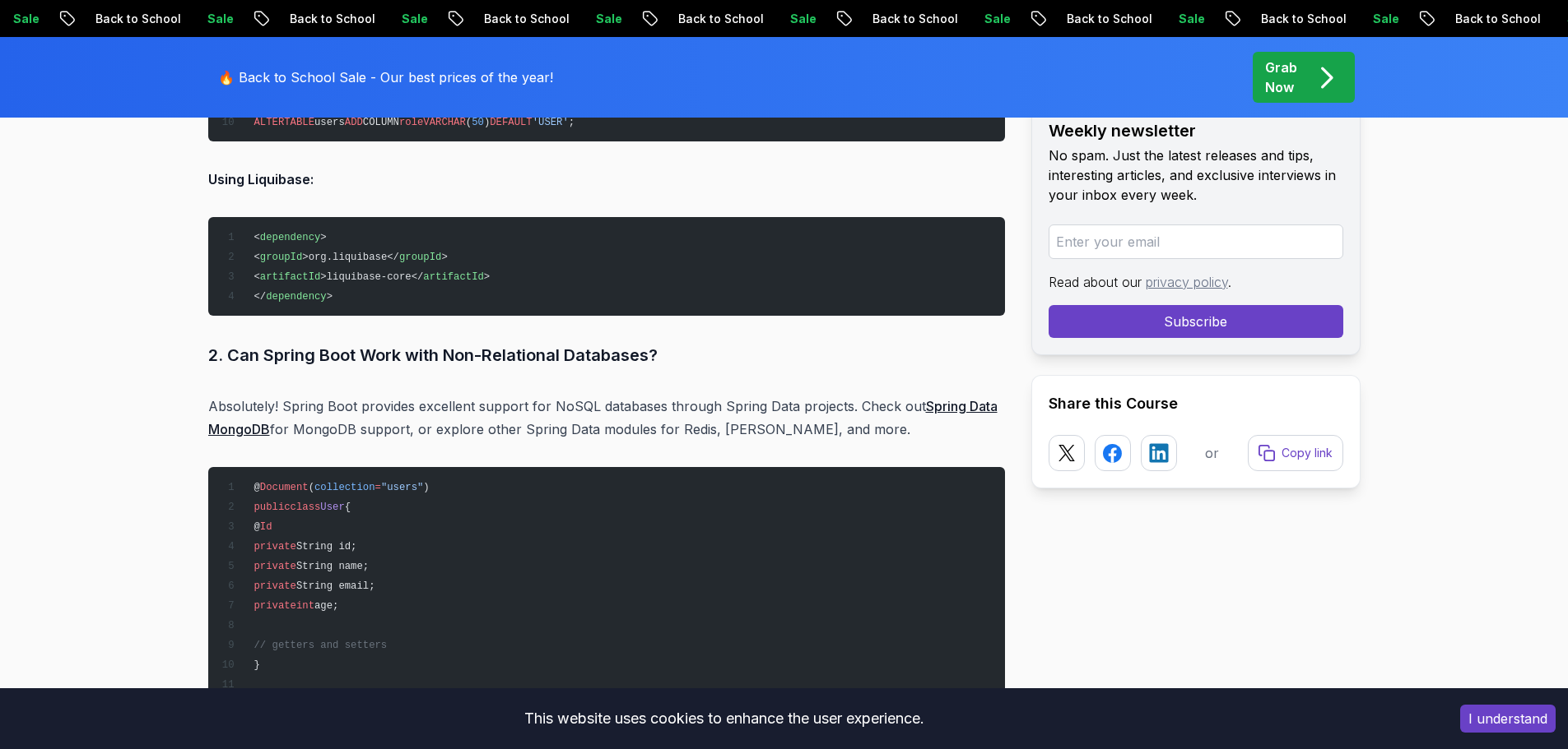
scroll to position [16295, 0]
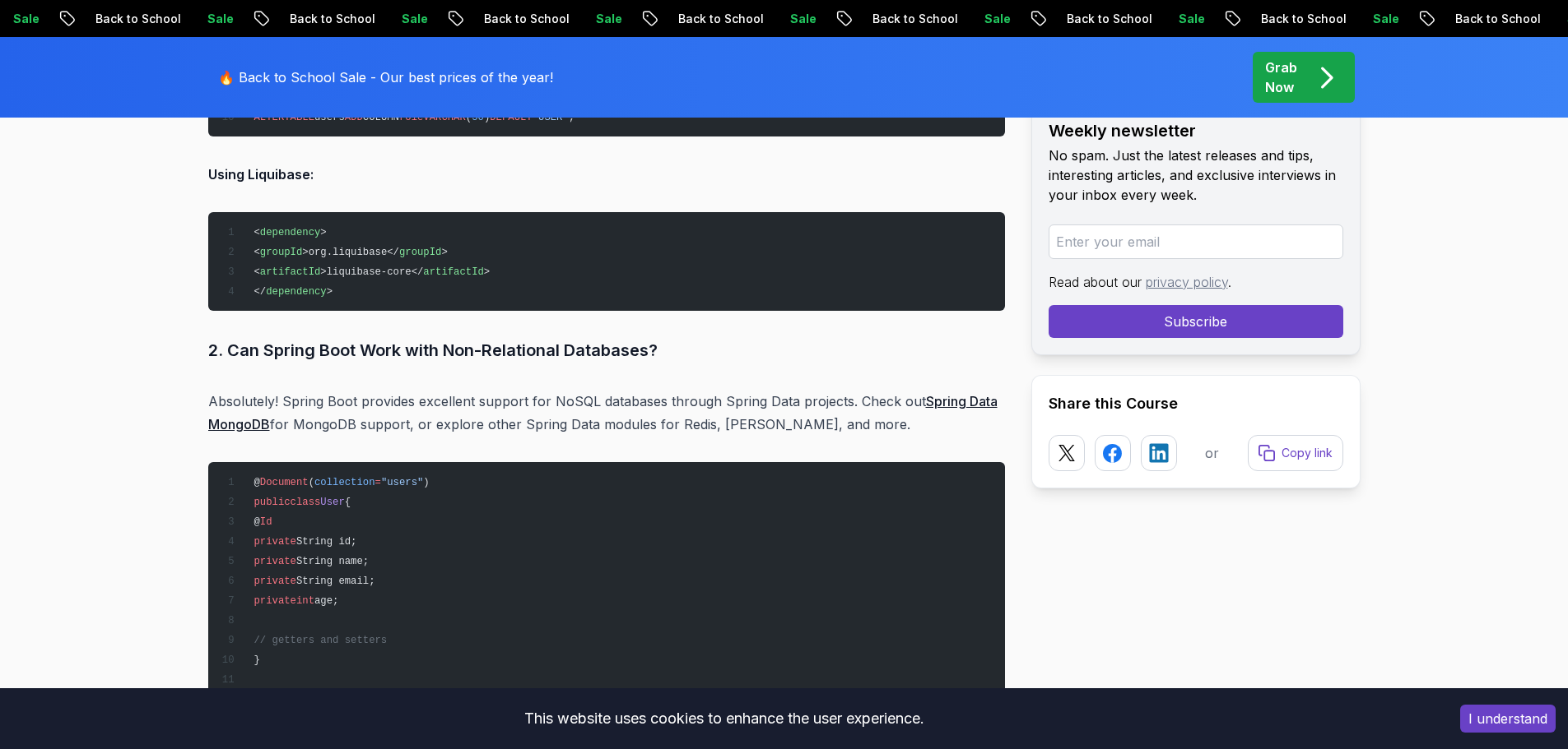
click at [384, 337] on h3 "2. Can Spring Boot Work with Non-Relational Databases?" at bounding box center [606, 350] width 796 height 26
click at [515, 337] on h3 "2. Can Spring Boot Work with Non-Relational Databases?" at bounding box center [606, 350] width 796 height 26
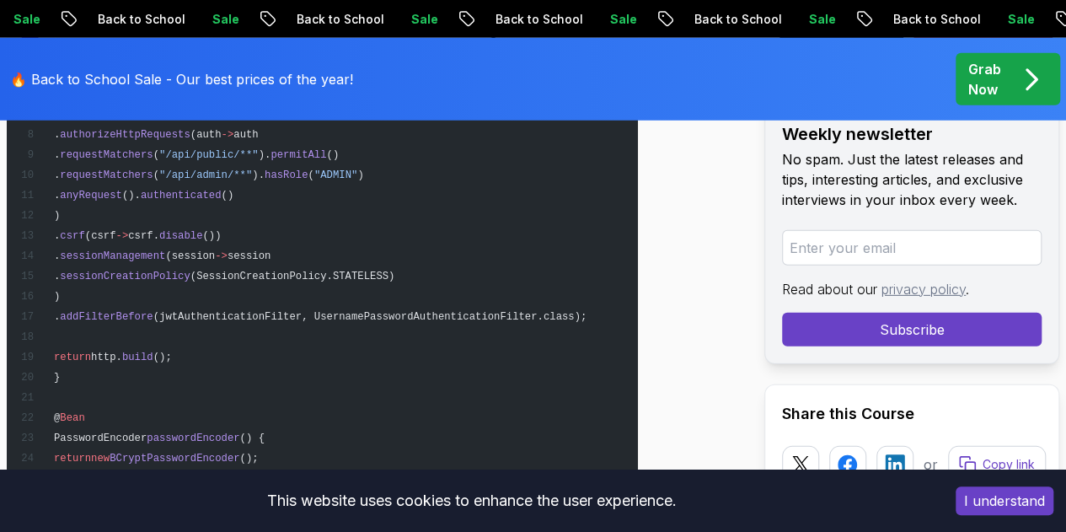
scroll to position [18412, 0]
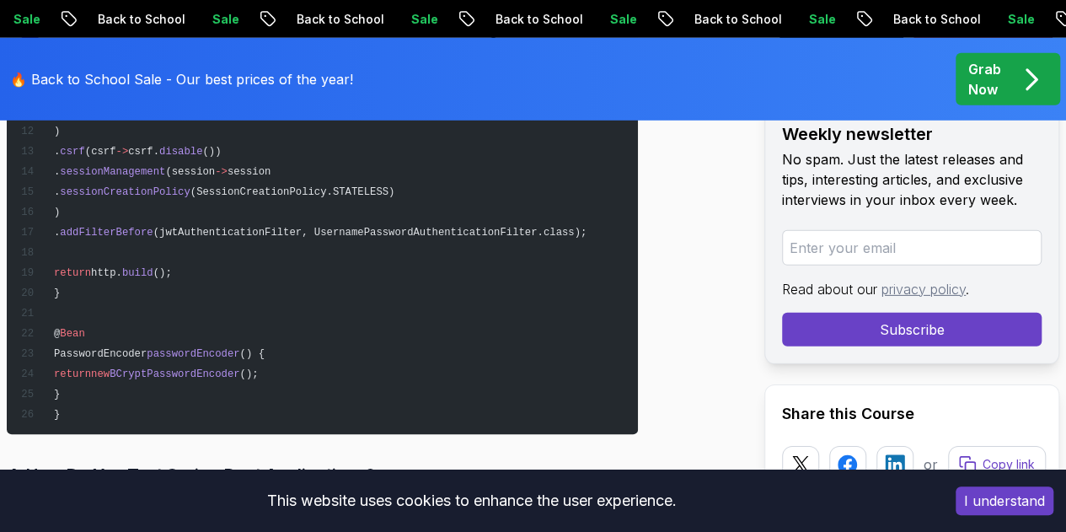
click at [180, 515] on p "Spring Boot provides excellent testing support with several testing annotations…" at bounding box center [322, 527] width 631 height 24
click at [234, 515] on p "Spring Boot provides excellent testing support with several testing annotations…" at bounding box center [322, 527] width 631 height 24
click at [290, 515] on p "Spring Boot provides excellent testing support with several testing annotations…" at bounding box center [322, 527] width 631 height 24
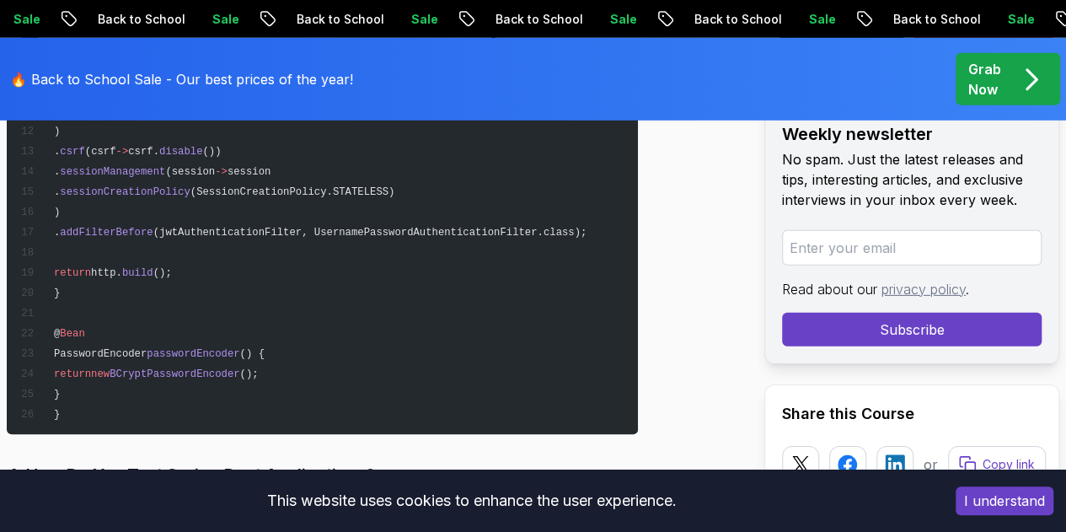
click at [290, 515] on p "Spring Boot provides excellent testing support with several testing annotations…" at bounding box center [322, 527] width 631 height 24
click at [379, 515] on p "Spring Boot provides excellent testing support with several testing annotations…" at bounding box center [322, 527] width 631 height 24
click at [438, 515] on p "Spring Boot provides excellent testing support with several testing annotations…" at bounding box center [322, 527] width 631 height 24
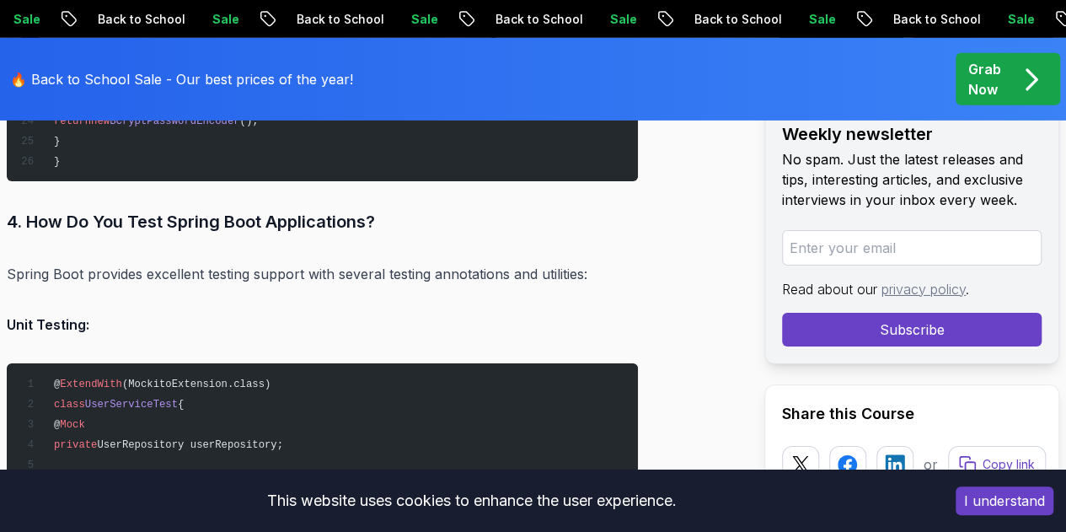
scroll to position [18749, 0]
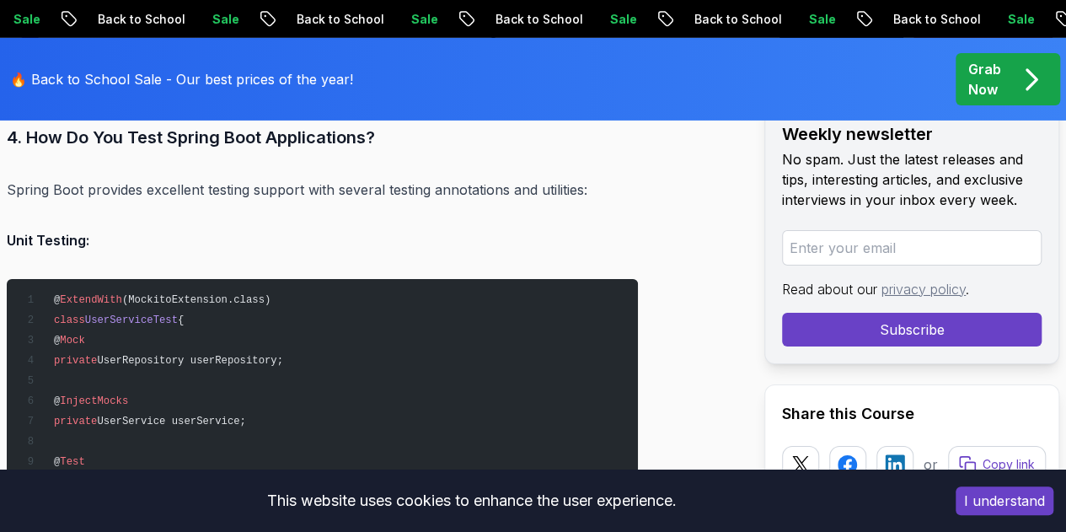
drag, startPoint x: 186, startPoint y: 242, endPoint x: 0, endPoint y: 236, distance: 186.3
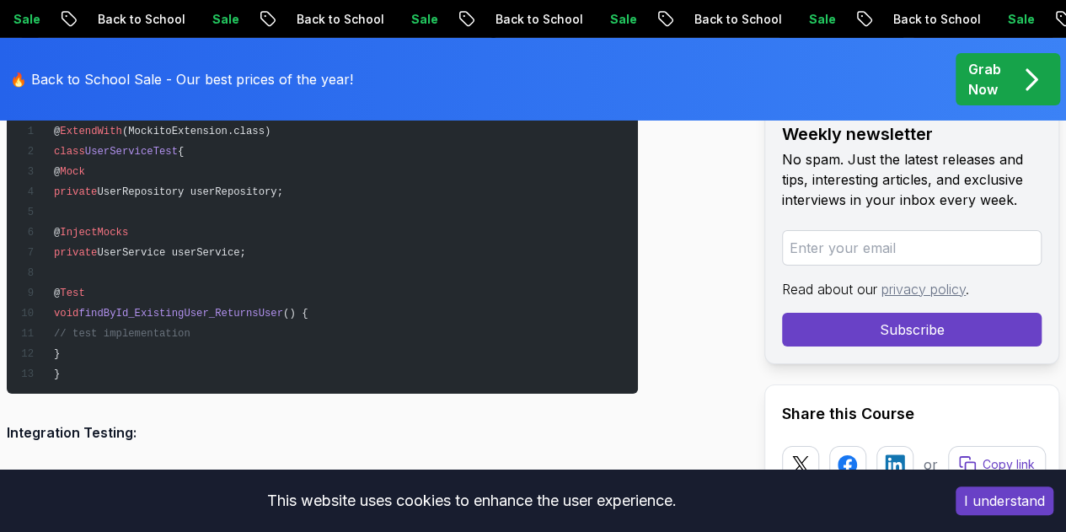
scroll to position [19002, 0]
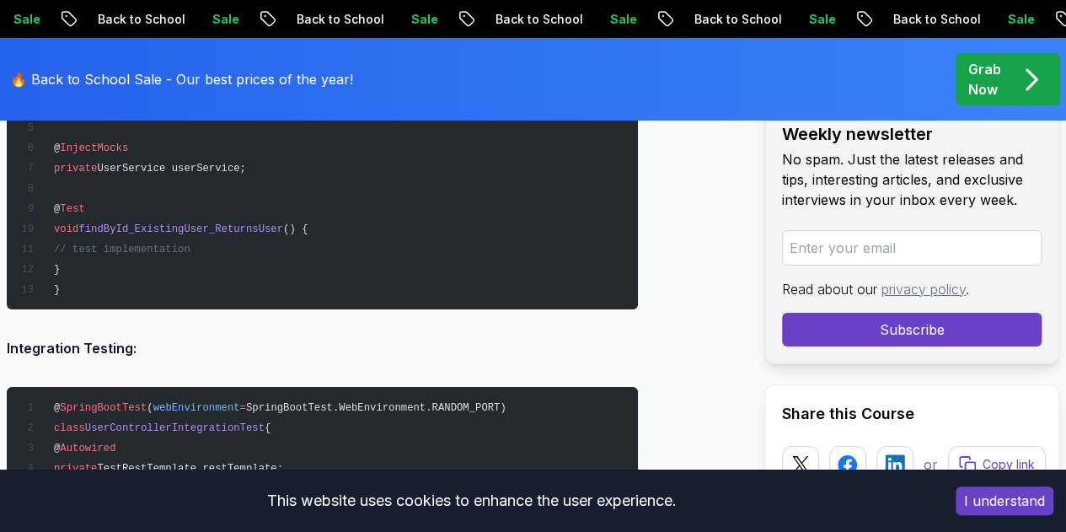
drag, startPoint x: 96, startPoint y: 286, endPoint x: 2, endPoint y: 282, distance: 94.4
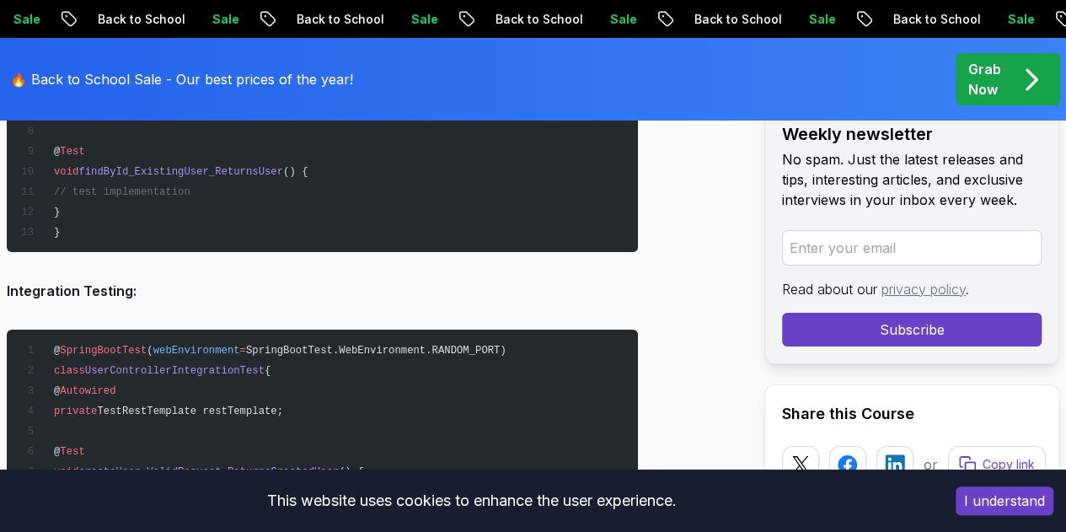
scroll to position [19086, 0]
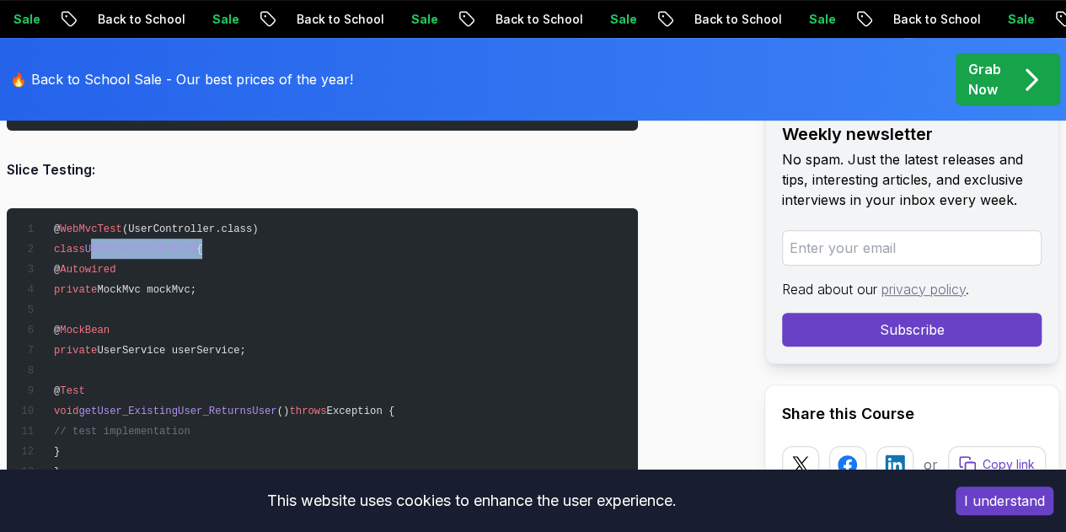
scroll to position [19508, 0]
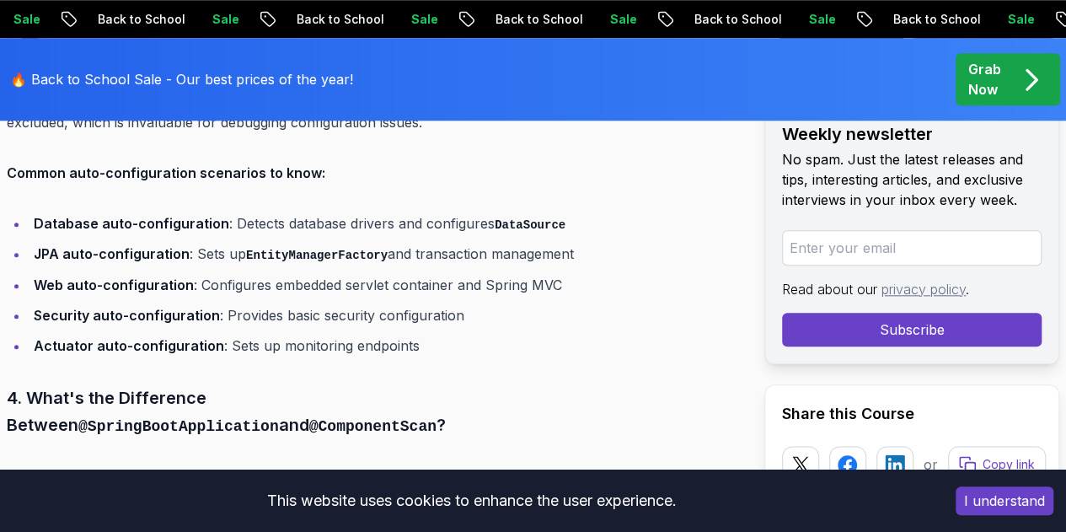
scroll to position [3670, 0]
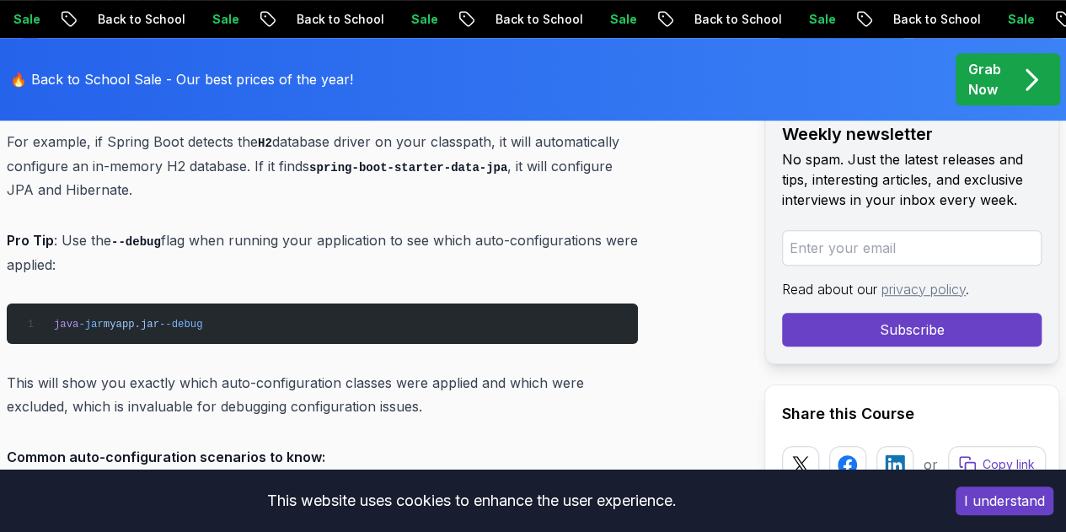
click at [481, 70] on div "🔥 Back to School Sale - Our best prices of the year! Grab Now" at bounding box center [533, 79] width 1066 height 83
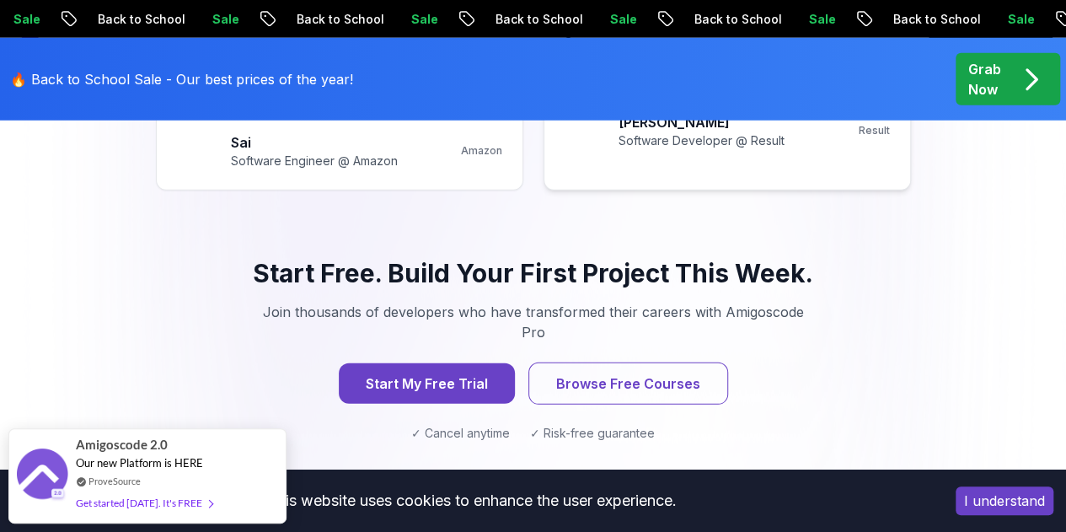
scroll to position [2190, 0]
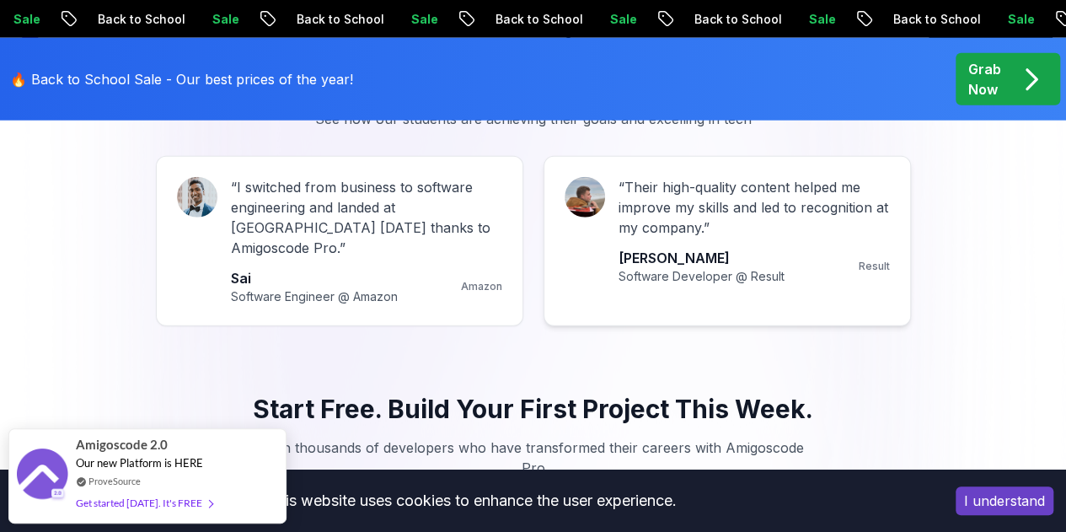
click at [748, 274] on p "Software Developer @ Result" at bounding box center [701, 276] width 166 height 17
click at [871, 262] on p "Result" at bounding box center [873, 265] width 31 height 13
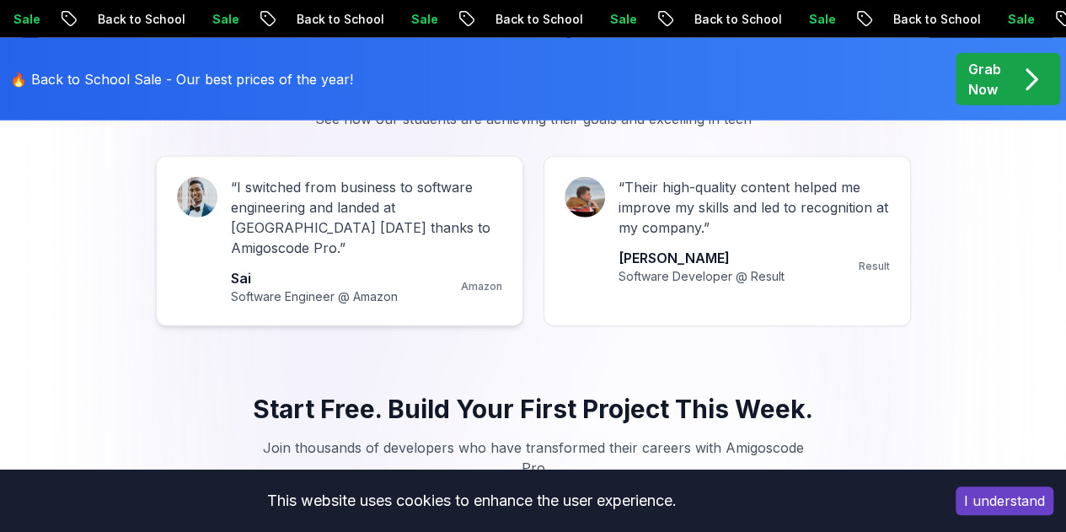
click at [479, 280] on p "Amazon" at bounding box center [481, 286] width 41 height 13
click at [871, 211] on p "“ Their high-quality content helped me improve my skills and led to recognition…" at bounding box center [753, 207] width 271 height 61
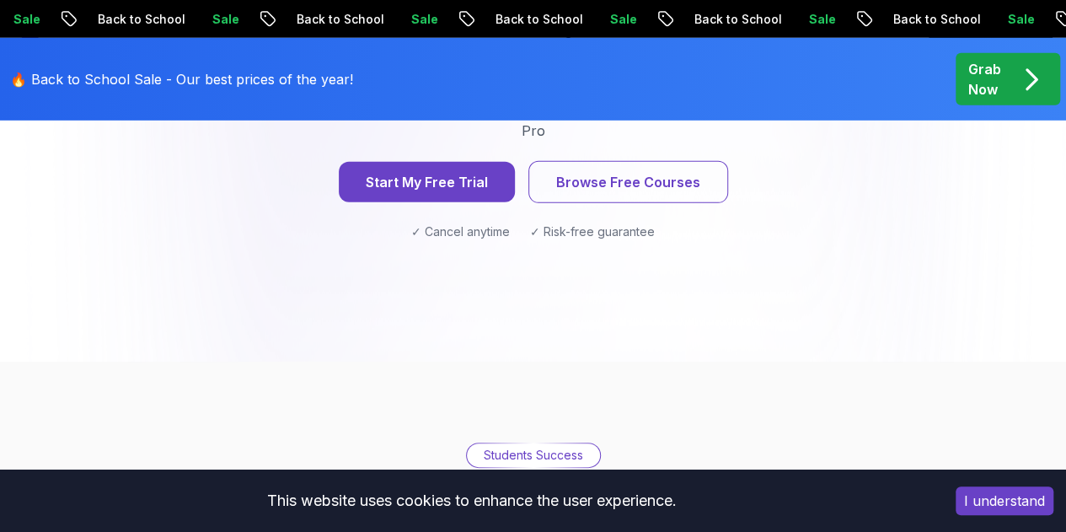
scroll to position [3033, 0]
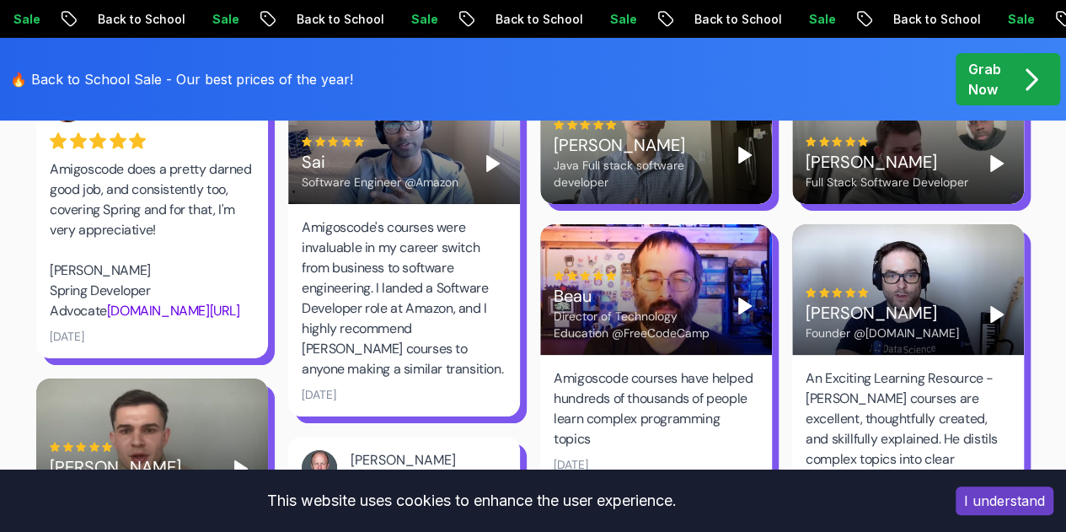
click at [733, 292] on button "Play" at bounding box center [744, 305] width 27 height 27
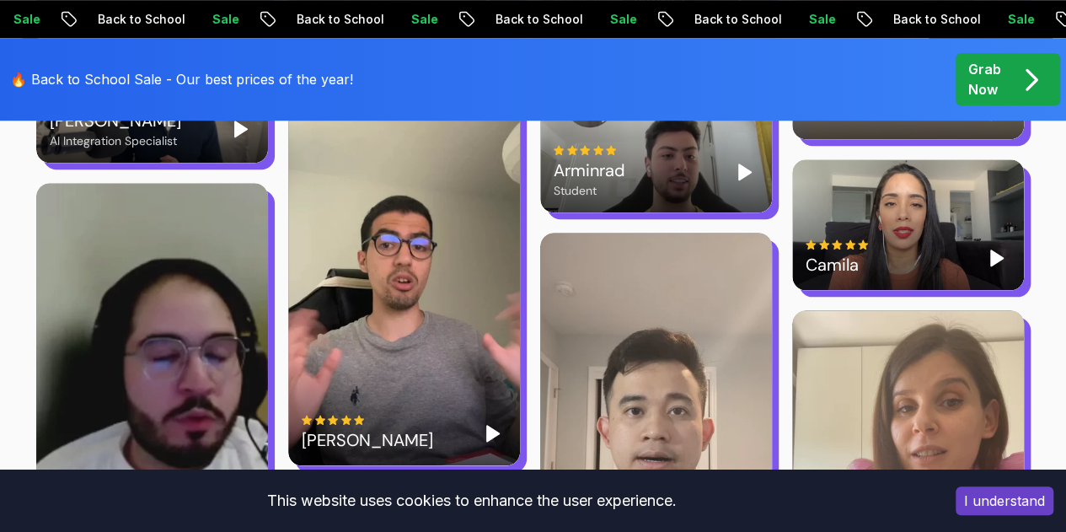
scroll to position [3959, 0]
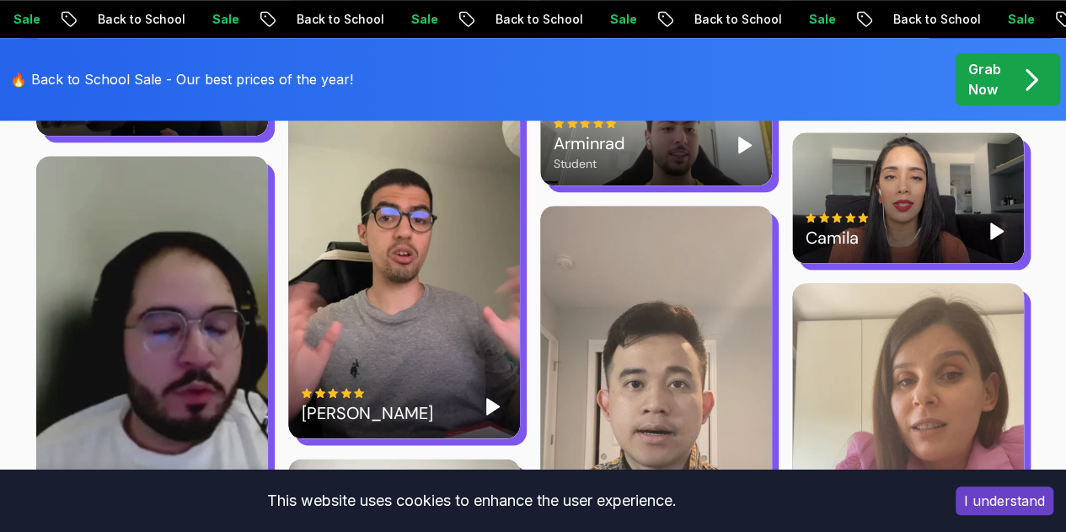
click at [489, 398] on polygon "Play" at bounding box center [493, 405] width 12 height 15
